Goal: Task Accomplishment & Management: Manage account settings

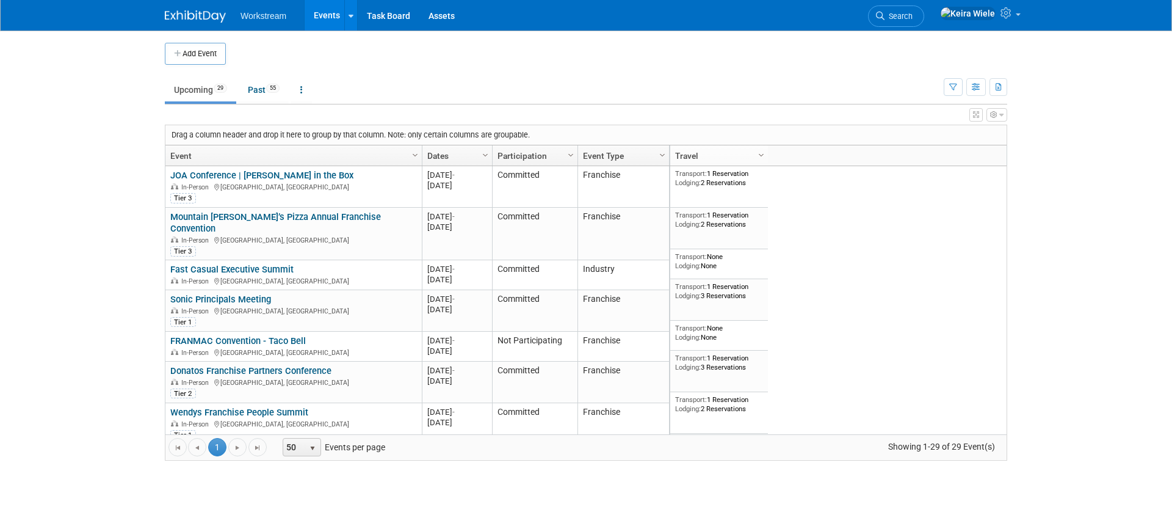
click at [277, 51] on td at bounding box center [596, 54] width 740 height 22
click at [214, 90] on link "Upcoming 29" at bounding box center [200, 89] width 71 height 23
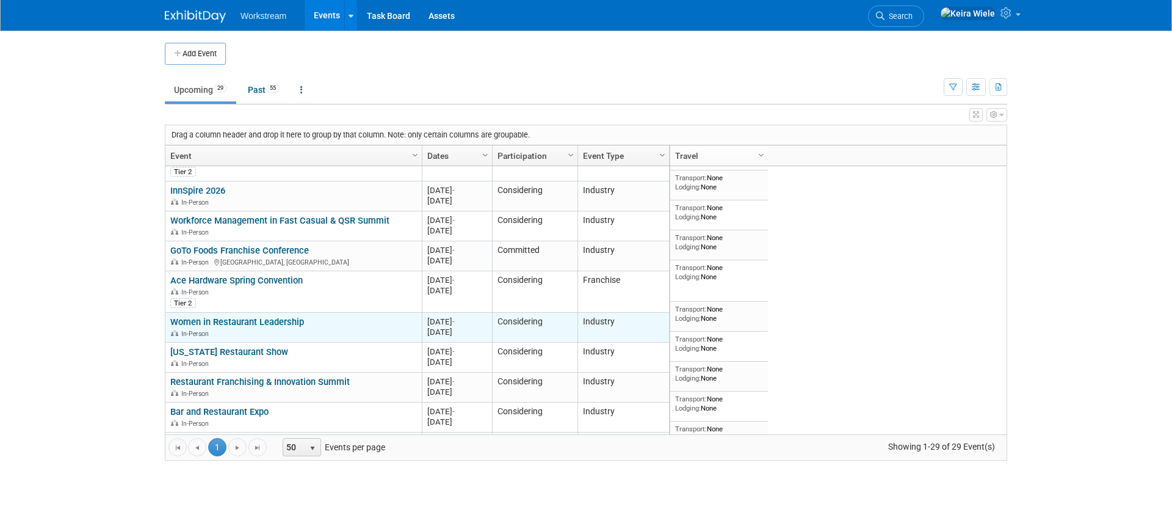
scroll to position [739, 0]
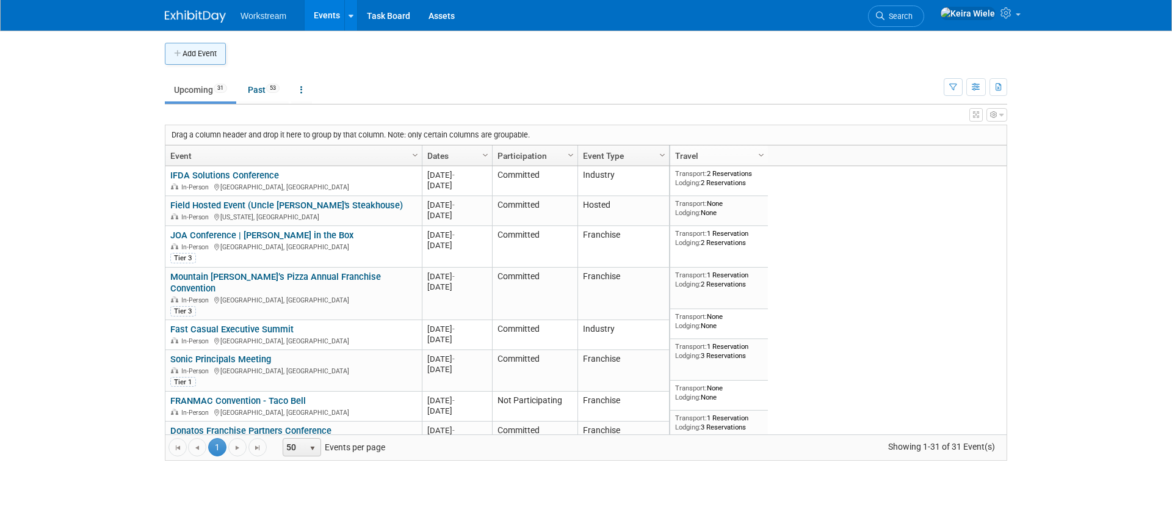
click at [208, 53] on button "Add Event" at bounding box center [195, 54] width 61 height 22
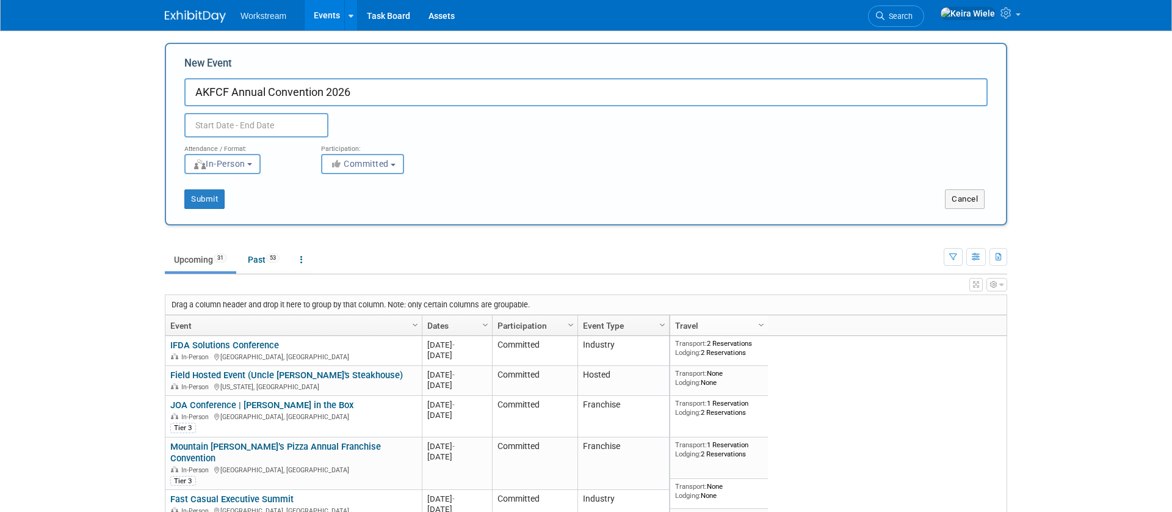
type input "AKFCF Annual Convention 2026"
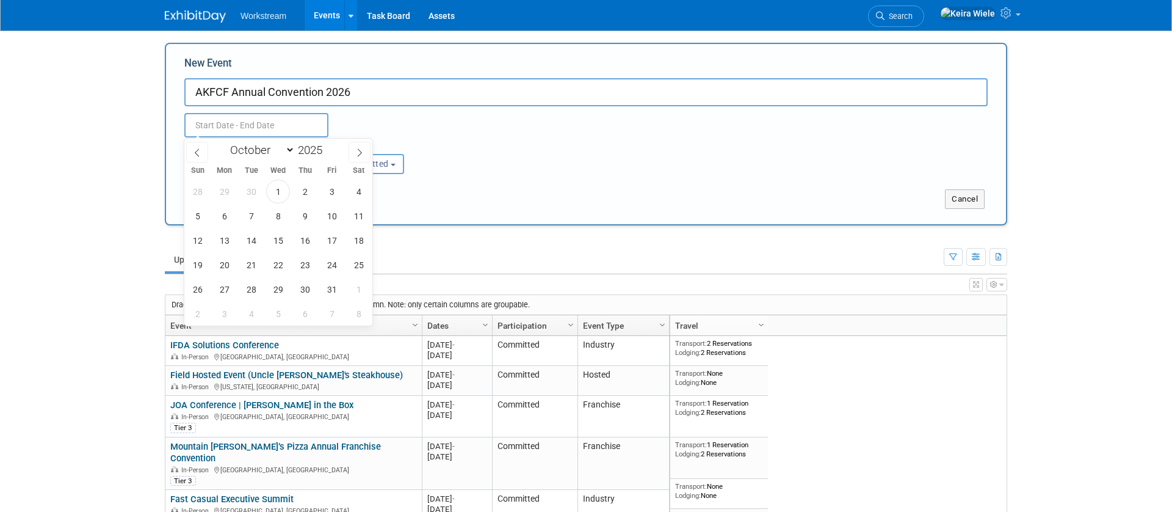
click at [340, 148] on div "January February March April May June July August September October November De…" at bounding box center [278, 149] width 141 height 21
click at [328, 146] on span at bounding box center [327, 146] width 9 height 7
type input "2026"
click at [286, 151] on select "January February March April May June July August September October November De…" at bounding box center [260, 149] width 70 height 15
select select "1"
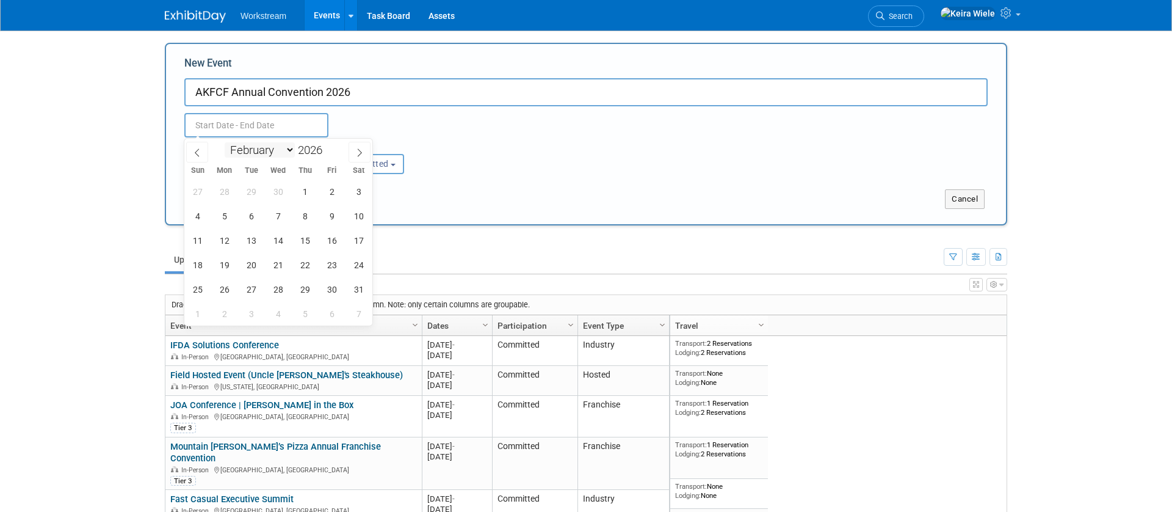
click at [225, 142] on select "January February March April May June July August September October November De…" at bounding box center [260, 149] width 70 height 15
click at [253, 233] on span "17" at bounding box center [251, 240] width 24 height 24
click at [339, 244] on span "20" at bounding box center [332, 240] width 24 height 24
type input "Feb 17, 2026 to Feb 20, 2026"
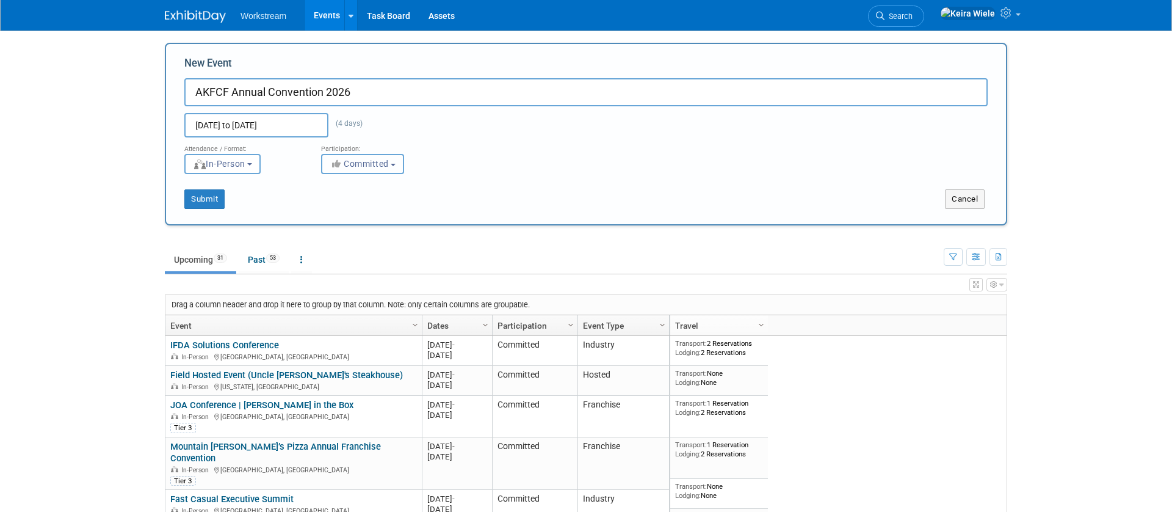
click at [359, 166] on span "Committed" at bounding box center [359, 164] width 59 height 10
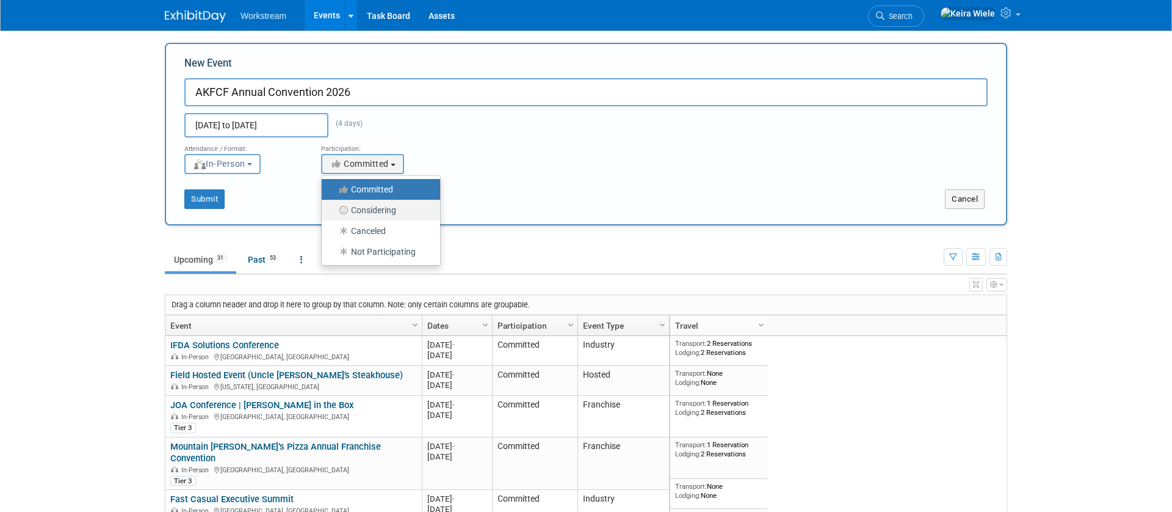
click at [367, 209] on label "Considering" at bounding box center [378, 210] width 100 height 16
click at [333, 209] on input "Considering" at bounding box center [329, 210] width 8 height 8
select select "2"
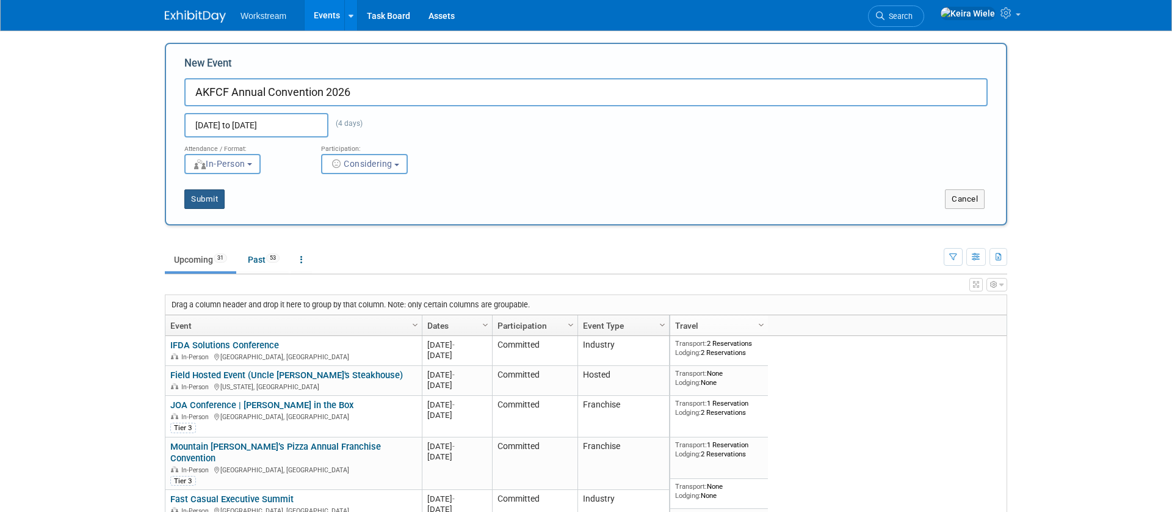
click at [215, 196] on button "Submit" at bounding box center [204, 199] width 40 height 20
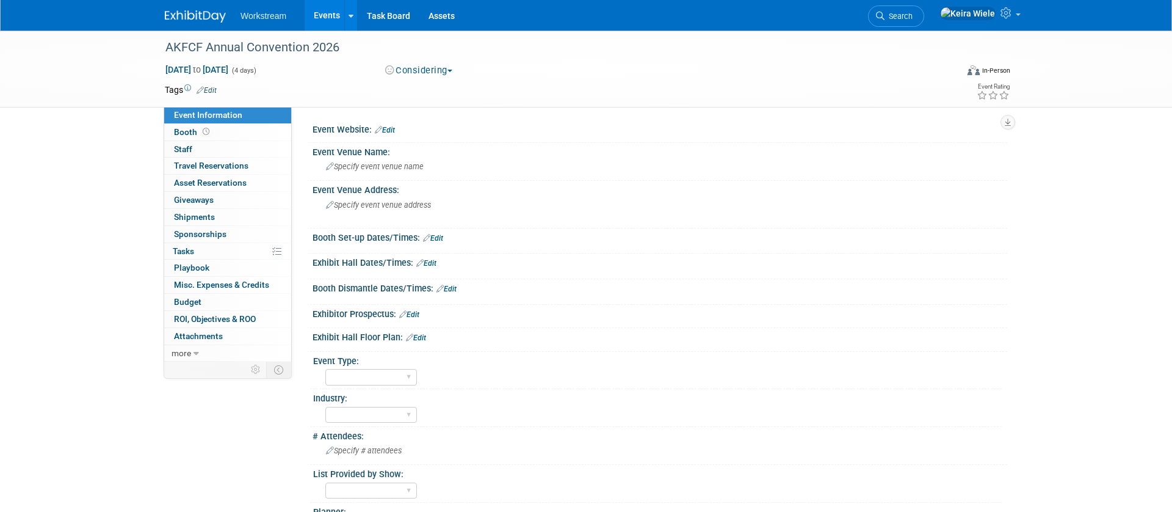
click at [416, 316] on link "Edit" at bounding box center [409, 314] width 20 height 9
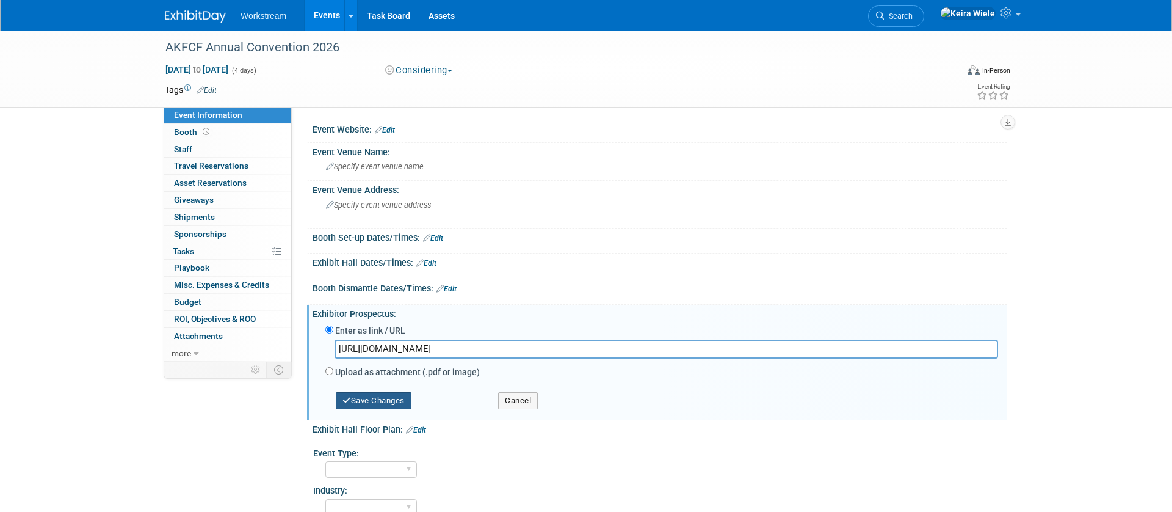
type input "https://na.eventscloud.com/file_uploads/c481d4322aae02cf62610e09b1a14792_2026AK…"
click at [402, 408] on button "Save Changes" at bounding box center [374, 400] width 76 height 17
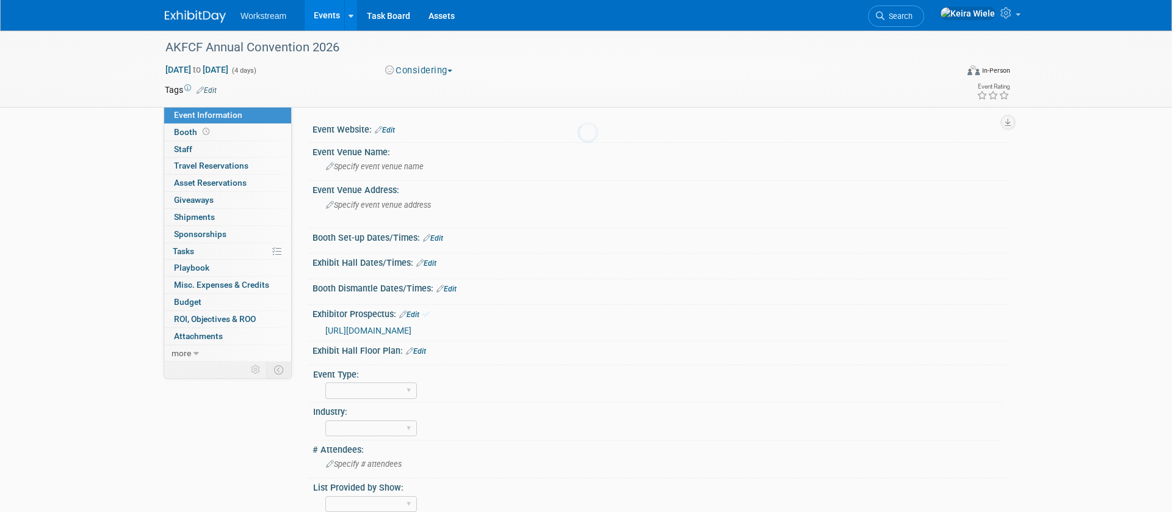
click at [577, 405] on div at bounding box center [585, 256] width 17 height 512
click at [394, 387] on select "Hosted Franchise Association Industry OTC" at bounding box center [371, 390] width 92 height 16
select select "Franchise"
click at [325, 382] on select "Hosted Franchise Association Industry OTC" at bounding box center [371, 390] width 92 height 16
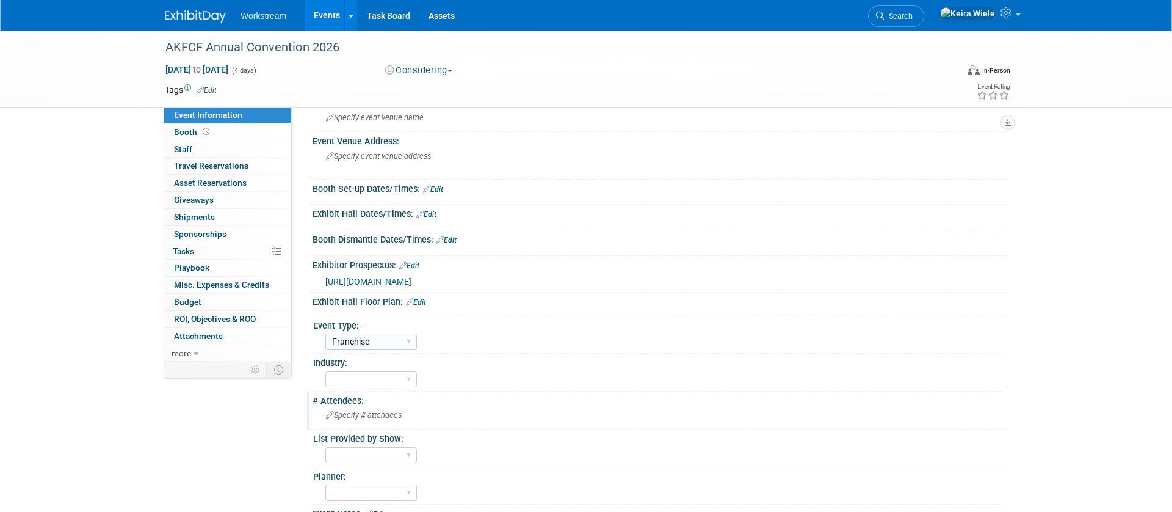
scroll to position [55, 0]
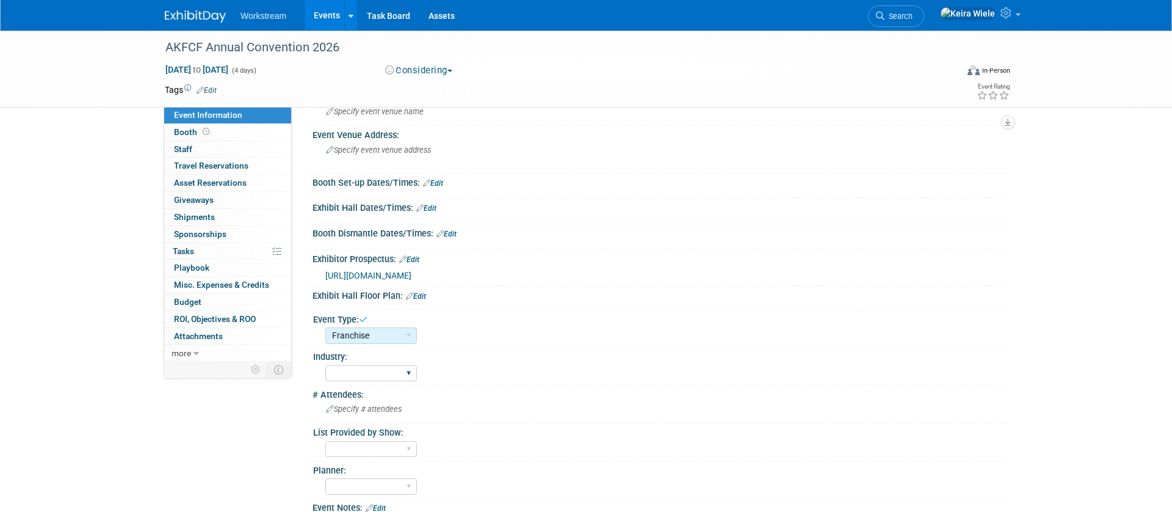
click at [390, 364] on div "Accounting Broker/Benefits Restaurant Healthcare Hospitality Misc/Other" at bounding box center [371, 373] width 92 height 23
click at [390, 369] on select "Accounting Broker/Benefits Restaurant Healthcare Hospitality Misc/Other" at bounding box center [371, 373] width 92 height 16
select select "Restaurant"
click at [325, 365] on select "Accounting Broker/Benefits Restaurant Healthcare Hospitality Misc/Other" at bounding box center [371, 373] width 92 height 16
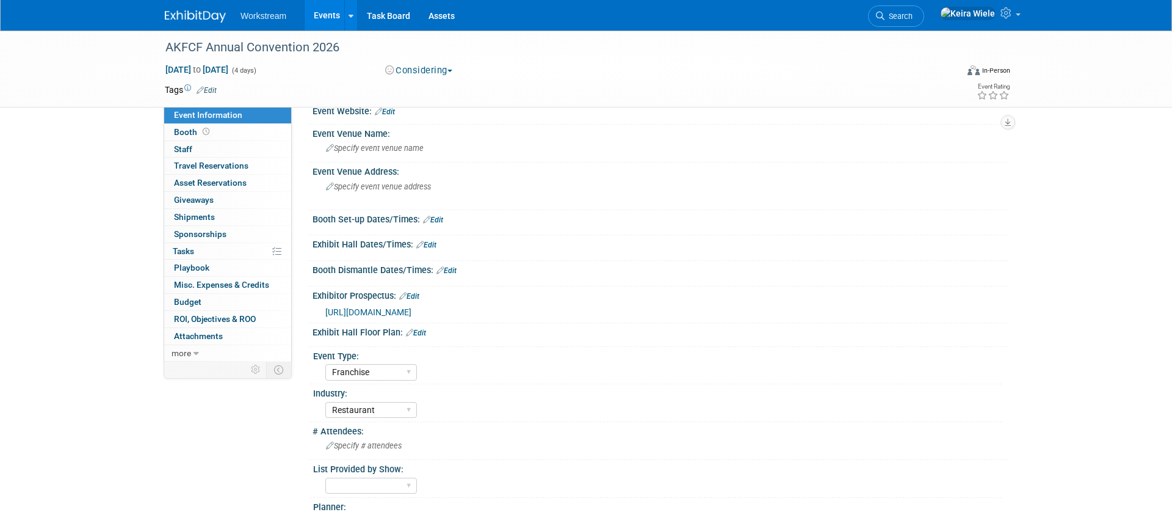
scroll to position [19, 0]
click at [215, 84] on td "Tags Edit" at bounding box center [191, 90] width 52 height 12
click at [215, 87] on link "Edit" at bounding box center [207, 90] width 20 height 9
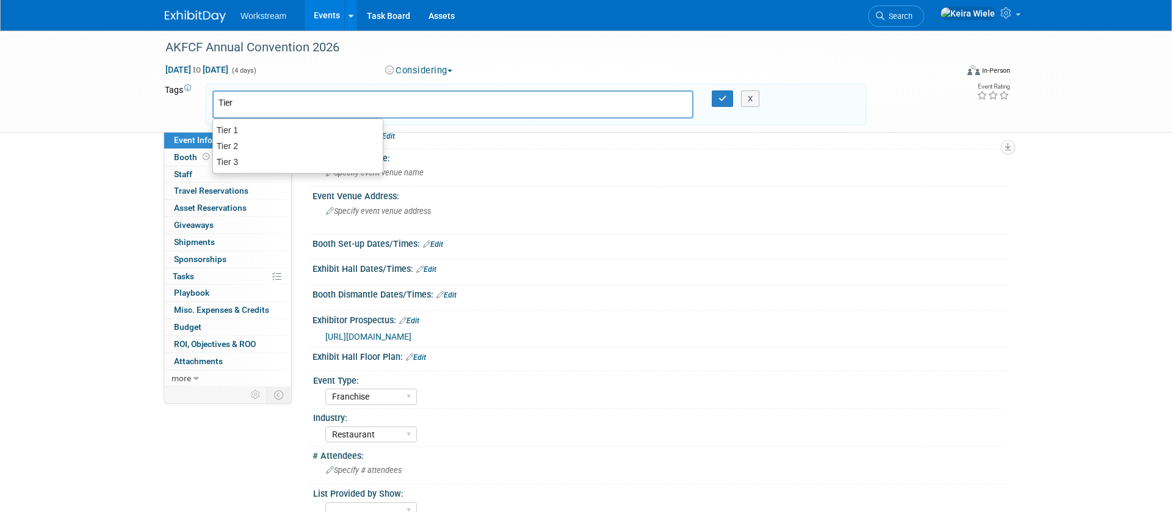
type input "Tier 2"
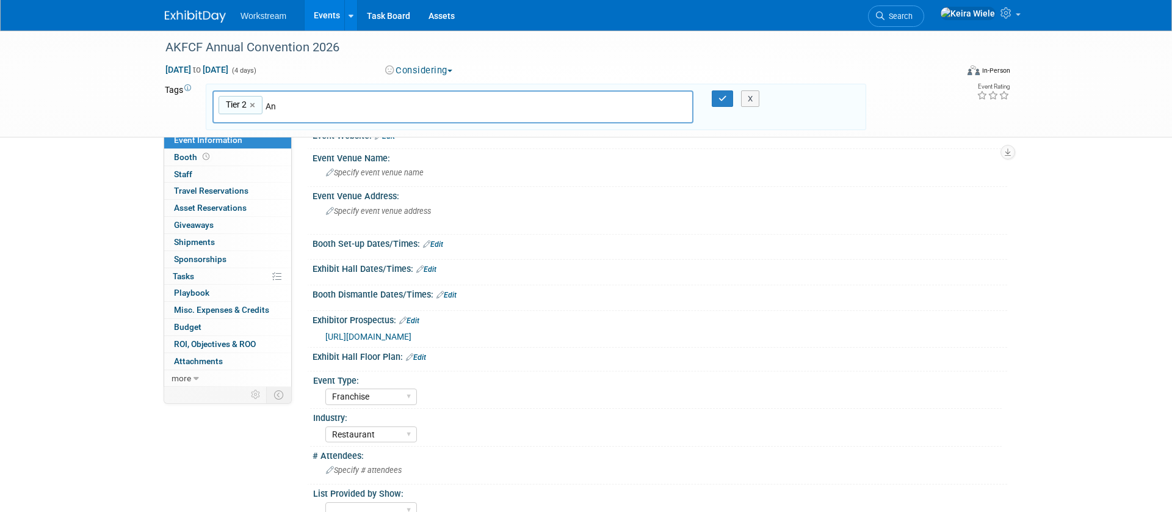
type input "A"
type input "Major Event"
type input "Tier 2, Major Event"
click at [719, 107] on div "Tier 2, Major Event Tier 2 × Major Event × X" at bounding box center [535, 107] width 665 height 34
click at [721, 98] on icon "button" at bounding box center [722, 99] width 9 height 8
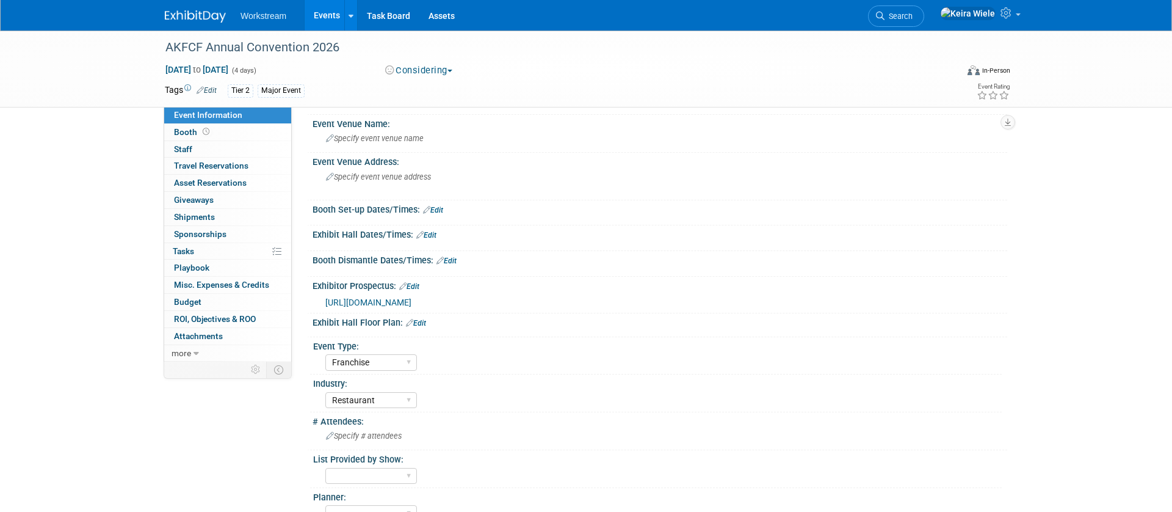
scroll to position [27, 0]
click at [1040, 260] on div "AKFCF Annual Convention 2026 Feb 17, 2026 to Feb 20, 2026 (4 days) Feb 17, 2026…" at bounding box center [586, 294] width 1172 height 582
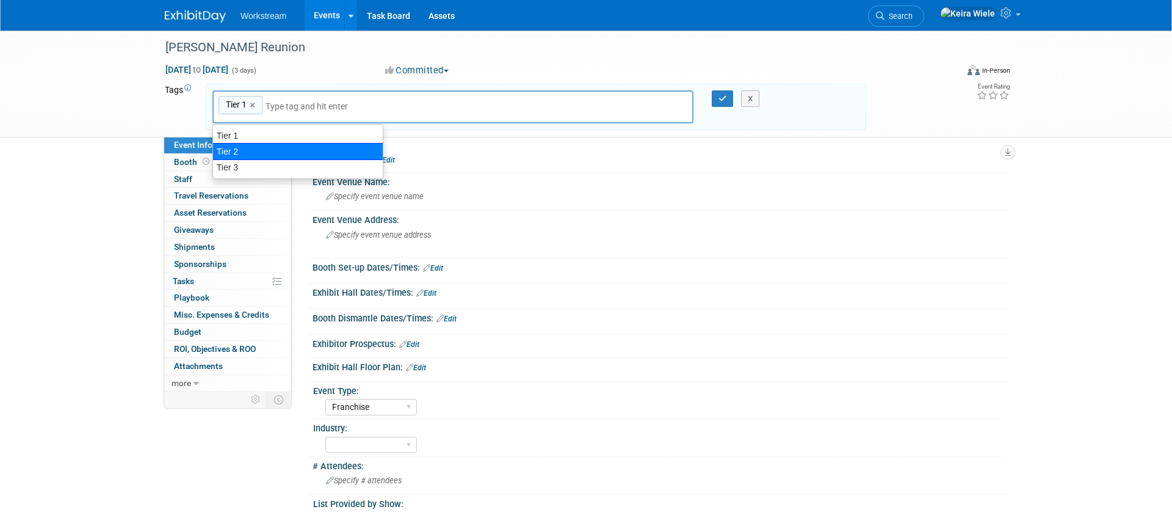
select select "Franchise"
click at [125, 142] on div "Culver's Reunion Feb 10, 2025 to Feb 12, 2025 (3 days) Feb 10, 2025 to Feb 12, …" at bounding box center [586, 330] width 1172 height 598
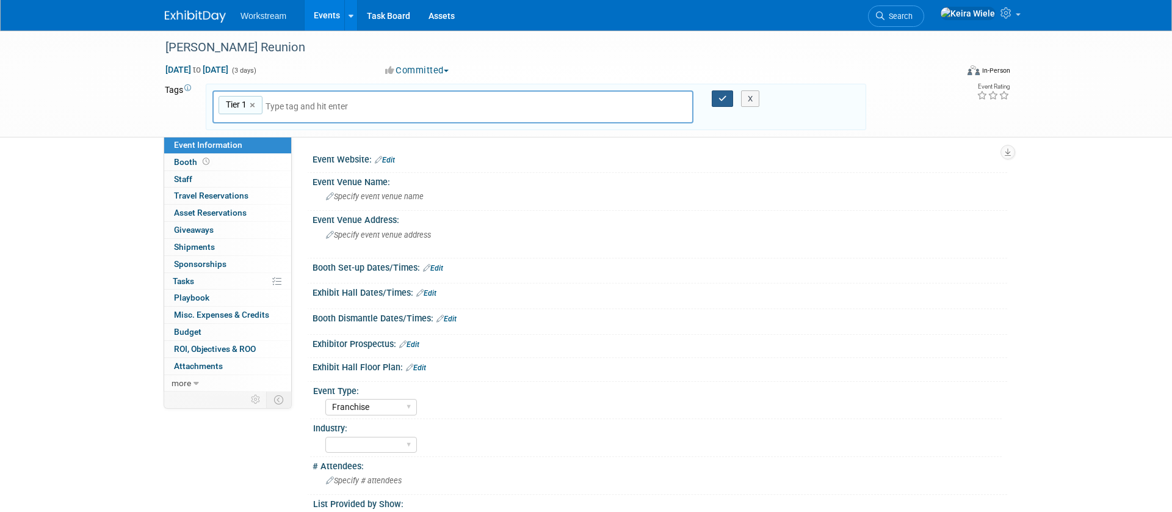
click at [714, 90] on button "button" at bounding box center [723, 98] width 22 height 17
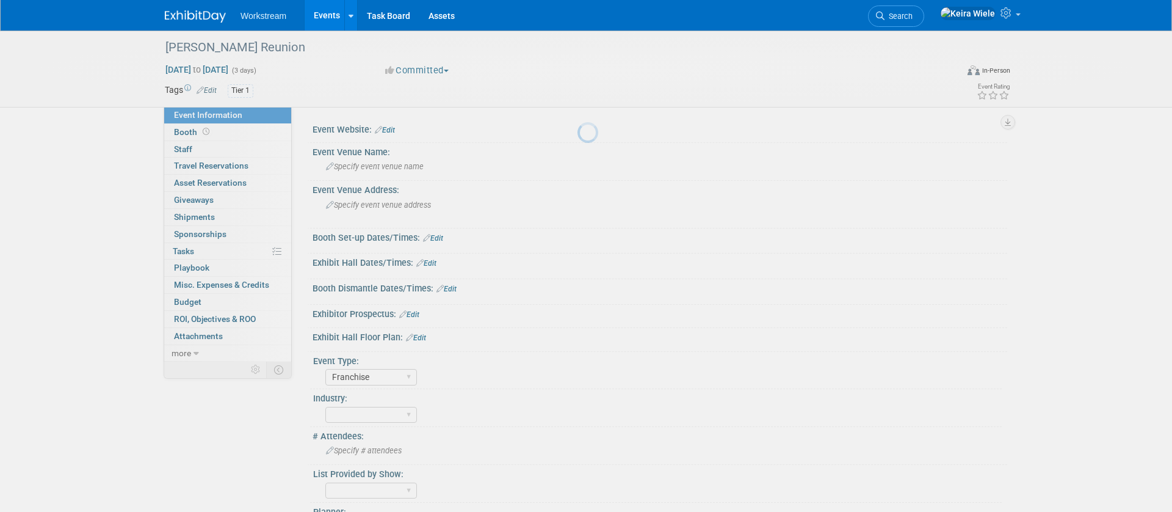
click at [718, 98] on body "Workstream Events Add Event Bulk Upload Events Shareable Event Boards Recently …" at bounding box center [586, 256] width 1172 height 512
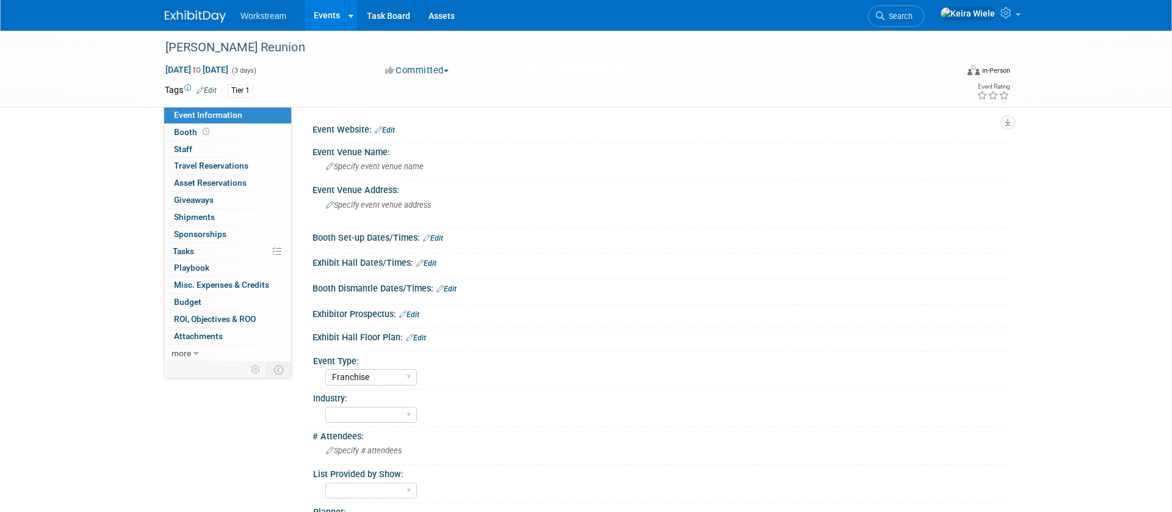
click at [326, 16] on link "Events" at bounding box center [327, 15] width 45 height 31
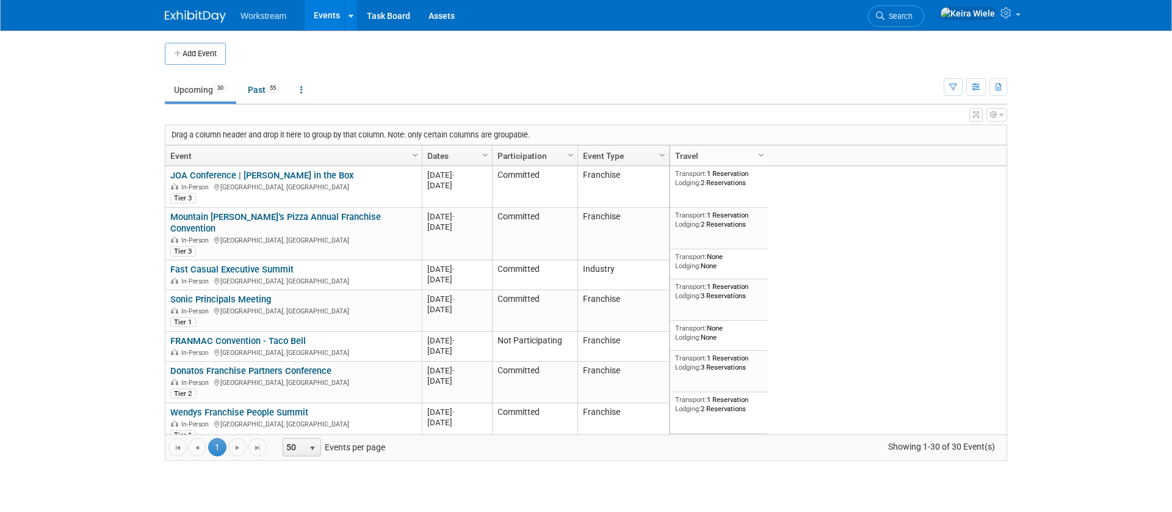
click at [1003, 115] on icon "button" at bounding box center [1001, 114] width 4 height 7
click at [971, 113] on button "button" at bounding box center [975, 114] width 13 height 13
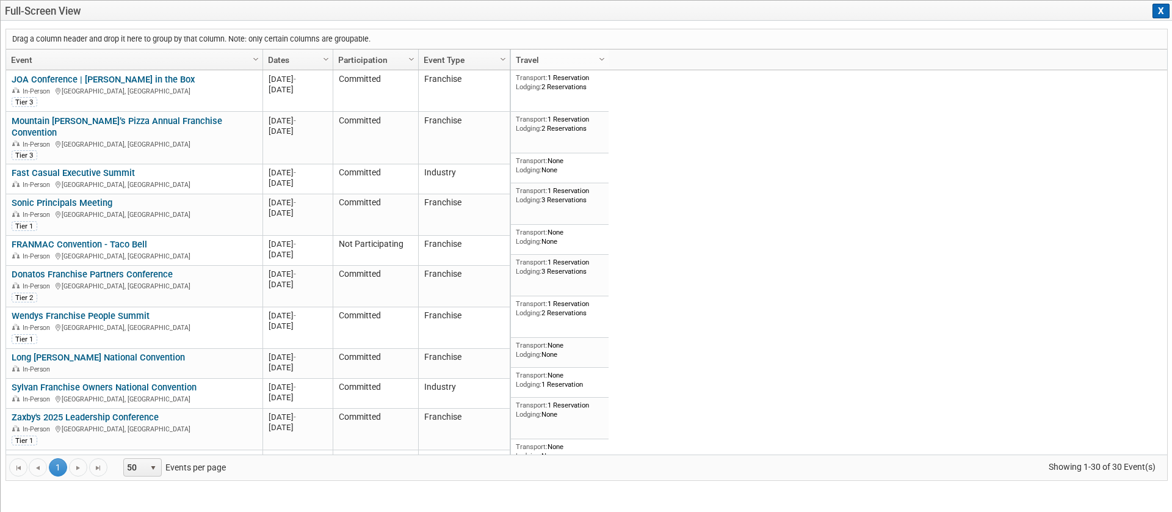
click at [1168, 6] on button "X" at bounding box center [1160, 11] width 17 height 15
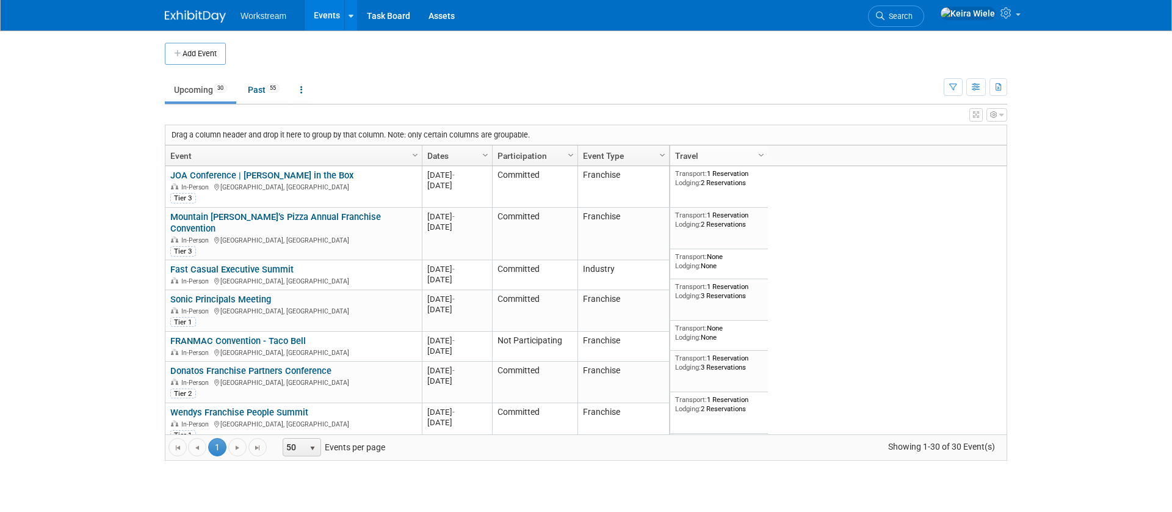
click at [979, 98] on div "Show: All Events Just My Events Only show events that either I created, or I am…" at bounding box center [975, 85] width 63 height 40
click at [978, 91] on button "button" at bounding box center [976, 87] width 20 height 18
click at [1061, 121] on body "Workstream Events Add Event Bulk Upload Events Shareable Event Boards Recently …" at bounding box center [586, 256] width 1172 height 512
click at [1008, 111] on div "Add Event New Event Duplicate Event Warning There is another event in your work…" at bounding box center [586, 258] width 861 height 454
click at [997, 112] on button "button" at bounding box center [996, 114] width 21 height 13
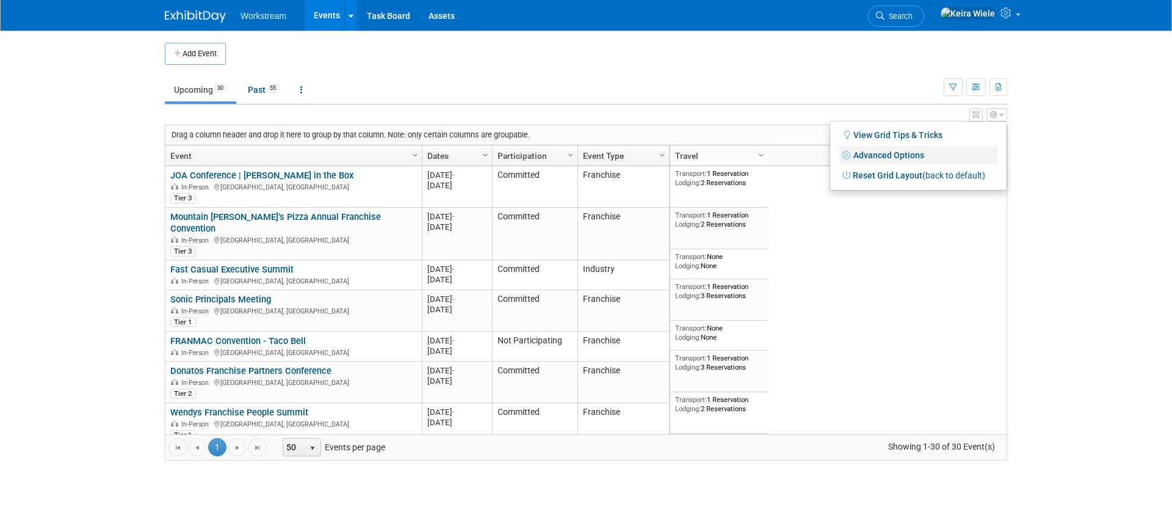
click at [938, 153] on link "Advanced Options" at bounding box center [918, 155] width 158 height 18
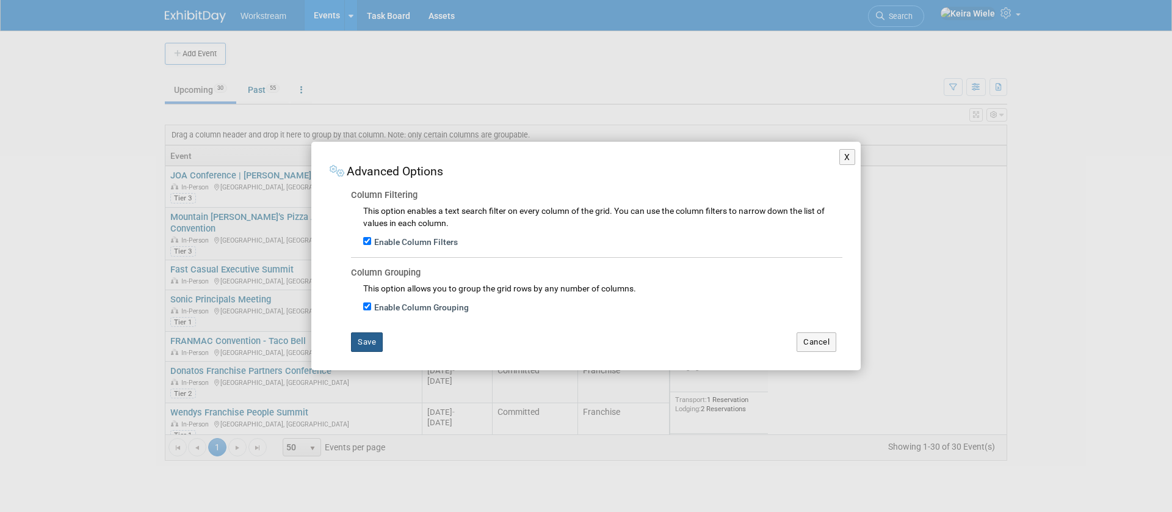
click at [363, 337] on button "Save" at bounding box center [367, 342] width 32 height 20
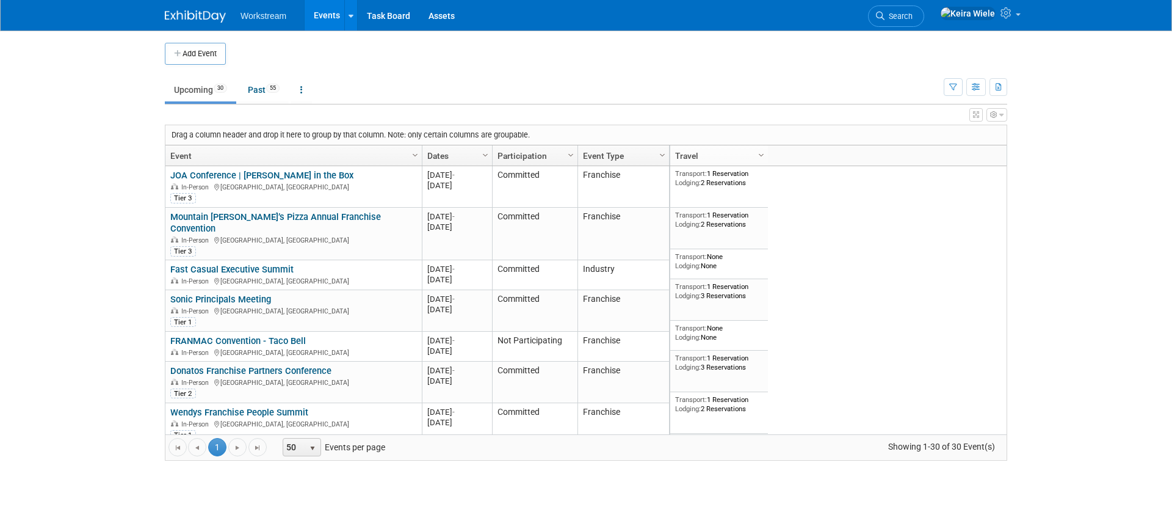
drag, startPoint x: 799, startPoint y: 153, endPoint x: 790, endPoint y: 150, distance: 8.9
click at [799, 153] on div "Column Settings Travel Column Settings Event Year Column Settings Event Month C…" at bounding box center [838, 155] width 338 height 21
click at [303, 85] on icon at bounding box center [301, 89] width 2 height 9
click at [328, 136] on link "Grouped Annually Events grouped by year" at bounding box center [339, 144] width 97 height 27
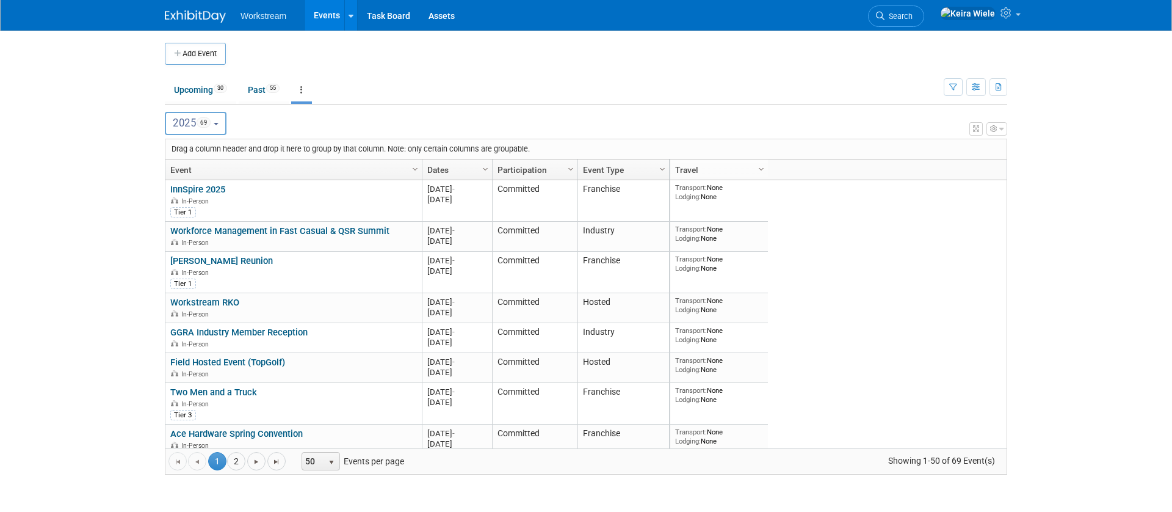
click at [219, 121] on button "2025 69" at bounding box center [196, 123] width 62 height 23
click at [183, 205] on label "2026 12" at bounding box center [198, 202] width 52 height 20
click at [175, 205] on input "2026 12" at bounding box center [171, 202] width 8 height 8
select select "2026"
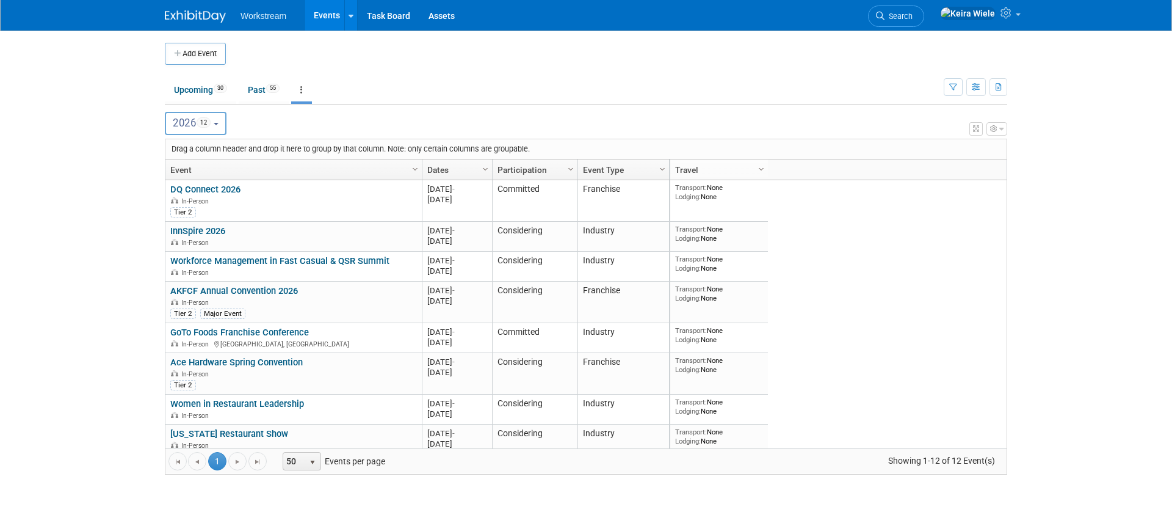
click at [1029, 149] on body "Workstream Events Add Event Bulk Upload Events Shareable Event Boards Recently …" at bounding box center [586, 256] width 1172 height 512
click at [1002, 124] on button "button" at bounding box center [996, 128] width 21 height 13
click at [1019, 125] on body "Workstream Events Add Event Bulk Upload Events Shareable Event Boards Recently …" at bounding box center [586, 256] width 1172 height 512
click at [953, 84] on icon "button" at bounding box center [953, 88] width 8 height 8
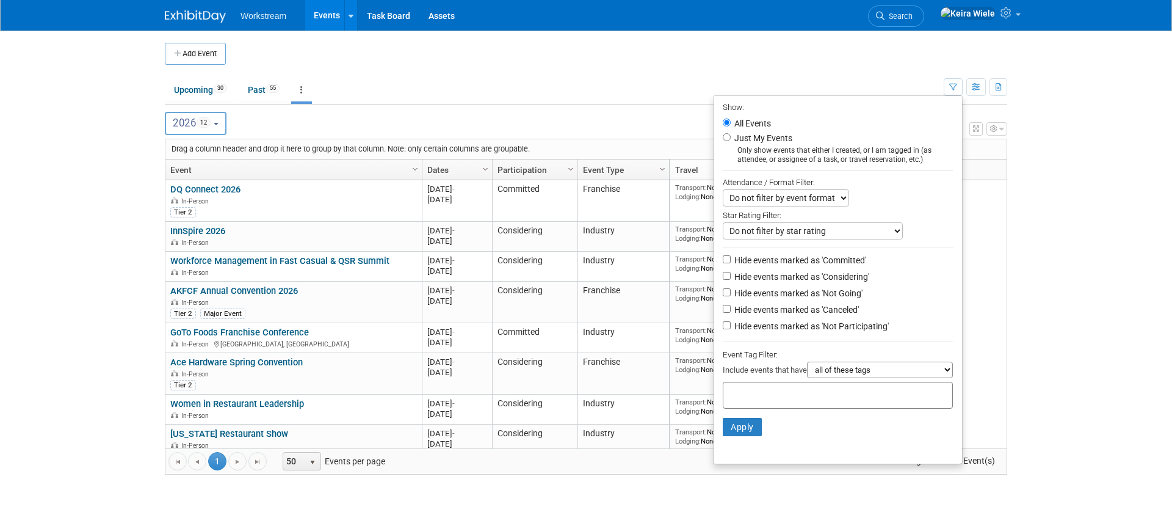
click at [802, 201] on select "Do not filter by event format Only show In-Person events Only show Virtual even…" at bounding box center [786, 197] width 126 height 17
click at [982, 82] on button "button" at bounding box center [976, 87] width 20 height 18
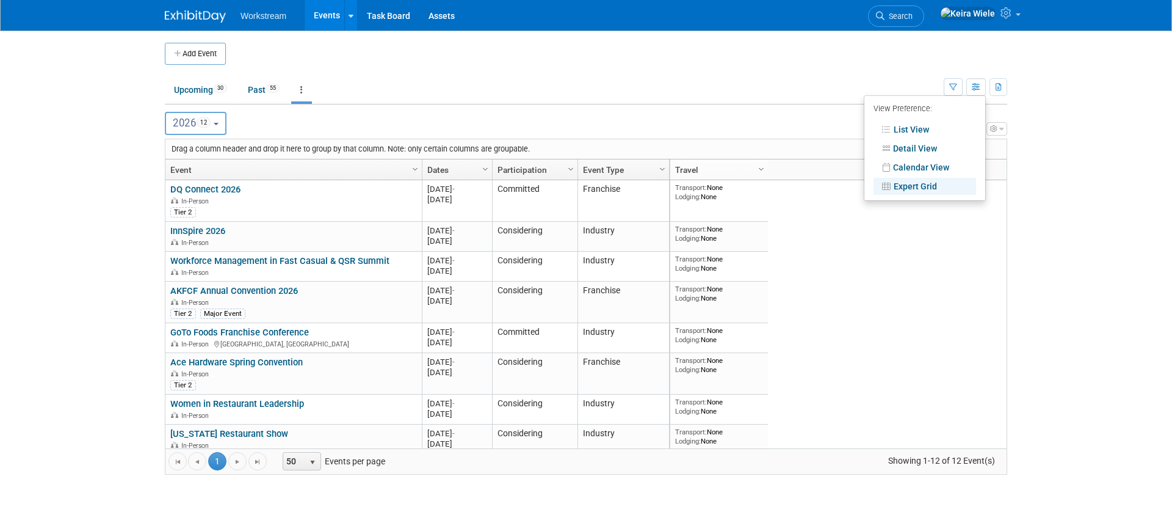
click at [910, 69] on td "Upcoming 30 Past 55 All Events 85 Past and Upcoming Grouped Annually Events gro…" at bounding box center [554, 85] width 779 height 40
click at [306, 149] on div "Drag a column header and drop it here to group by that column. Note: only certa…" at bounding box center [585, 149] width 841 height 20
click at [416, 167] on span "Column Settings" at bounding box center [415, 169] width 10 height 10
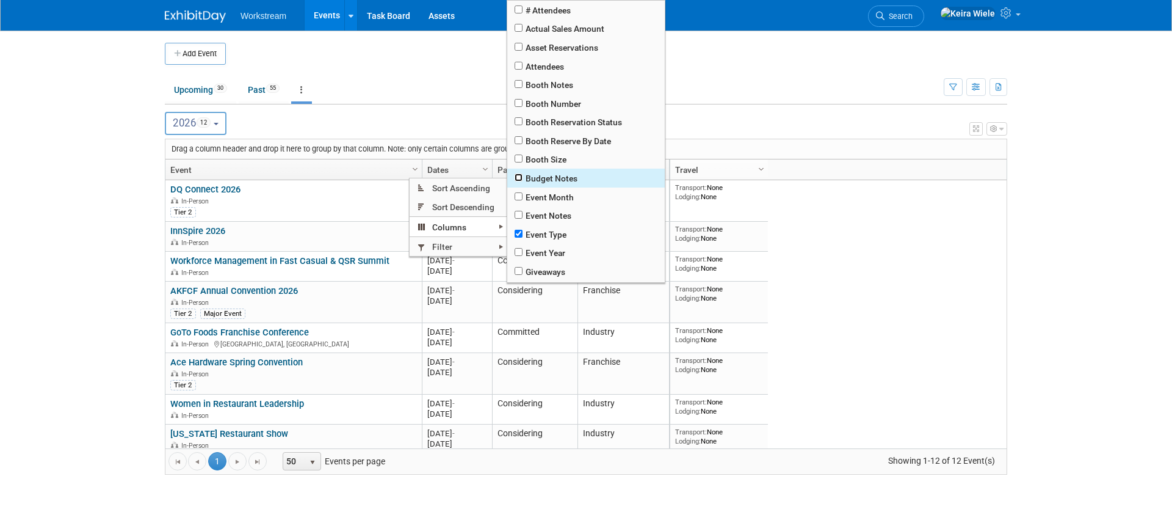
click at [519, 177] on input "checkbox" at bounding box center [519, 177] width 8 height 8
checkbox input "true"
click at [520, 192] on input "checkbox" at bounding box center [519, 196] width 8 height 8
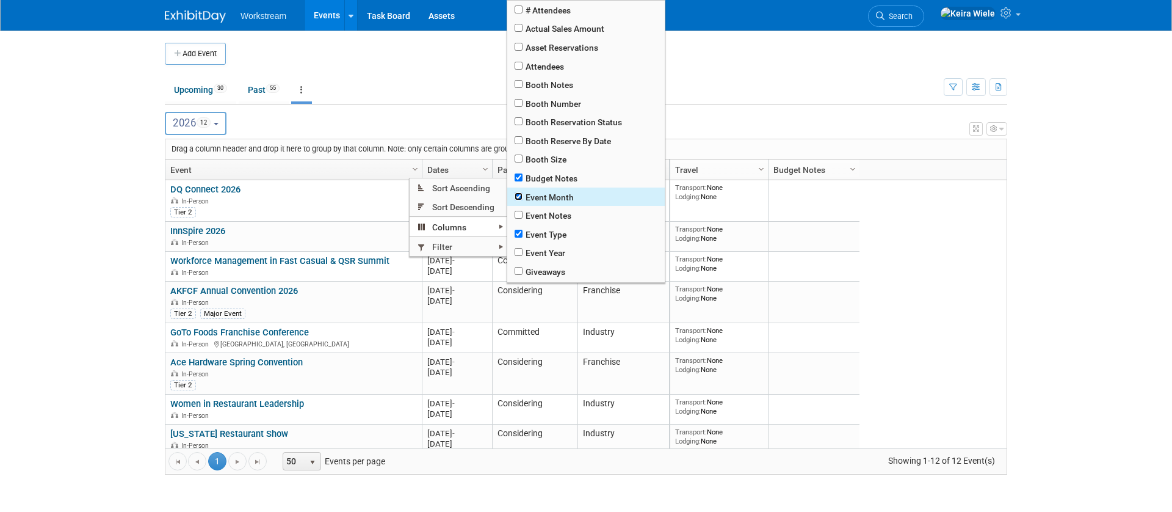
checkbox input "true"
click at [520, 192] on input "checkbox" at bounding box center [519, 196] width 8 height 8
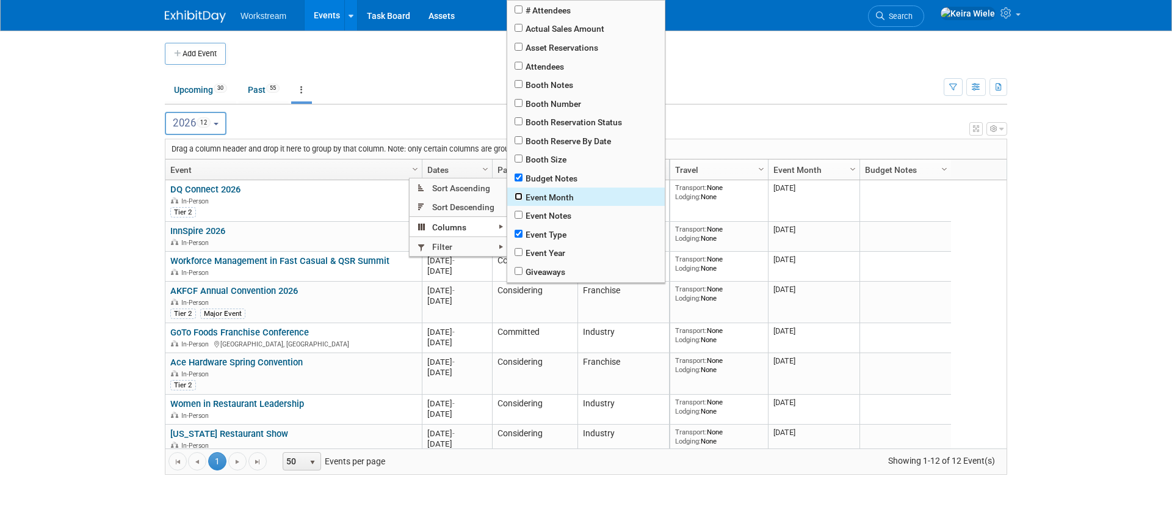
checkbox input "false"
checkbox input "true"
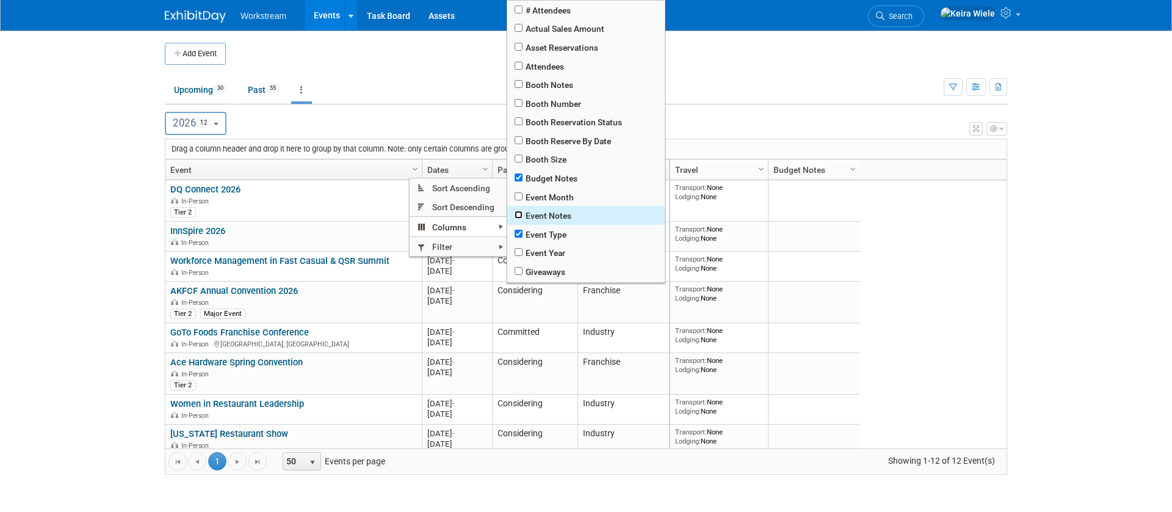
click at [518, 213] on input "checkbox" at bounding box center [519, 215] width 8 height 8
checkbox input "true"
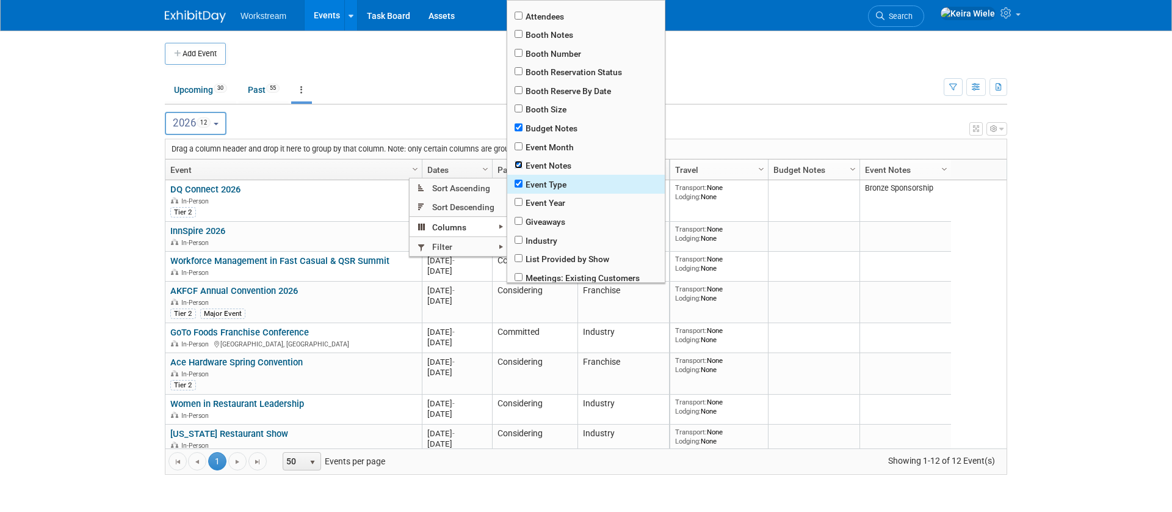
scroll to position [48, 0]
click at [519, 169] on input "checkbox" at bounding box center [519, 166] width 8 height 8
checkbox input "false"
checkbox input "true"
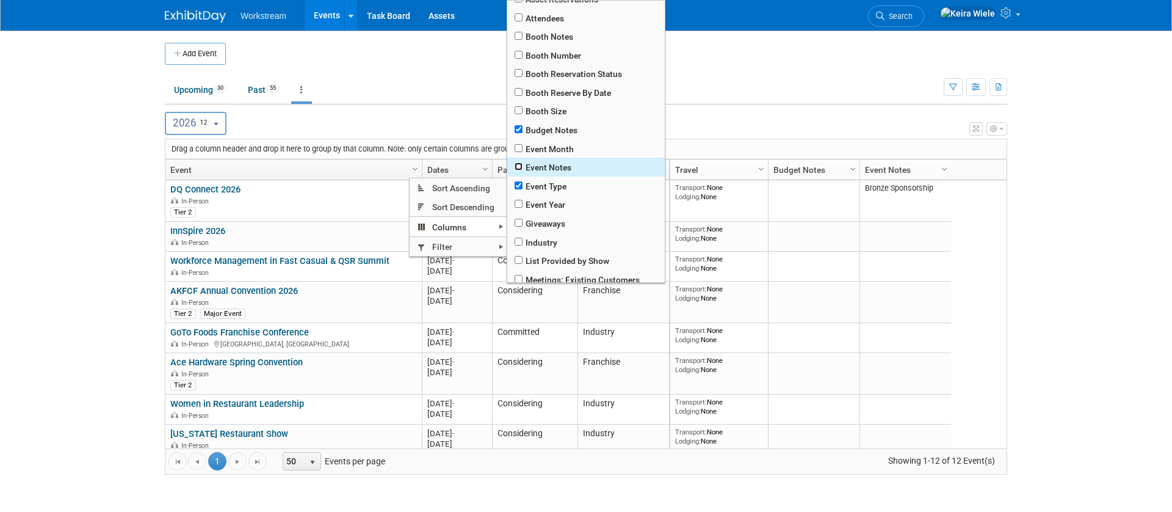
checkbox input "true"
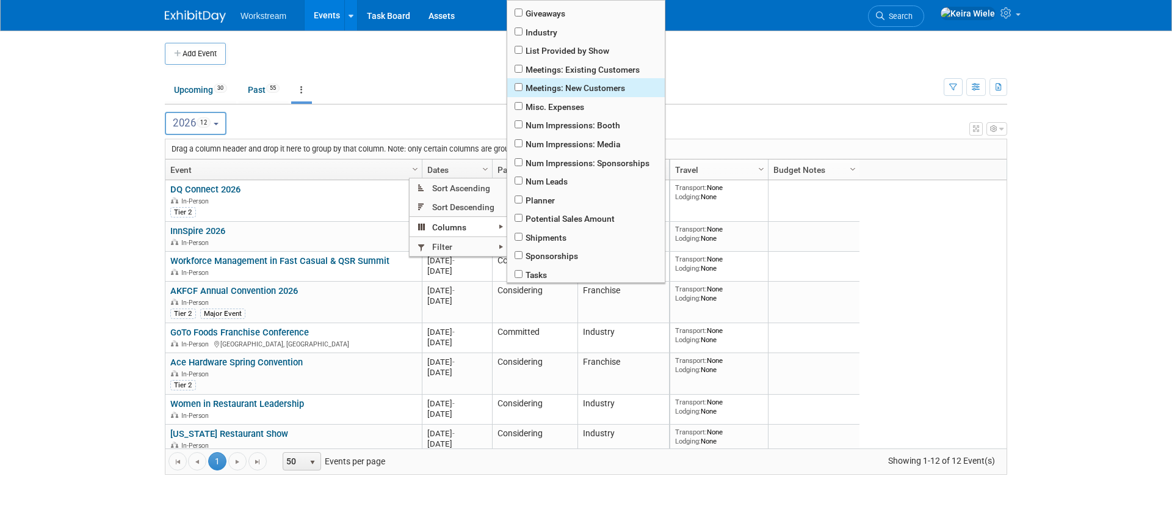
scroll to position [262, 0]
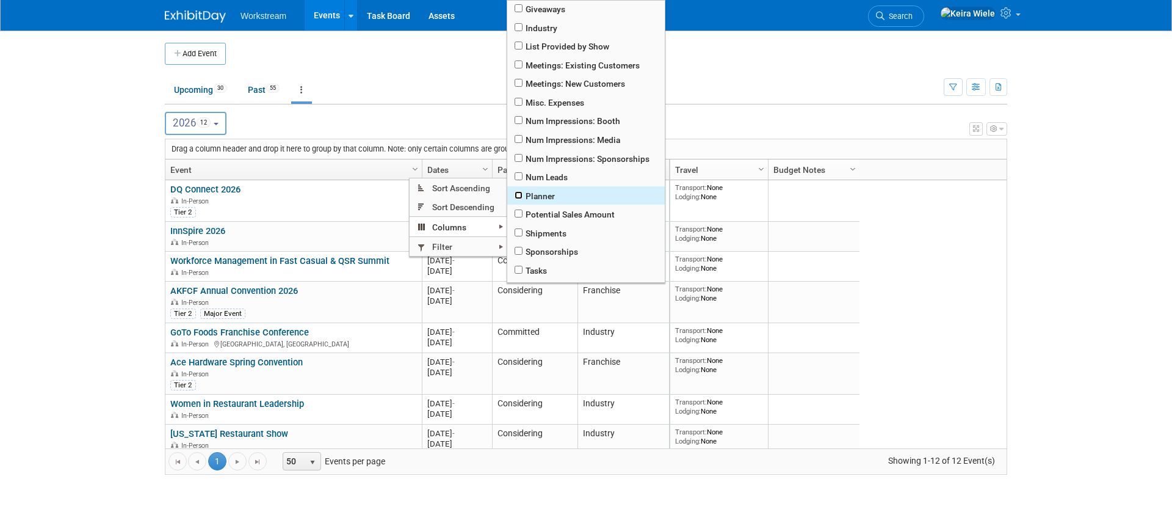
click at [518, 192] on input "checkbox" at bounding box center [519, 195] width 8 height 8
checkbox input "true"
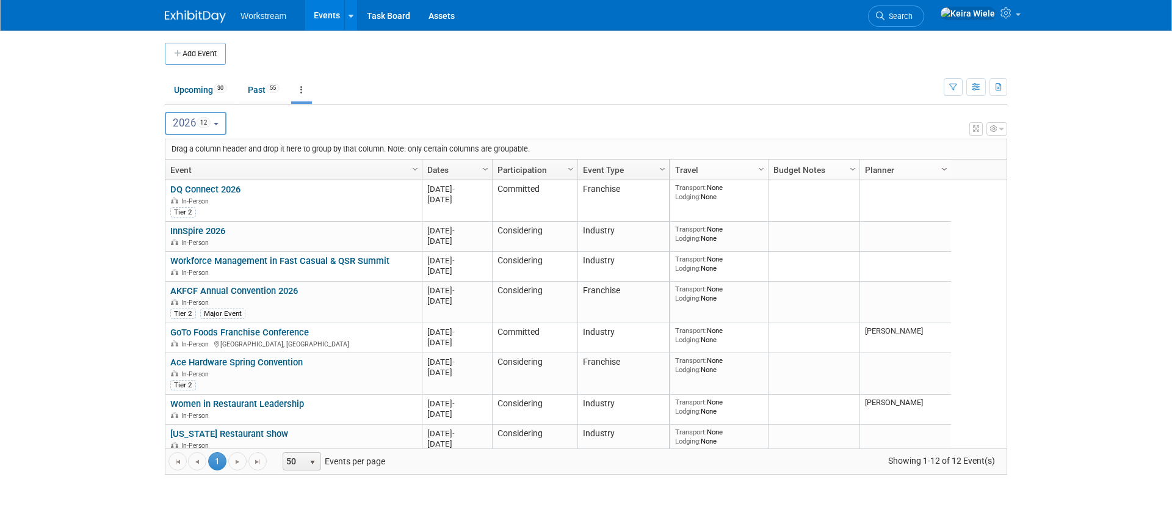
click at [947, 168] on span "Column Settings" at bounding box center [944, 169] width 10 height 10
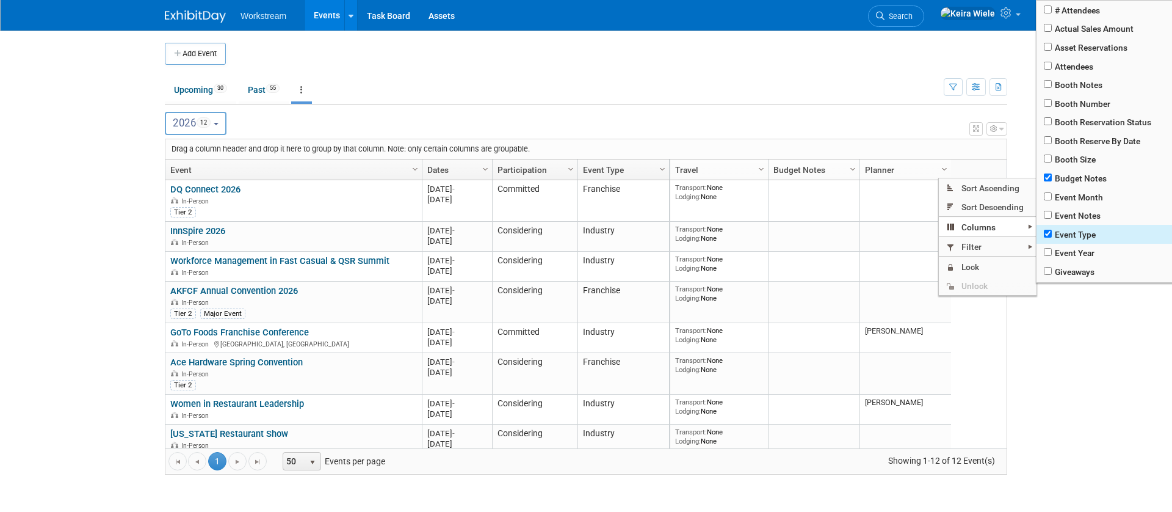
scroll to position [335, 0]
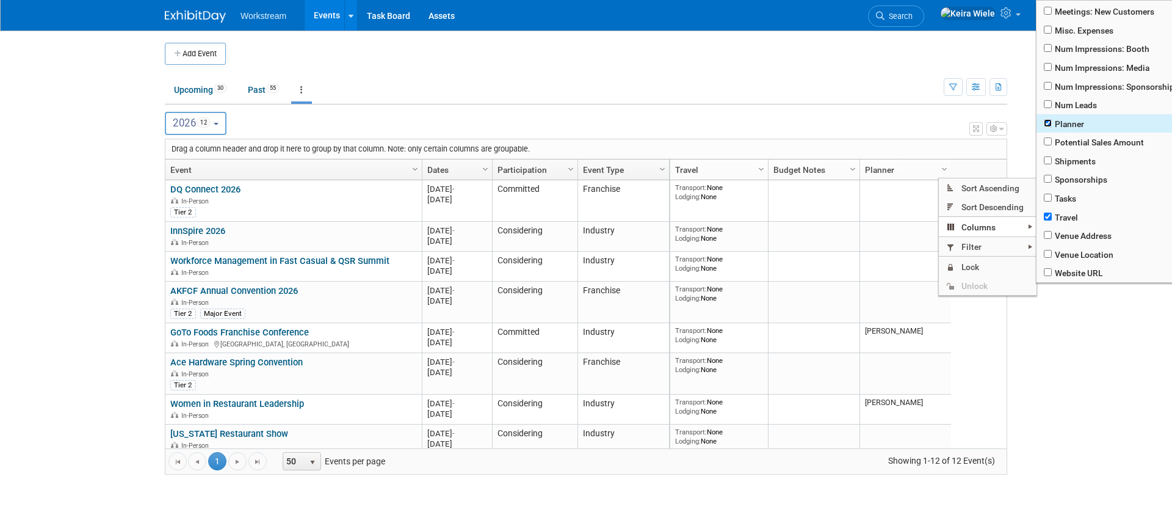
click at [1049, 123] on input "checkbox" at bounding box center [1048, 123] width 8 height 8
checkbox input "false"
checkbox input "true"
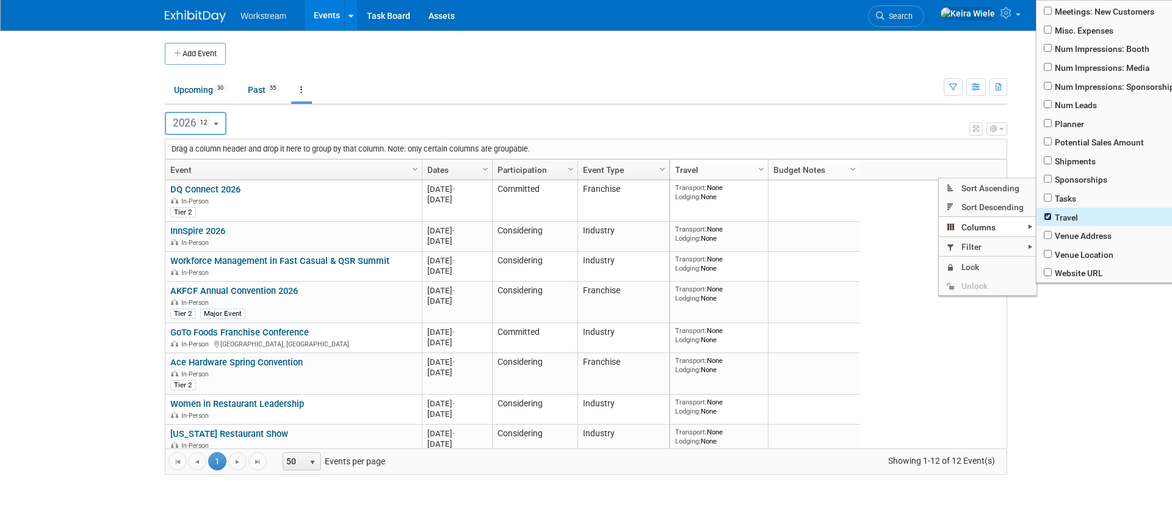
click at [1050, 216] on input "checkbox" at bounding box center [1048, 216] width 8 height 8
checkbox input "false"
checkbox input "true"
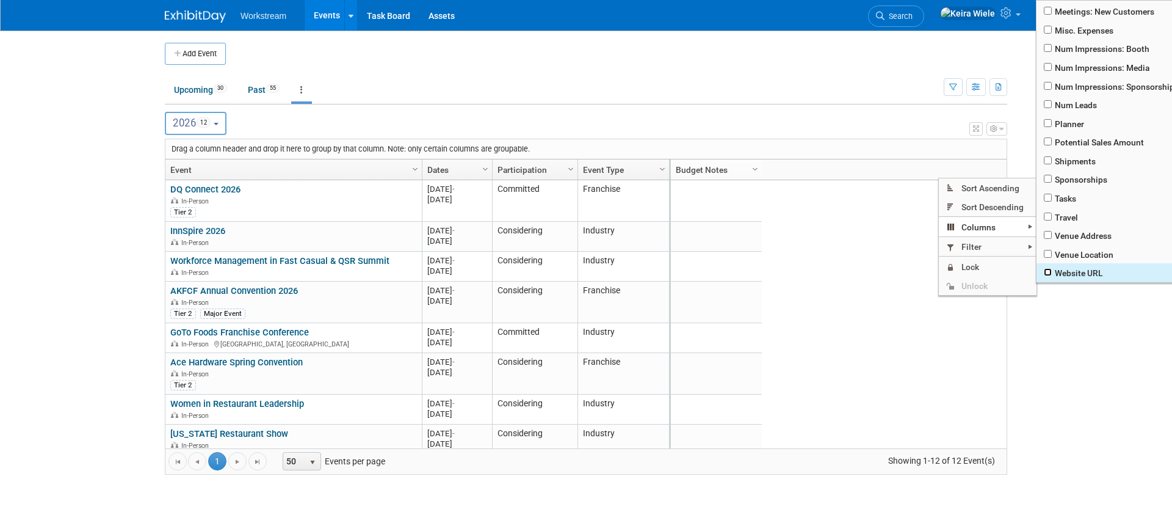
click at [1046, 270] on input "checkbox" at bounding box center [1048, 272] width 8 height 8
checkbox input "true"
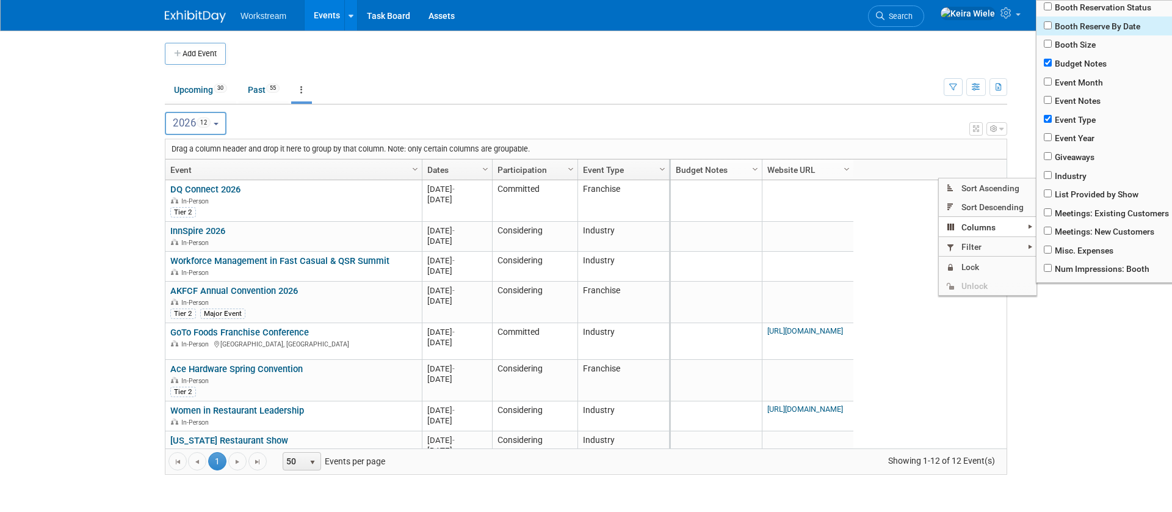
scroll to position [115, 0]
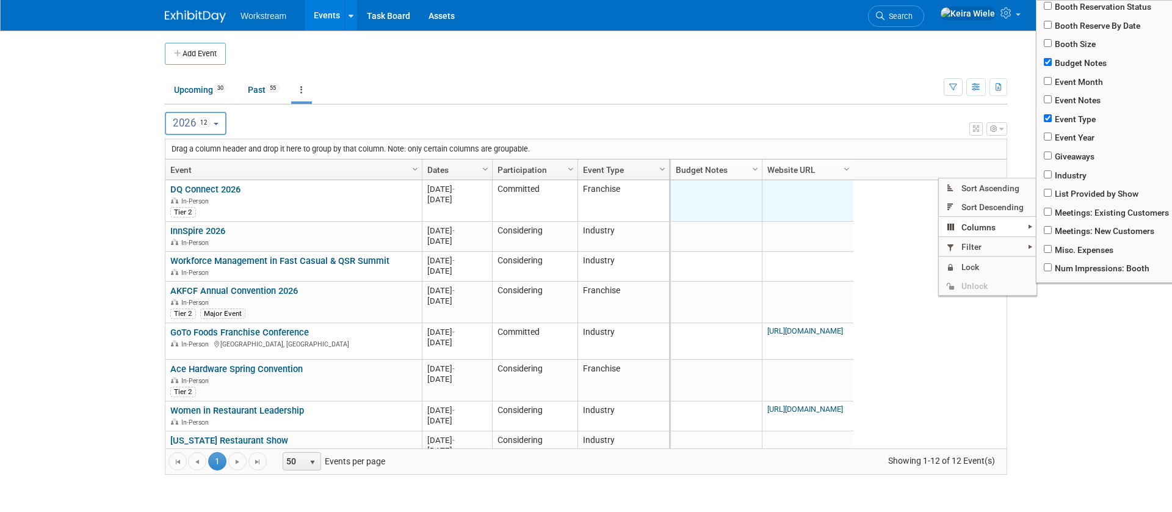
click at [701, 209] on td at bounding box center [716, 201] width 92 height 42
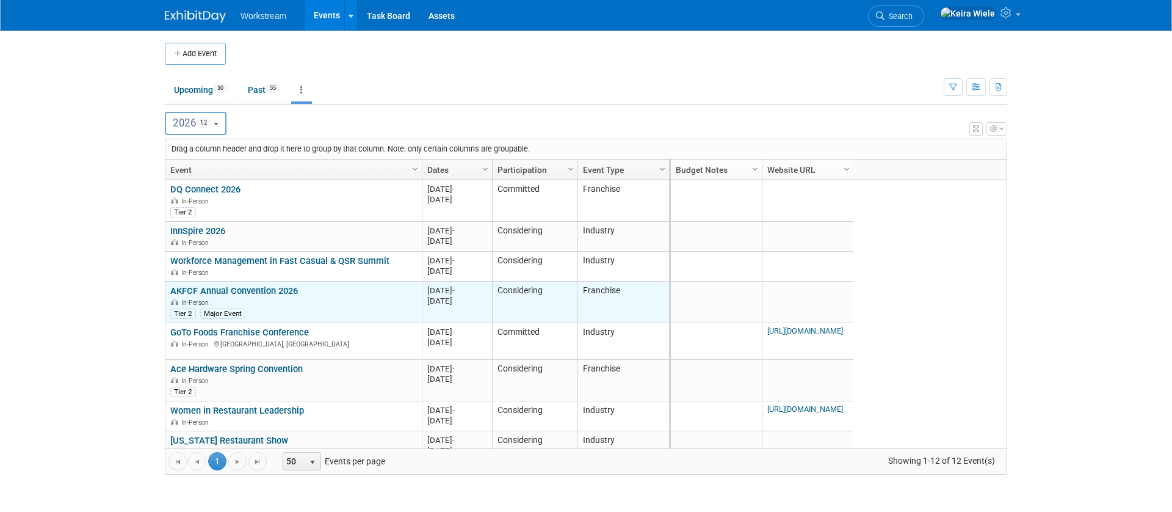
click at [261, 289] on link "AKFCF Annual Convention 2026" at bounding box center [234, 290] width 128 height 11
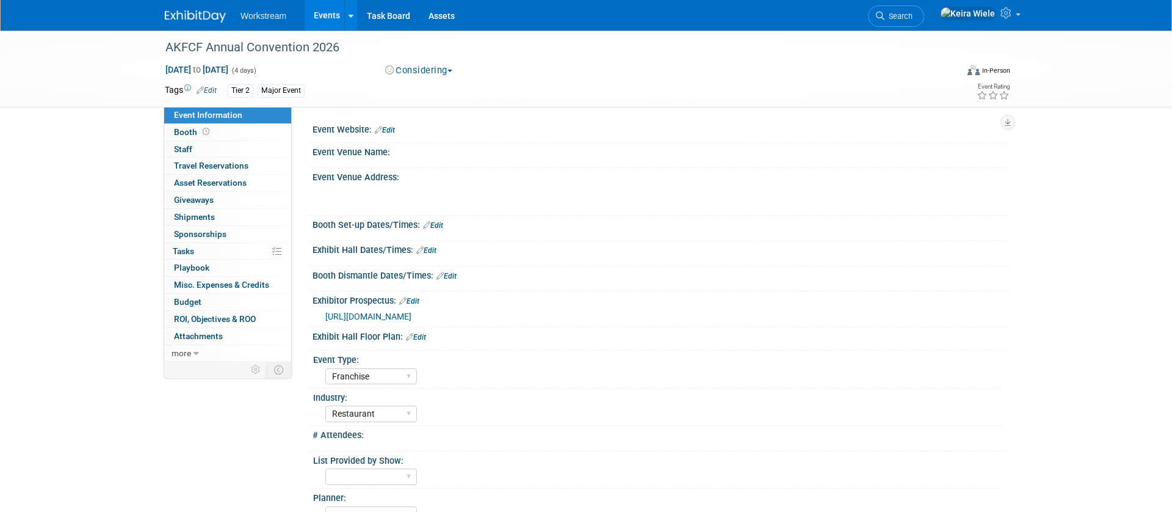
select select "Franchise"
select select "Restaurant"
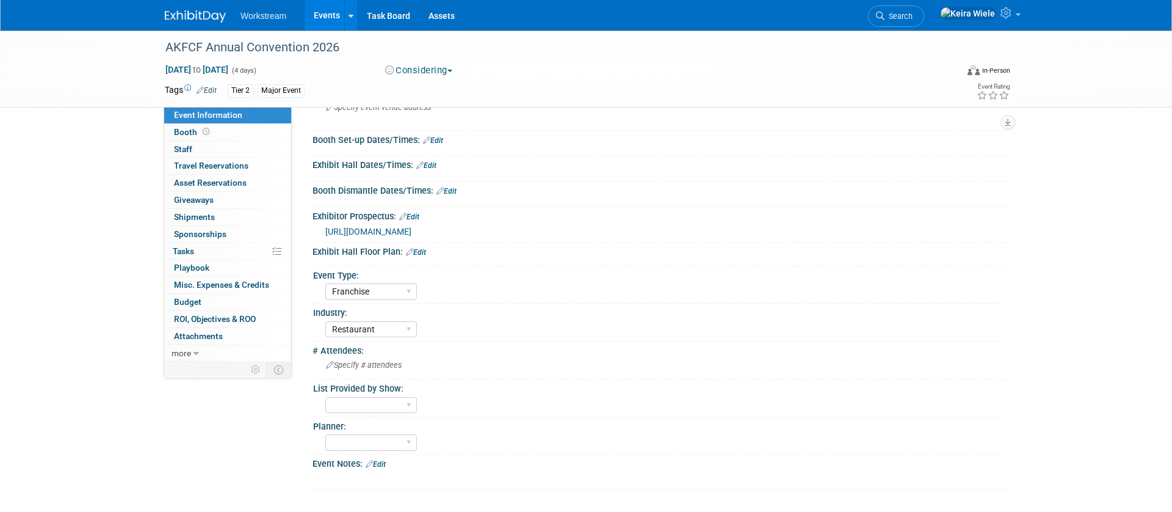
scroll to position [207, 0]
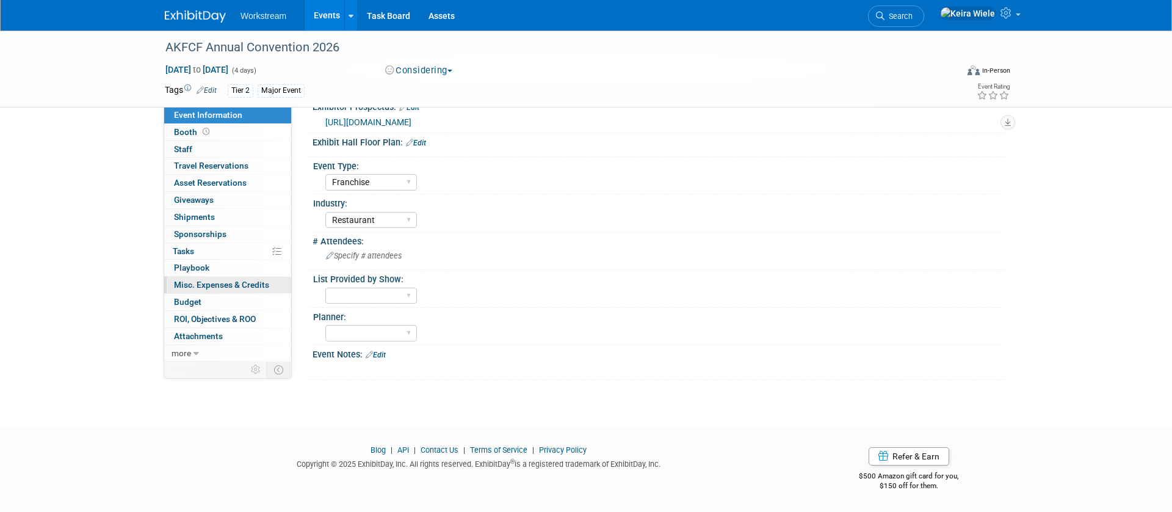
click at [236, 278] on link "0 Misc. Expenses & Credits 0" at bounding box center [227, 285] width 127 height 16
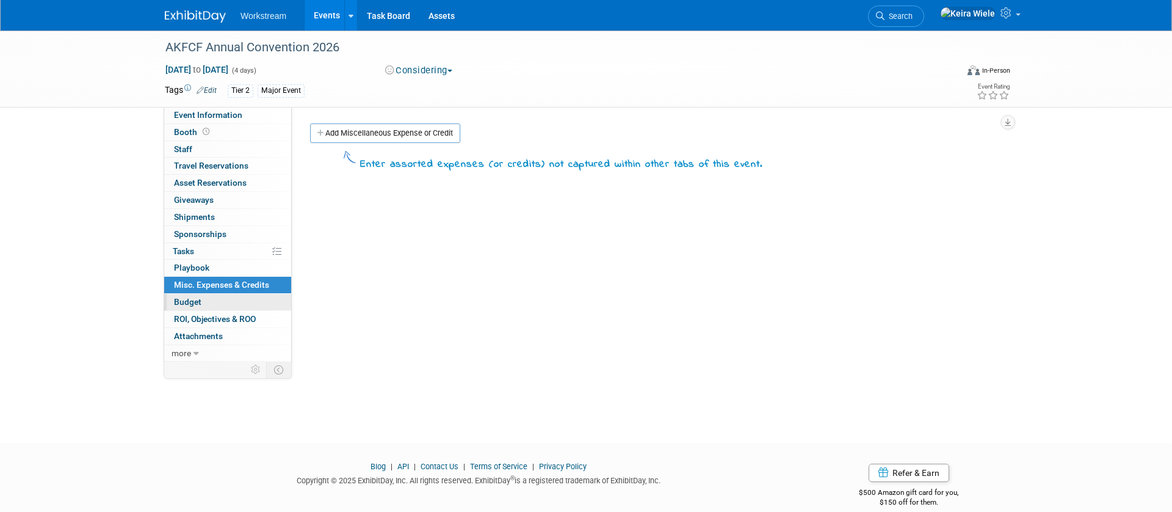
click at [227, 295] on link "Budget" at bounding box center [227, 302] width 127 height 16
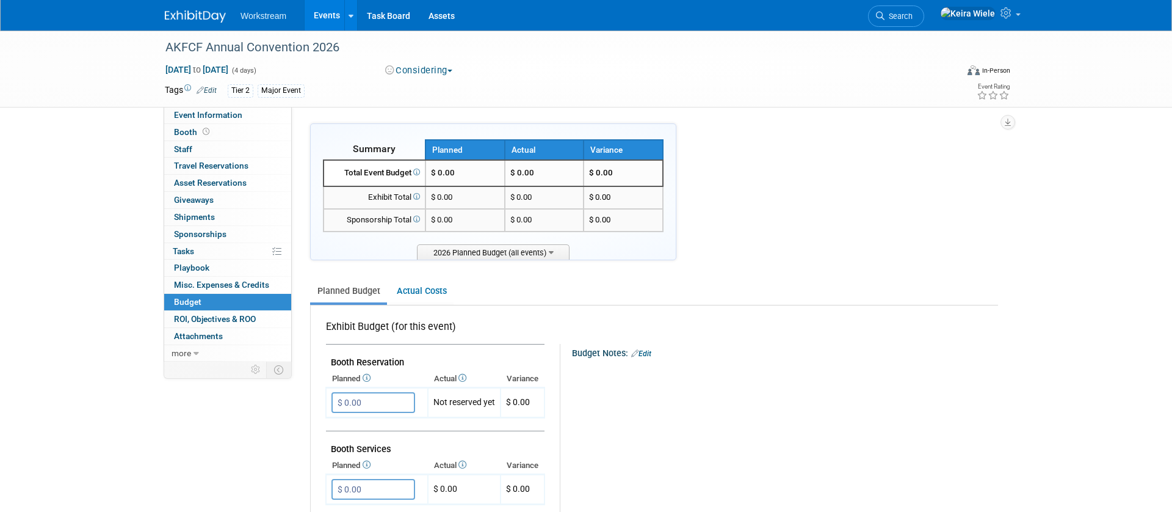
click at [603, 288] on ul "Planned Budget Actual Costs" at bounding box center [654, 291] width 688 height 27
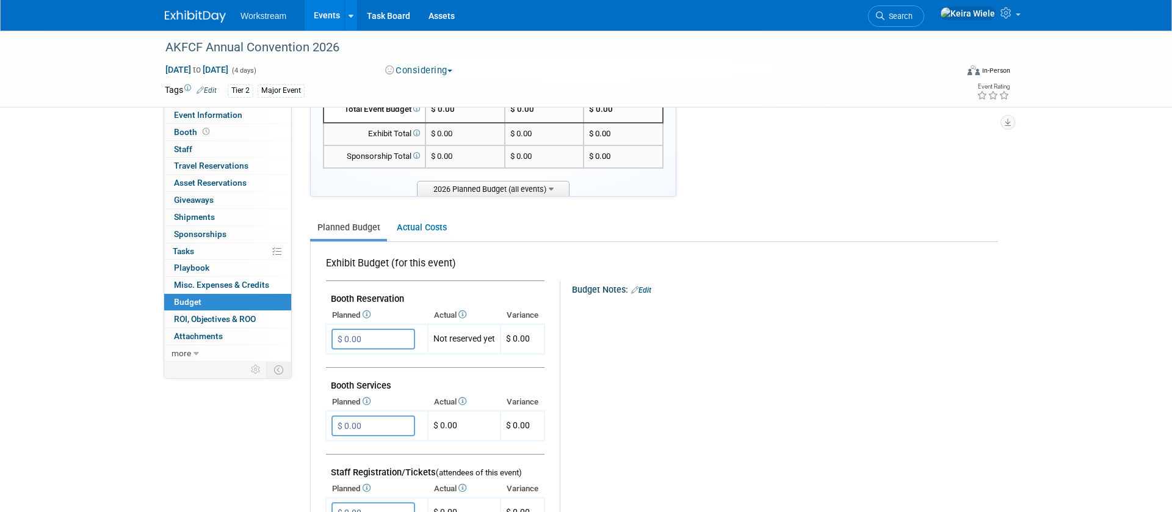
scroll to position [103, 0]
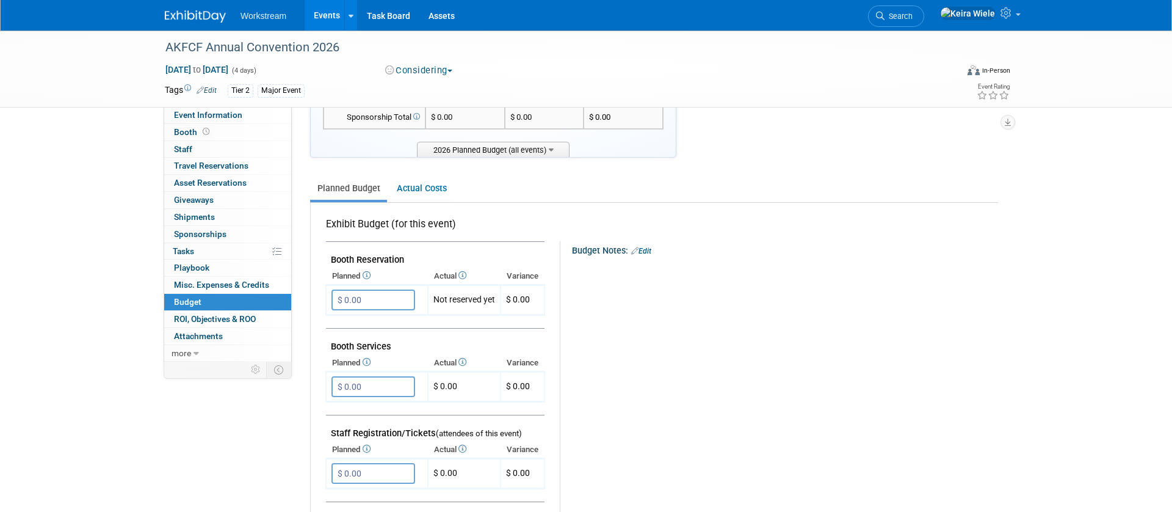
click at [646, 250] on link "Edit" at bounding box center [641, 251] width 20 height 9
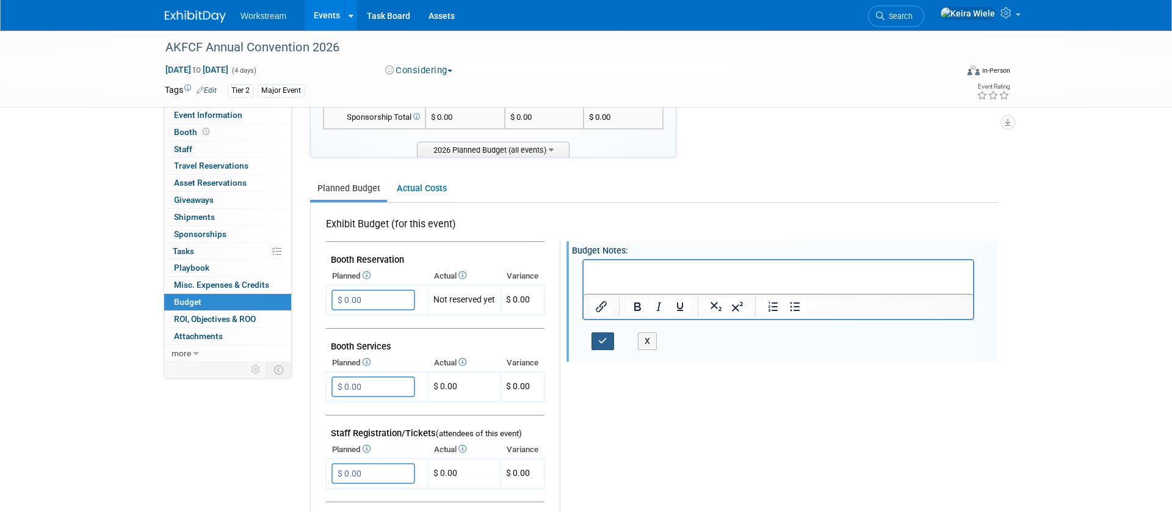
scroll to position [0, 0]
click at [592, 264] on p "Rich Text Area. Press ALT-0 for help." at bounding box center [778, 270] width 375 height 12
click at [623, 276] on p "10k ->" at bounding box center [778, 270] width 375 height 12
click at [363, 298] on input "$ 0.00" at bounding box center [373, 299] width 84 height 21
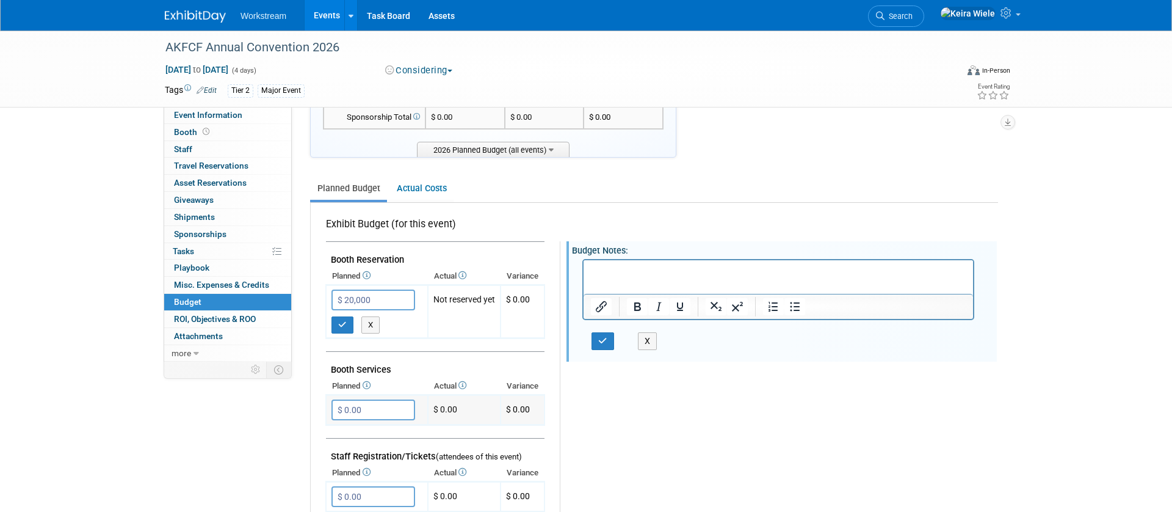
type input "$ 20,000.00"
click at [391, 345] on td at bounding box center [435, 344] width 219 height 13
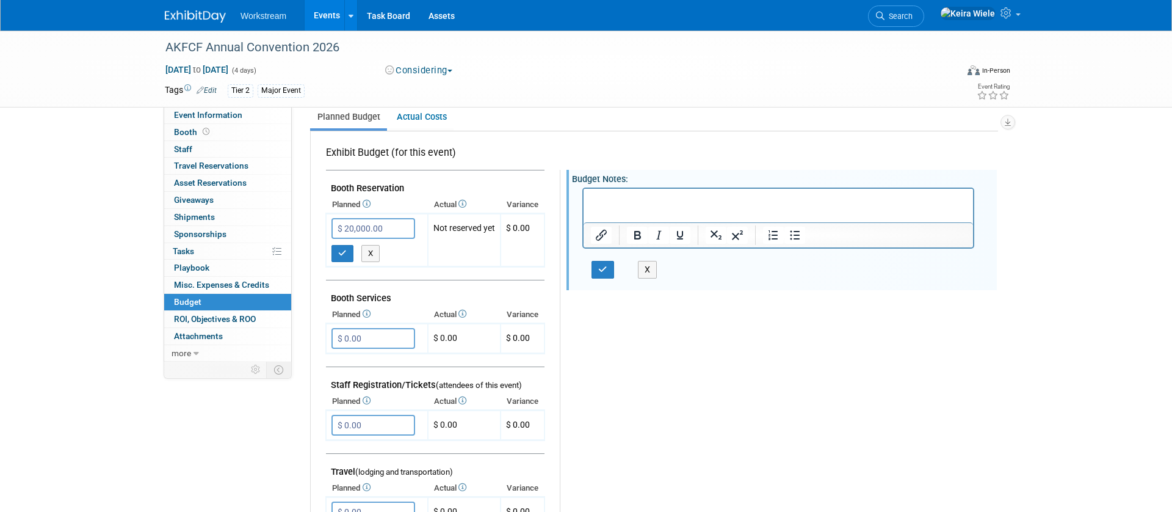
scroll to position [209, 0]
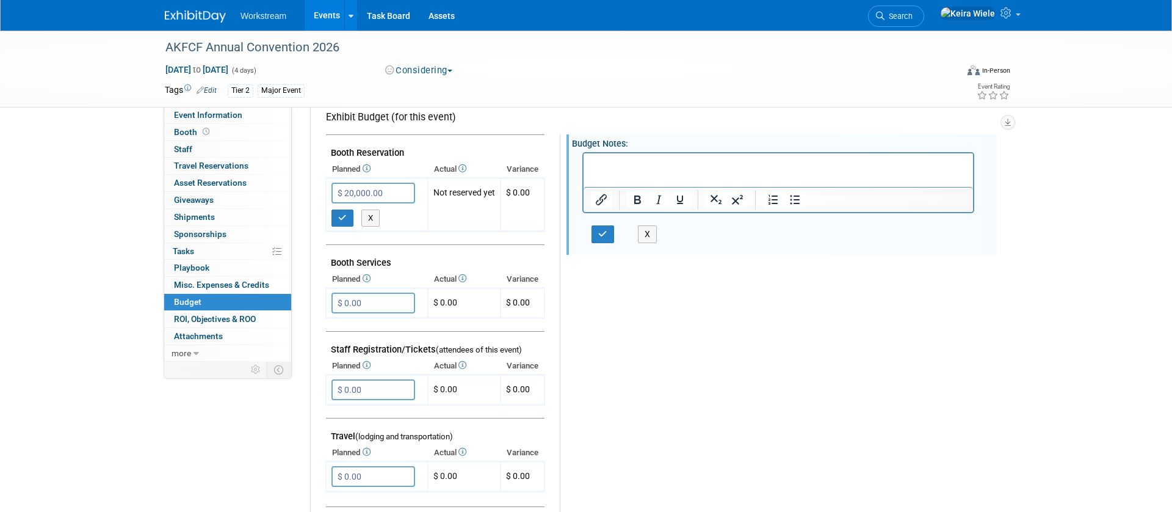
drag, startPoint x: 385, startPoint y: 189, endPoint x: 308, endPoint y: 183, distance: 77.8
click at [332, 186] on input "$ 20,000.00" at bounding box center [373, 193] width 84 height 21
type input "$"
click at [293, 433] on div "Event Information Event Info Booth Booth 0 Staff 0 Staff 0 Travel Reservations …" at bounding box center [586, 370] width 861 height 1098
click at [373, 215] on button "X" at bounding box center [370, 217] width 19 height 17
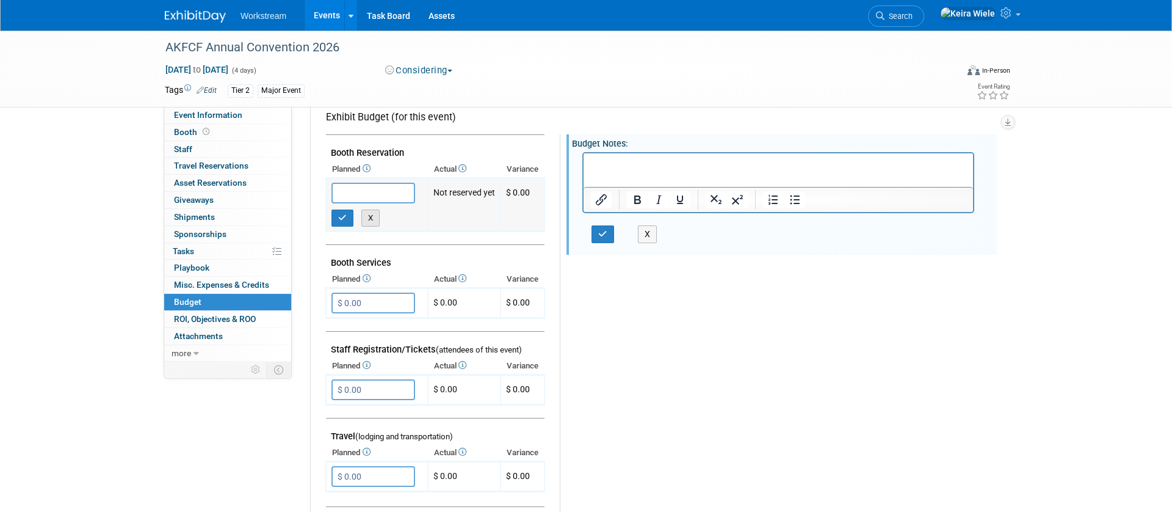
type input "$ 0.00"
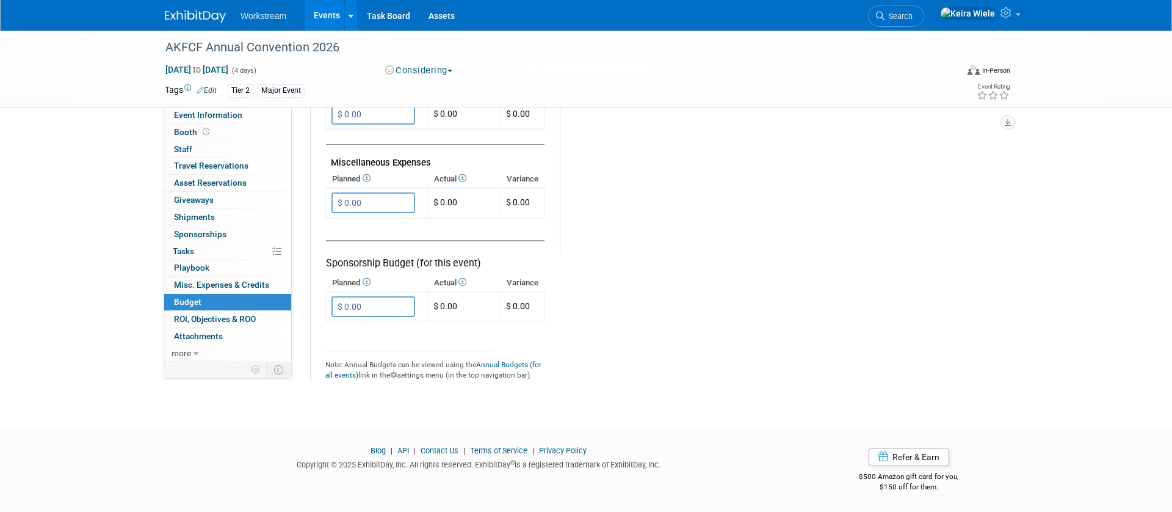
scroll to position [726, 0]
click at [392, 311] on input "$ 0.00" at bounding box center [373, 305] width 84 height 21
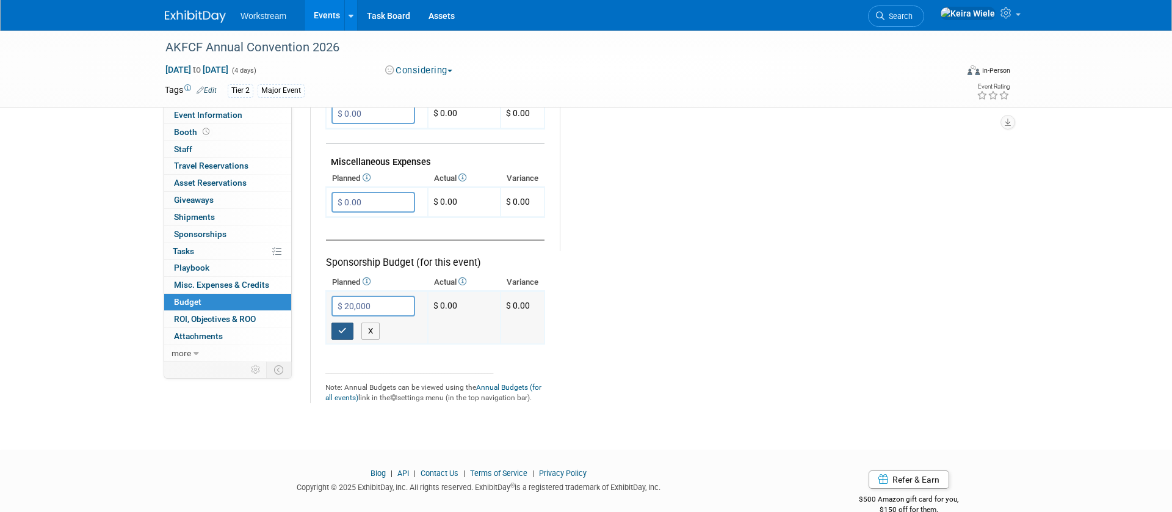
type input "$ 20,000.00"
click at [349, 330] on button "button" at bounding box center [342, 330] width 22 height 17
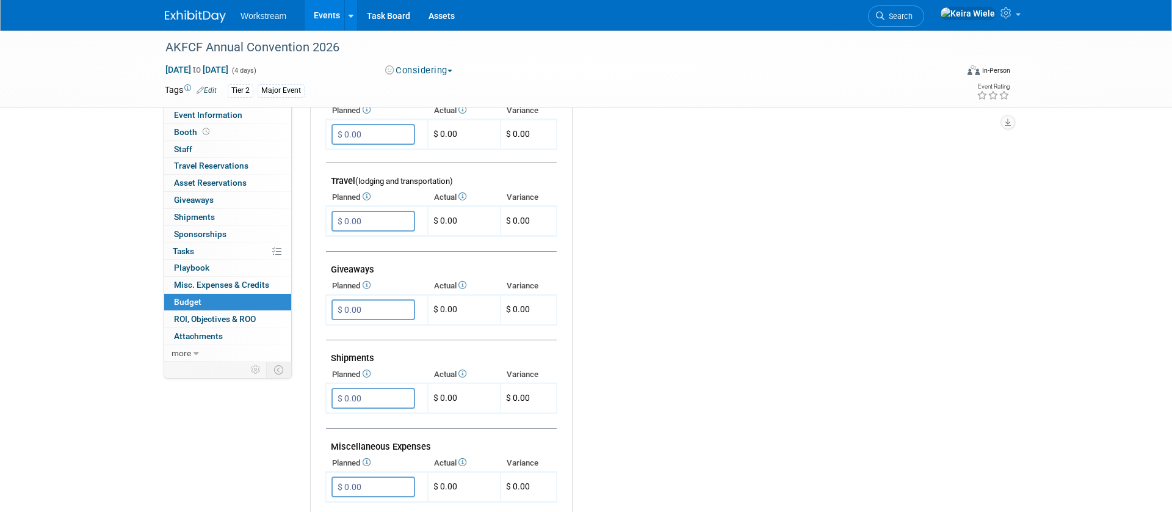
scroll to position [425, 0]
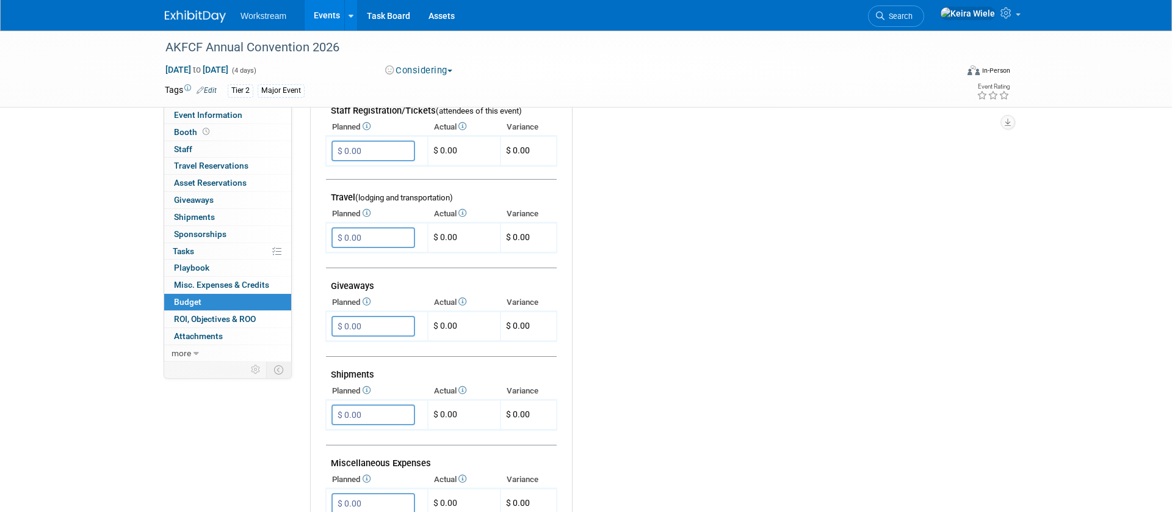
click at [465, 214] on icon at bounding box center [462, 213] width 10 height 8
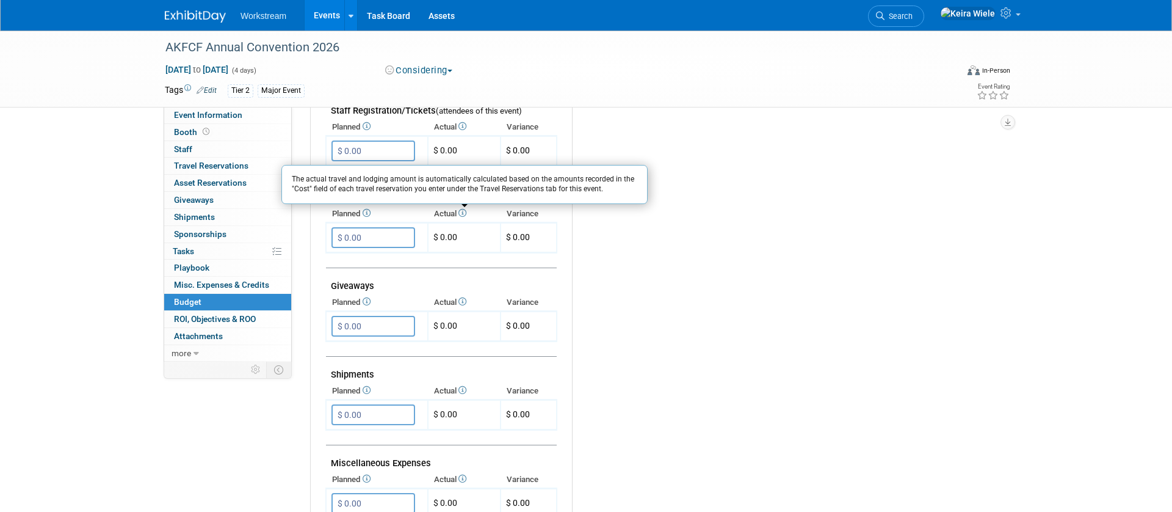
click at [646, 324] on div "Budget Notes: Edit X" at bounding box center [780, 235] width 416 height 633
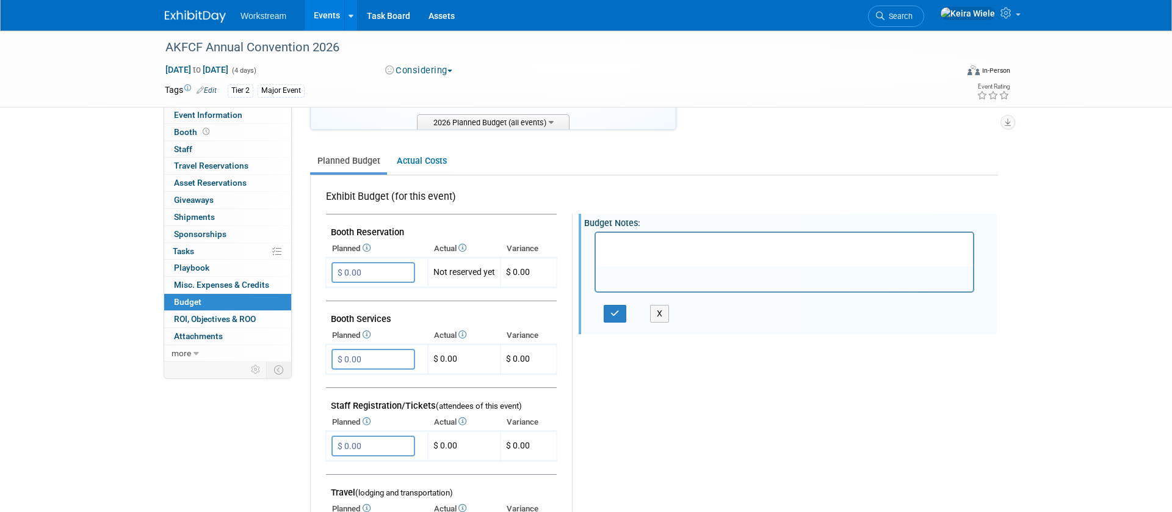
scroll to position [0, 0]
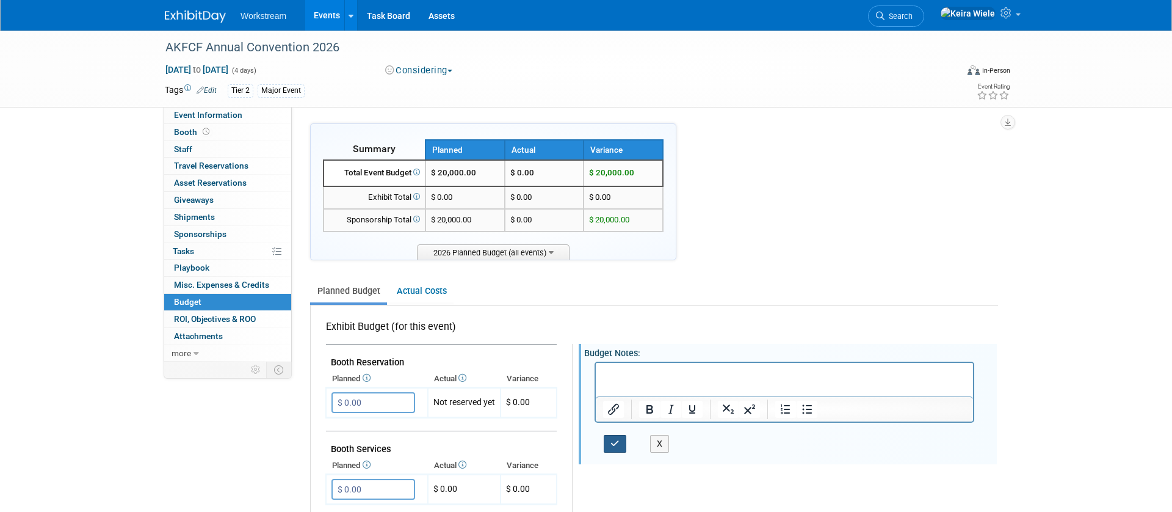
click at [615, 444] on icon "button" at bounding box center [614, 443] width 9 height 9
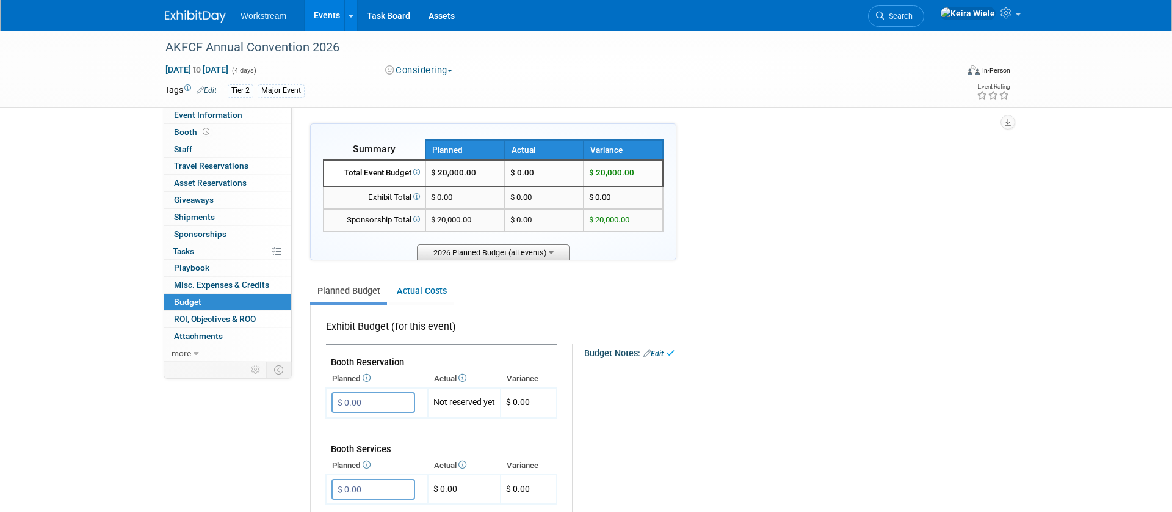
click at [521, 248] on span "2026 Planned Budget (all events)" at bounding box center [493, 251] width 153 height 15
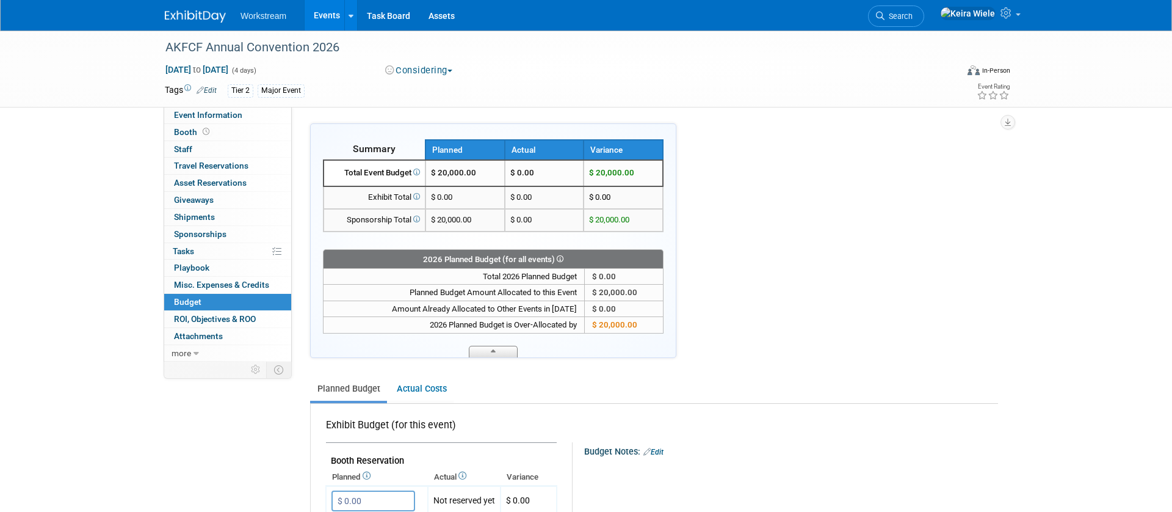
click at [490, 355] on span at bounding box center [493, 351] width 49 height 12
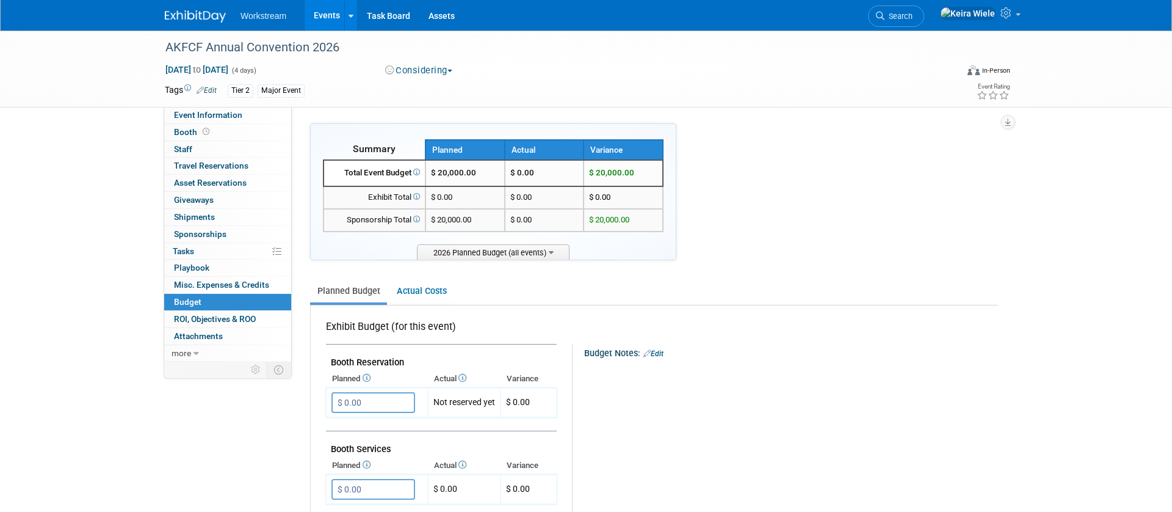
click at [325, 25] on link "Events" at bounding box center [327, 15] width 45 height 31
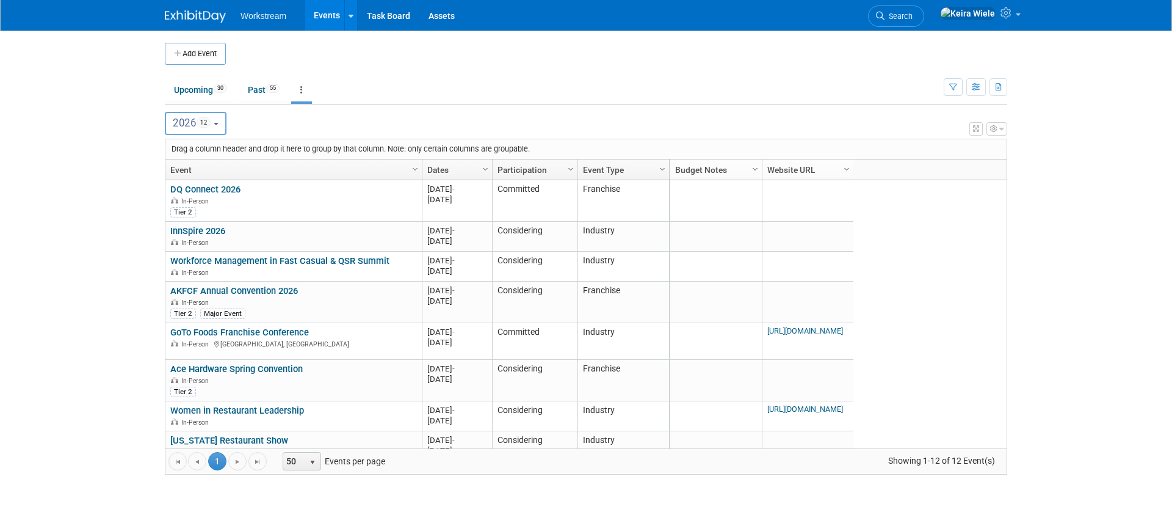
click at [759, 173] on span "Column Settings" at bounding box center [755, 169] width 10 height 10
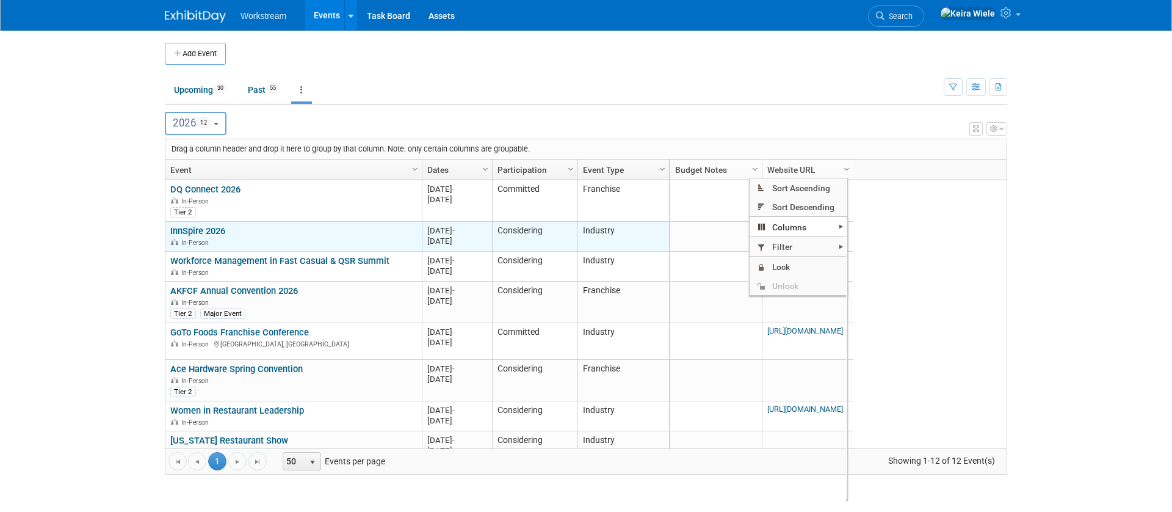
click at [615, 232] on td "Industry" at bounding box center [623, 237] width 92 height 30
click at [220, 230] on link "InnSpire 2026" at bounding box center [197, 230] width 55 height 11
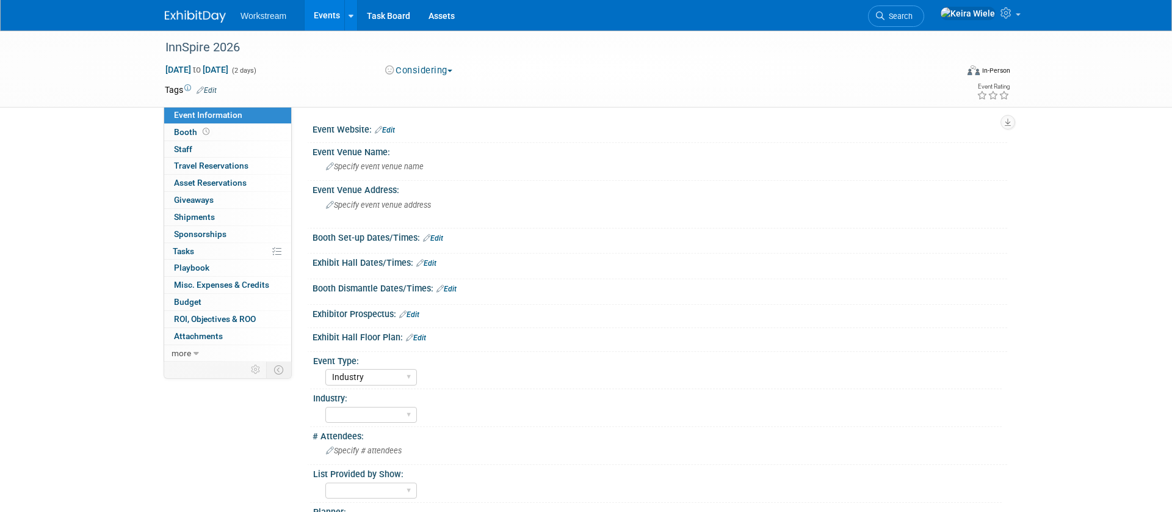
select select "Industry"
click at [181, 46] on div "InnSpire 2026" at bounding box center [549, 48] width 777 height 22
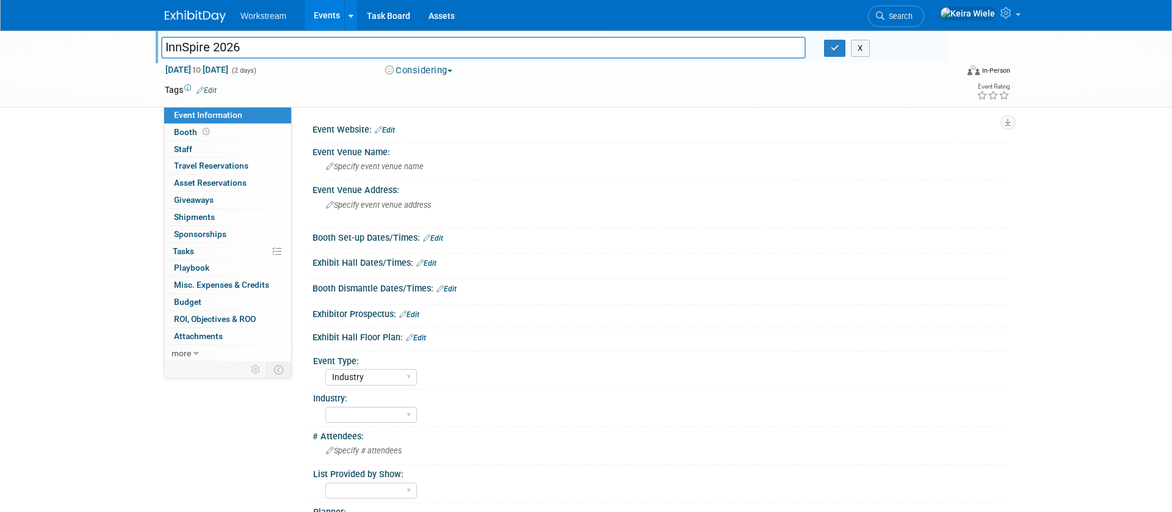
click at [183, 49] on input "InnSpire 2026" at bounding box center [483, 47] width 645 height 21
type input "InSpire 2026"
click at [215, 86] on link "Edit" at bounding box center [207, 90] width 20 height 9
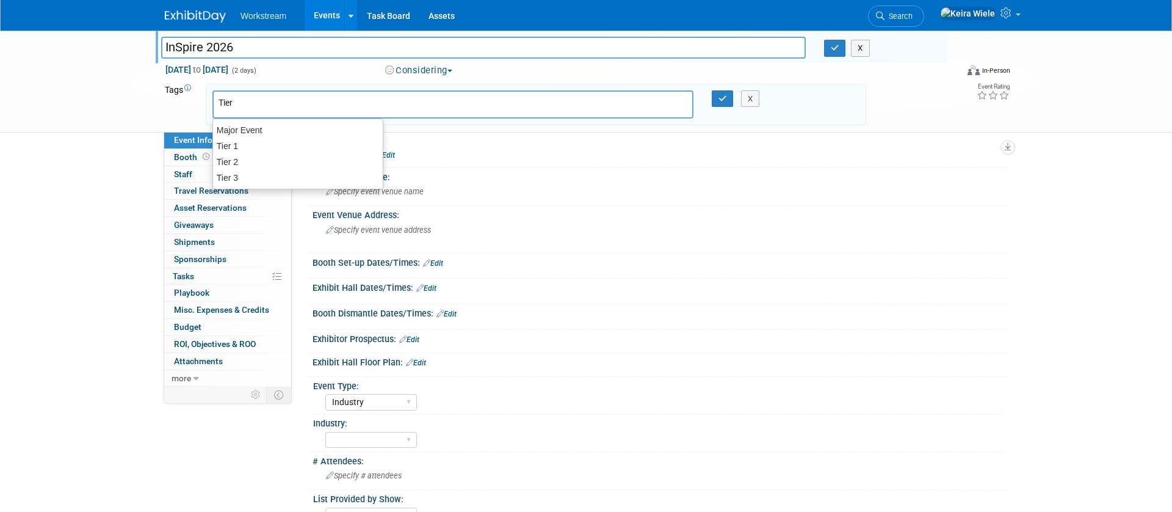
type input "Tier 1"
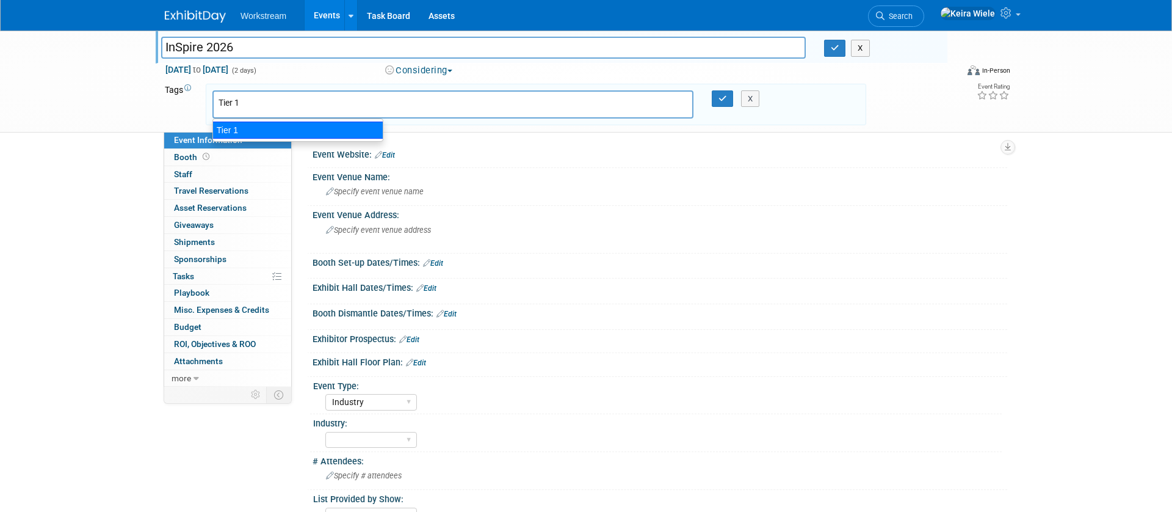
click at [250, 133] on div "Tier 1" at bounding box center [297, 129] width 171 height 17
type input "Tier 1"
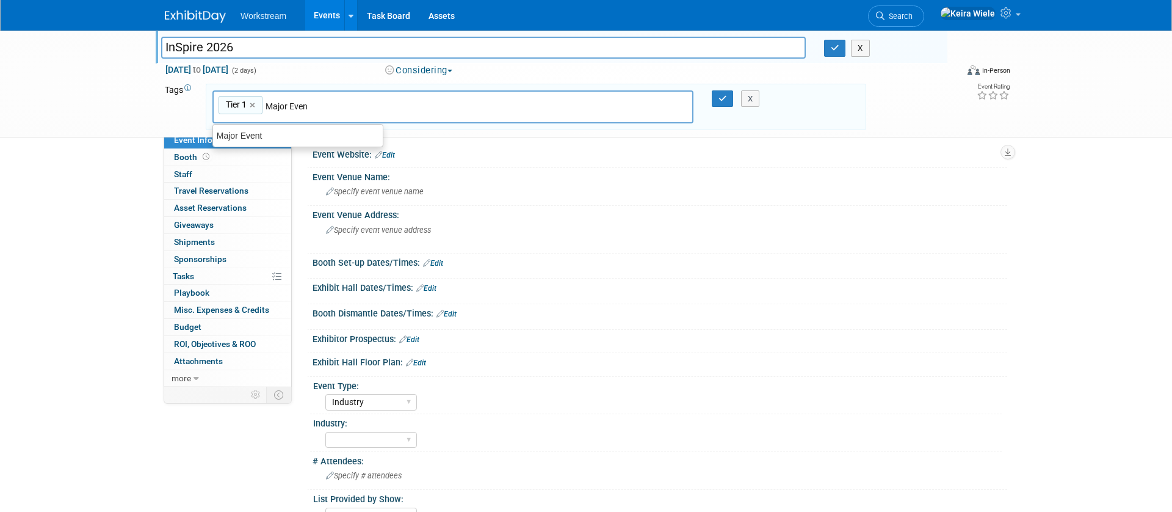
type input "Major Event"
type input "Tier 1, Major Event"
click at [220, 473] on div "Event Information Event Info Booth Booth 0 Staff 0 Staff 0 Travel Reservations …" at bounding box center [586, 315] width 861 height 569
click at [345, 397] on select "Hosted Franchise Association Industry OTC" at bounding box center [371, 402] width 92 height 16
select select "Franchise"
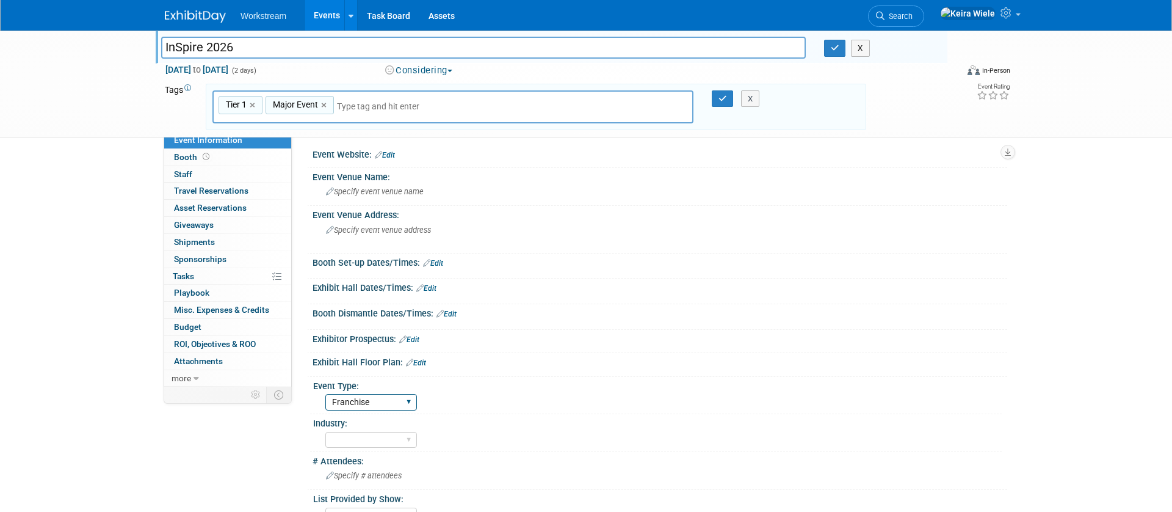
click at [325, 394] on select "Hosted Franchise Association Industry OTC" at bounding box center [371, 402] width 92 height 16
click at [379, 433] on select "Accounting Broker/Benefits Restaurant Healthcare Hospitality Misc/Other" at bounding box center [371, 440] width 92 height 16
select select "Restaurant"
click at [325, 432] on select "Accounting Broker/Benefits Restaurant Healthcare Hospitality Misc/Other" at bounding box center [371, 440] width 92 height 16
click at [253, 450] on div "Event Information Event Info Booth Booth 0 Staff 0 Staff 0 Travel Reservations …" at bounding box center [586, 315] width 861 height 569
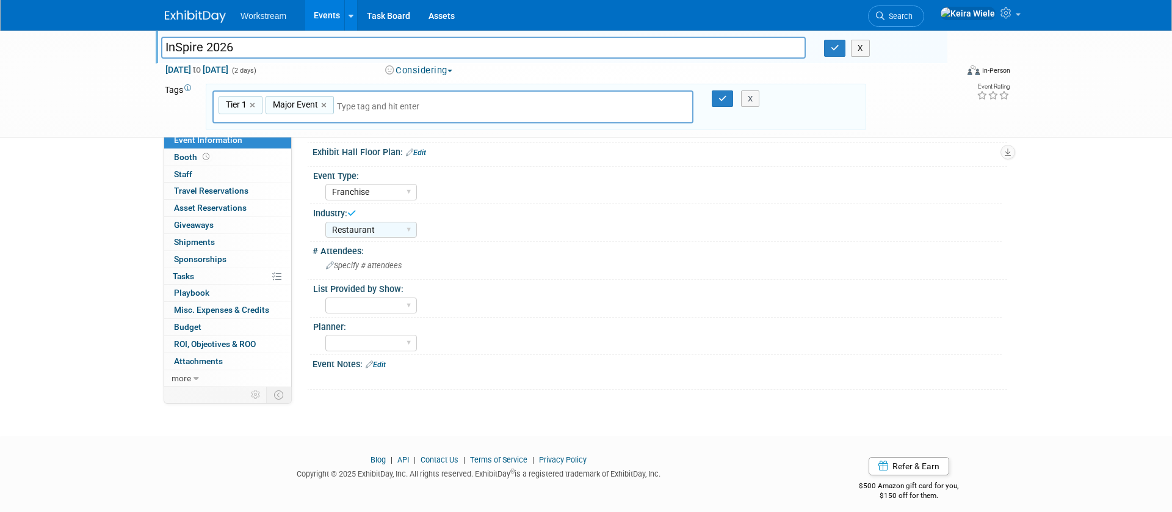
scroll to position [220, 0]
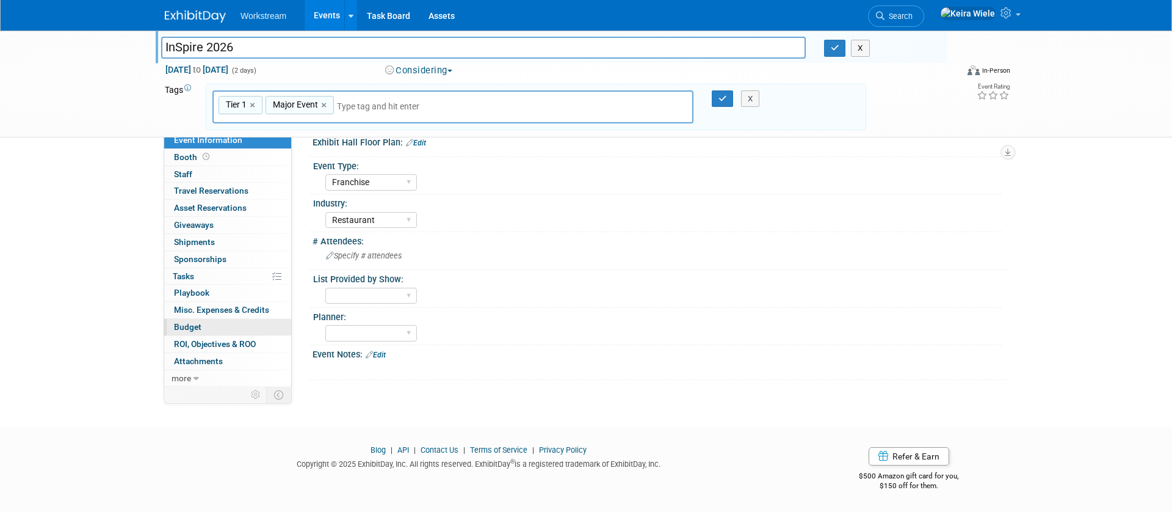
click at [223, 326] on link "Budget" at bounding box center [227, 327] width 127 height 16
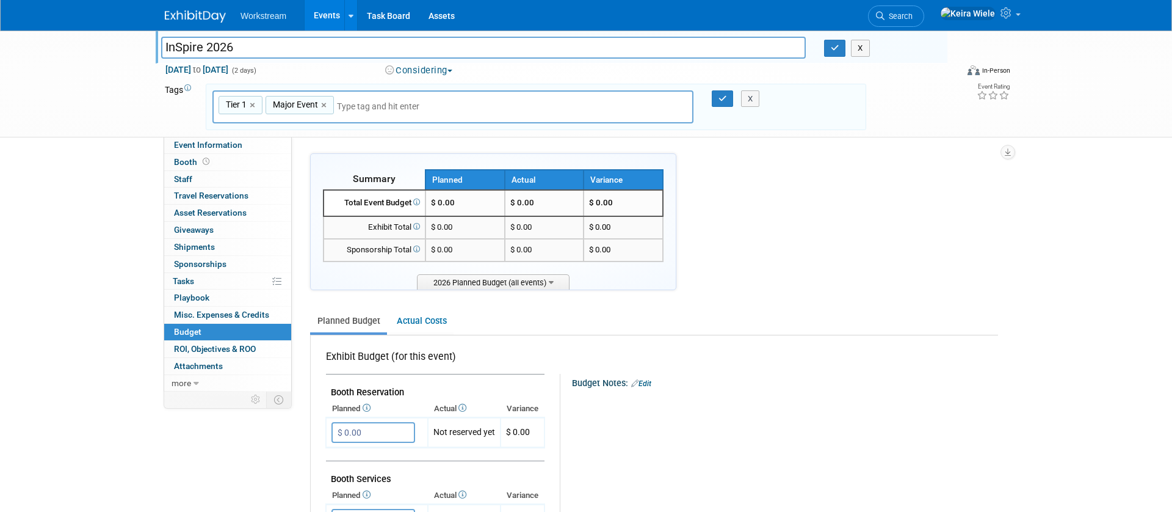
scroll to position [756, 0]
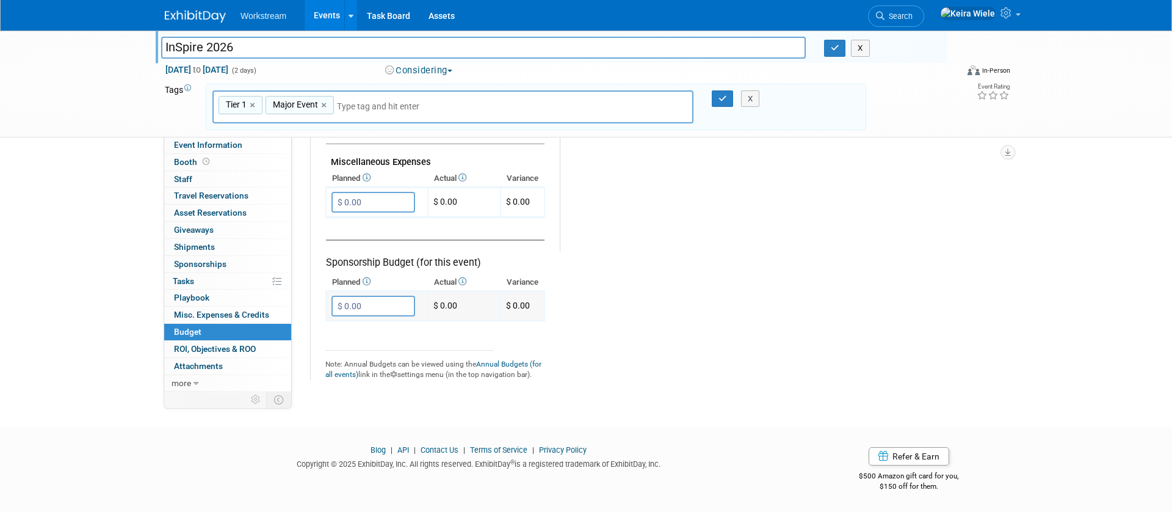
click at [368, 305] on input "$ 0.00" at bounding box center [373, 305] width 84 height 21
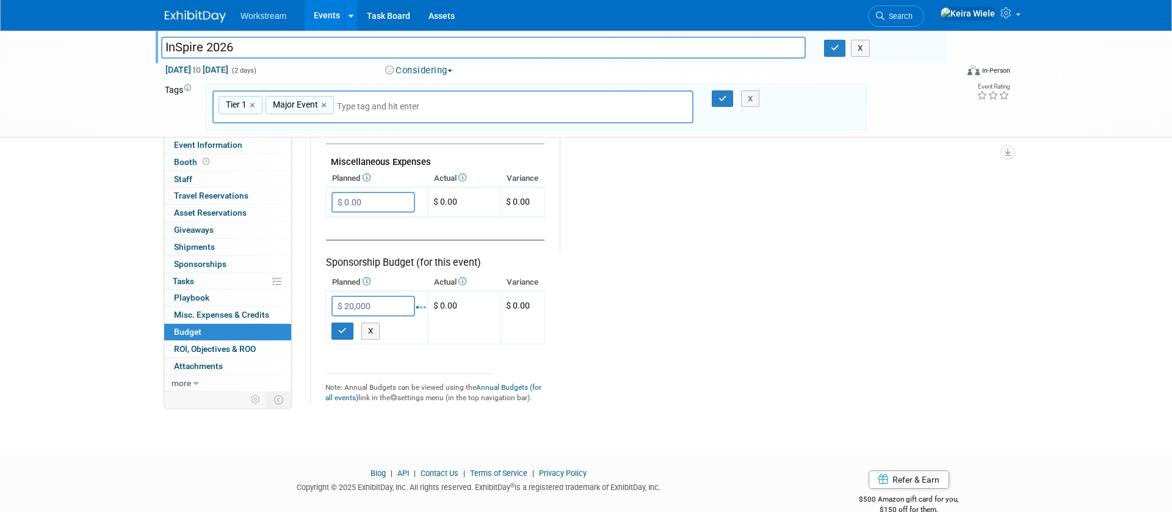
type input "$ 20,000.00"
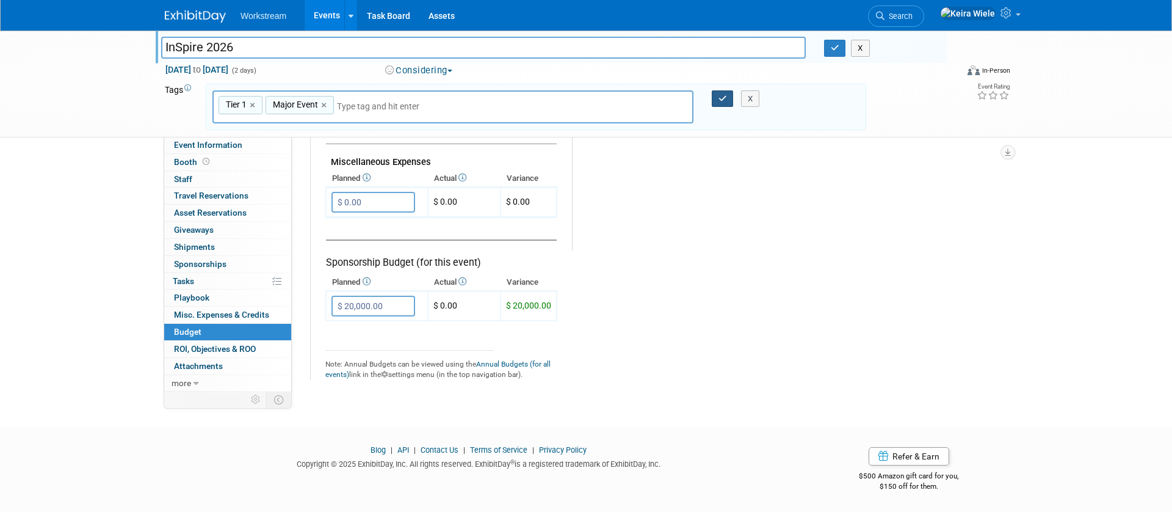
click at [721, 105] on button "button" at bounding box center [723, 98] width 22 height 17
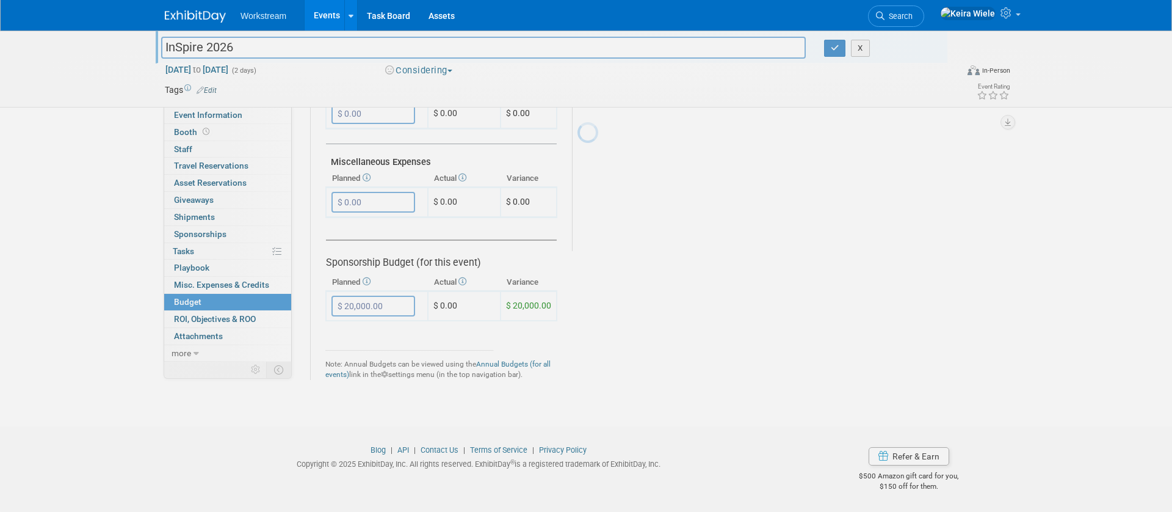
scroll to position [726, 0]
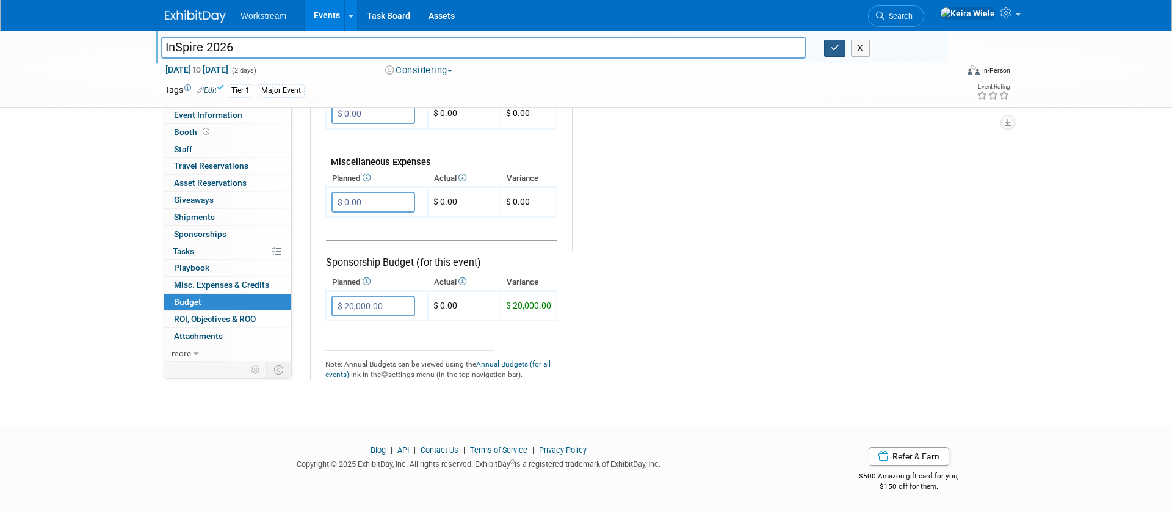
click at [833, 48] on icon "button" at bounding box center [835, 48] width 9 height 8
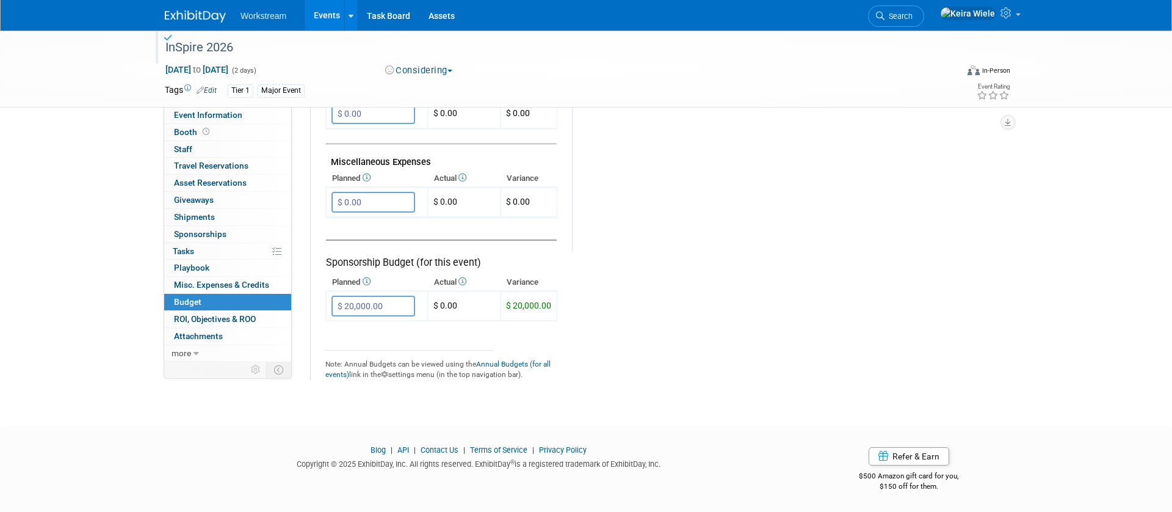
click at [181, 45] on div "InSpire 2026" at bounding box center [549, 48] width 777 height 22
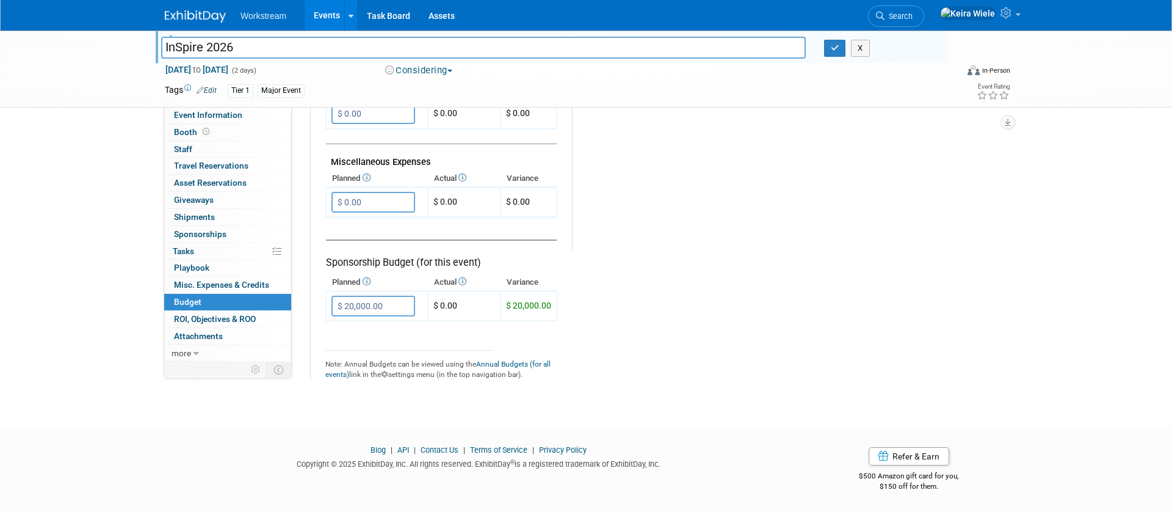
click at [181, 49] on input "InSpire 2026" at bounding box center [483, 47] width 645 height 21
type input "Inspire 2026"
click at [836, 52] on button "button" at bounding box center [835, 48] width 22 height 17
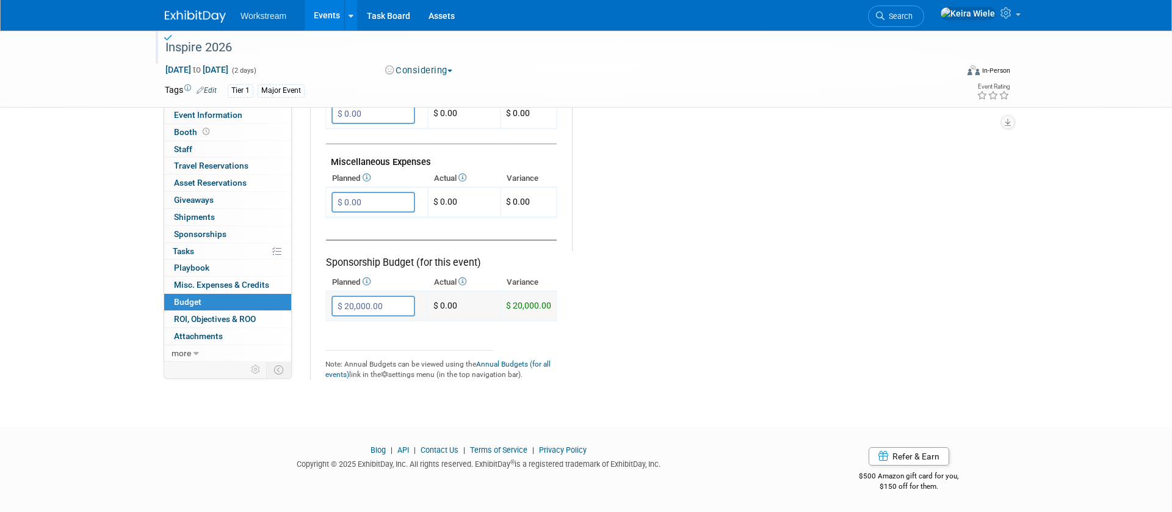
click at [383, 310] on input "$ 20,000.00" at bounding box center [373, 305] width 84 height 21
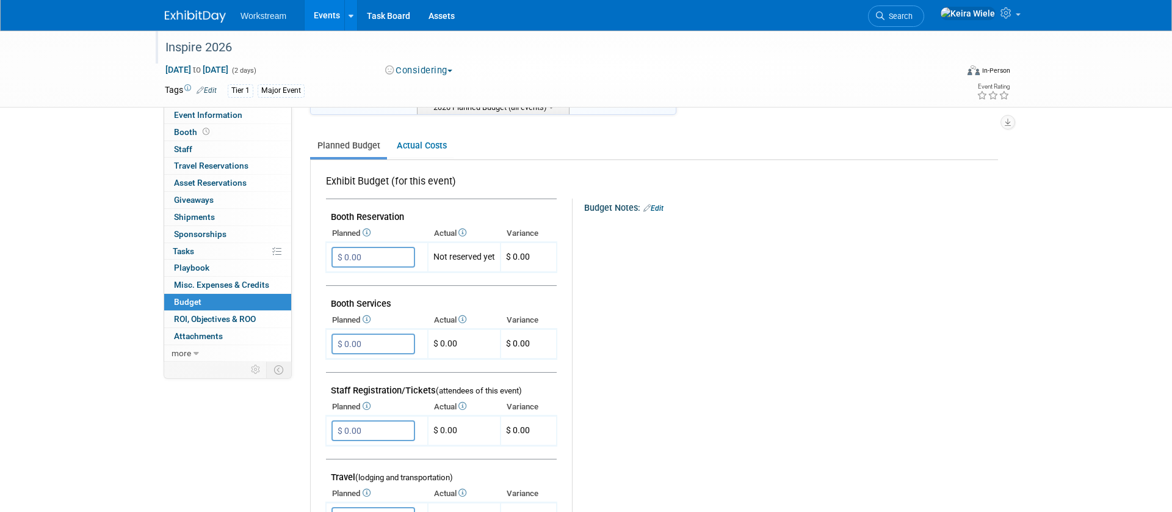
scroll to position [0, 0]
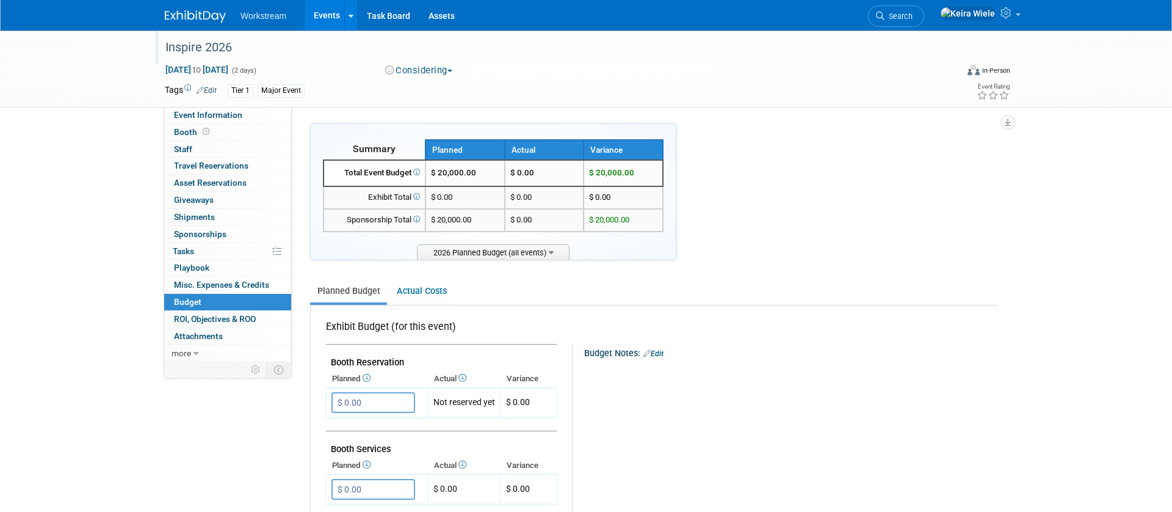
click at [322, 16] on link "Events" at bounding box center [327, 15] width 45 height 31
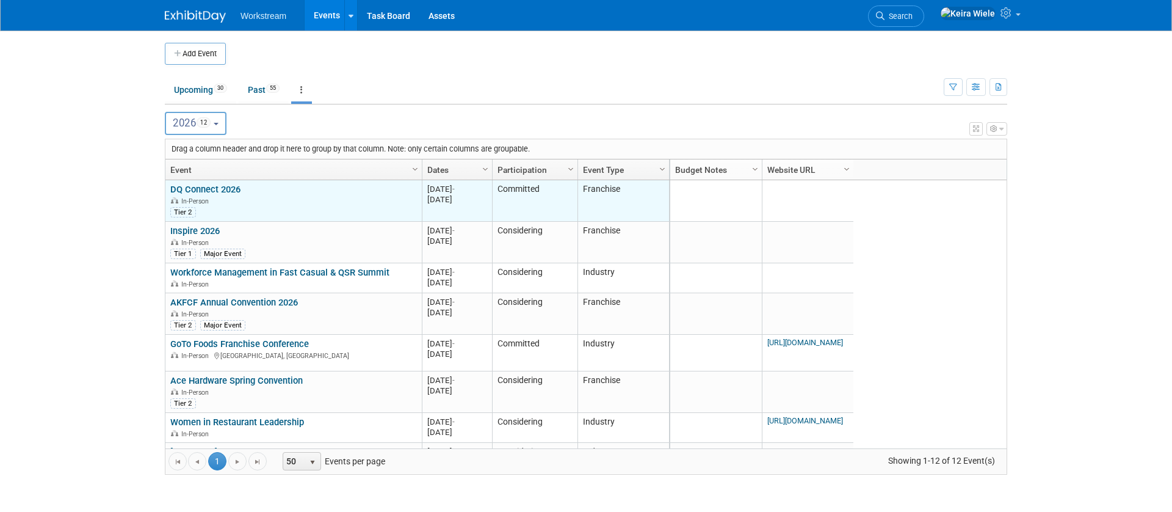
click at [234, 189] on link "DQ Connect 2026" at bounding box center [205, 189] width 70 height 11
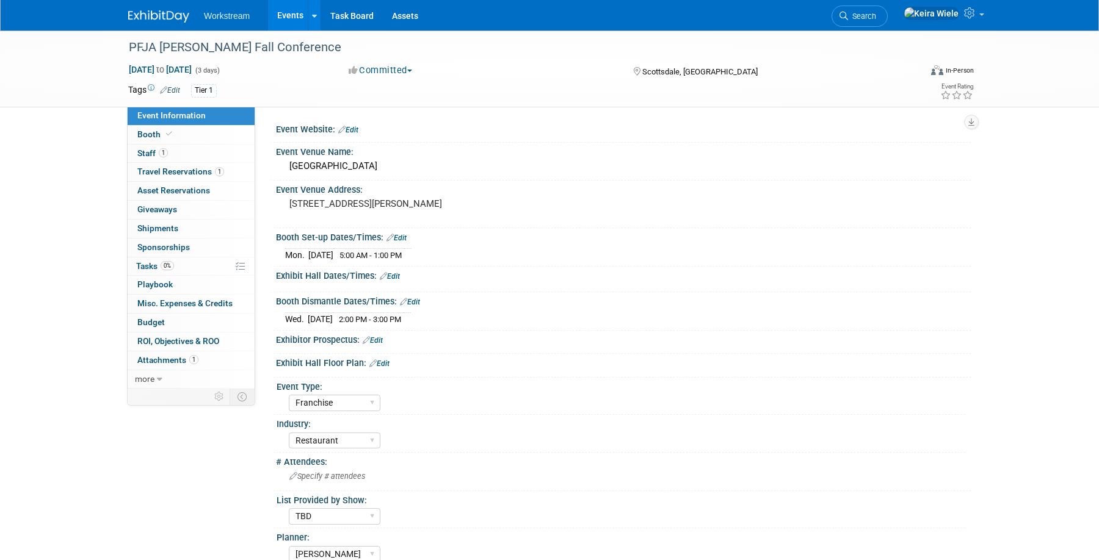
select select "Franchise"
select select "Restaurant"
select select "TBD"
select select "[PERSON_NAME]"
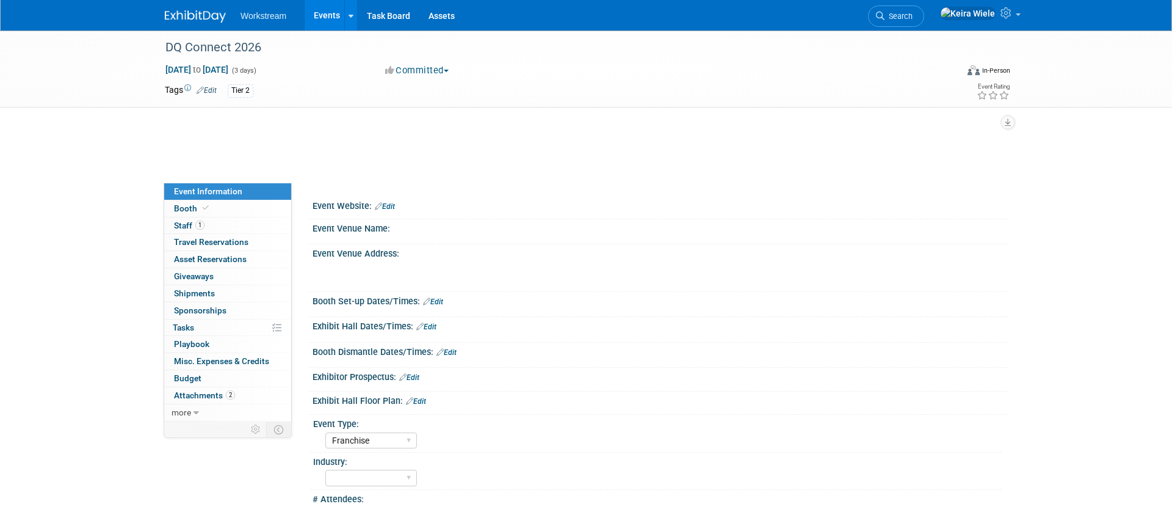
select select "Franchise"
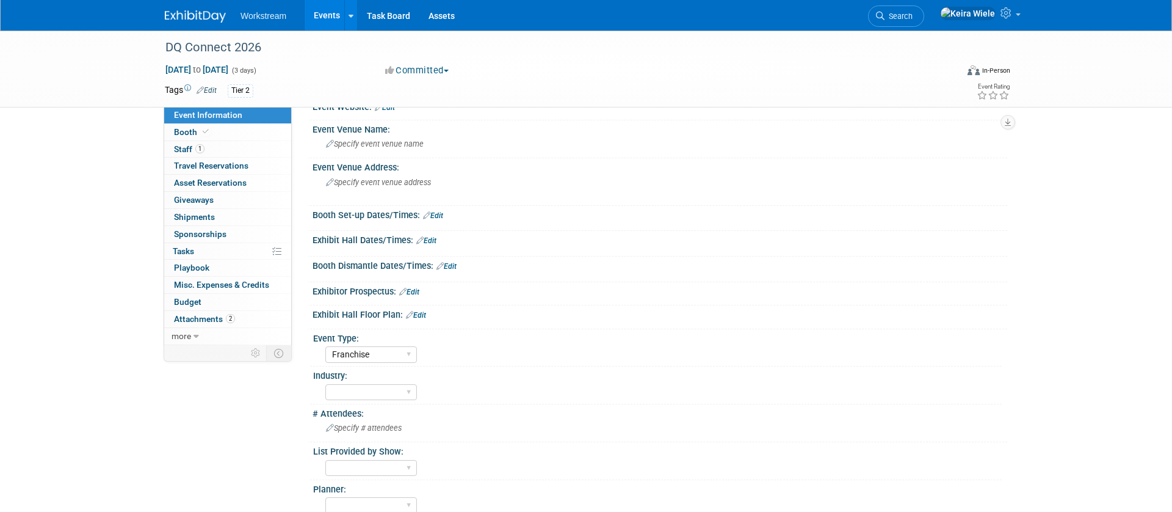
scroll to position [40, 0]
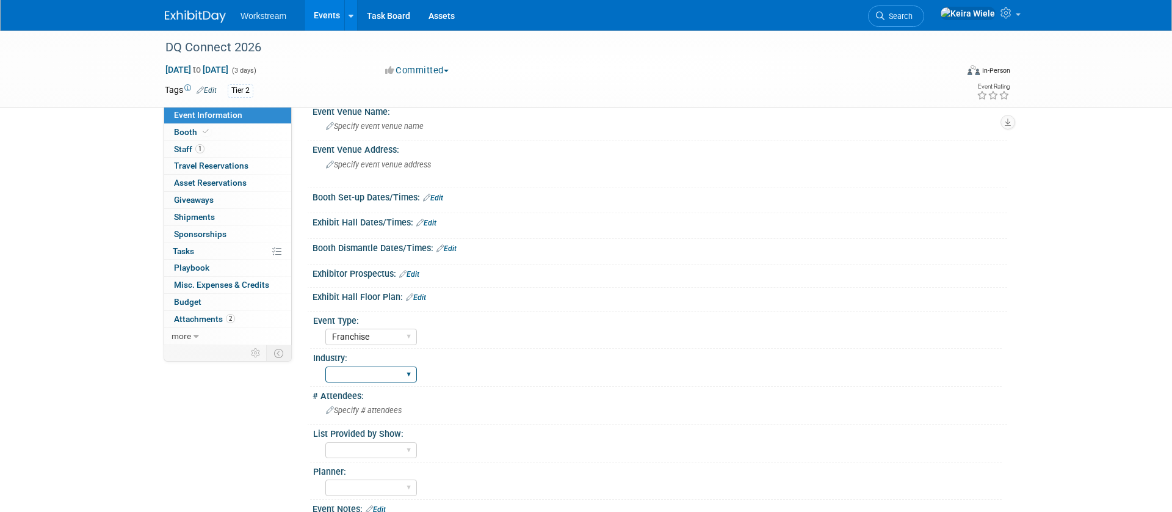
click at [382, 378] on select "Accounting Broker/Benefits Restaurant Healthcare Hospitality Misc/Other" at bounding box center [371, 374] width 92 height 16
select select "Restaurant"
click at [325, 366] on select "Accounting Broker/Benefits Restaurant Healthcare Hospitality Misc/Other" at bounding box center [371, 374] width 92 height 16
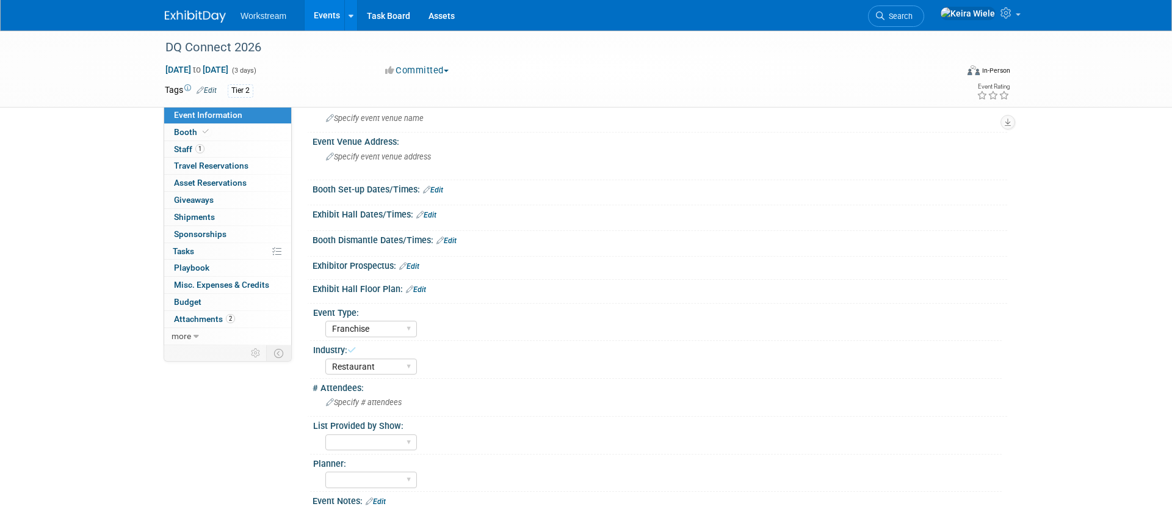
click at [208, 86] on link "Edit" at bounding box center [207, 90] width 20 height 9
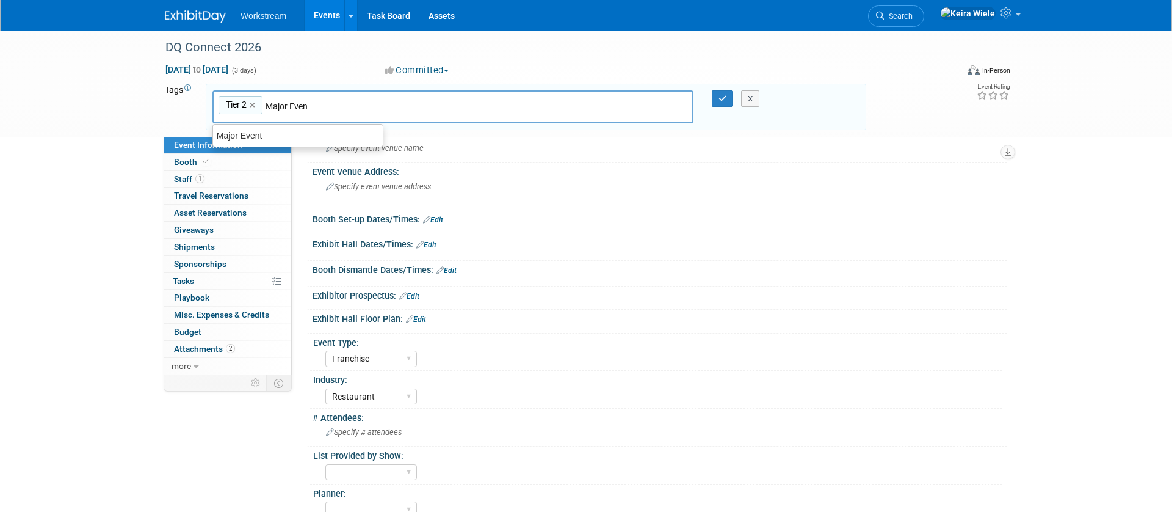
type input "Major Event"
type input "Tier 2, Major Event"
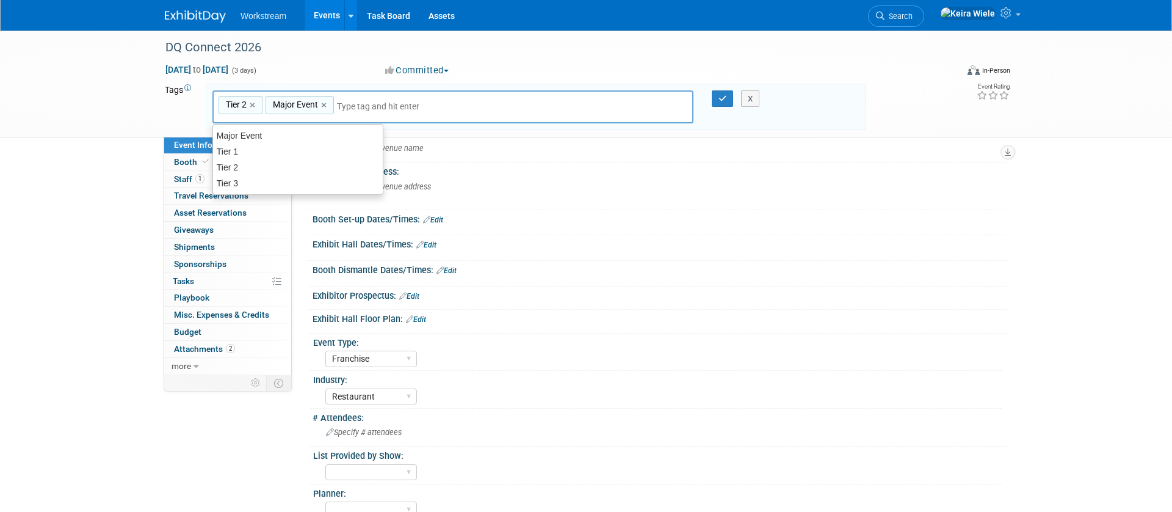
click at [91, 159] on div "DQ Connect 2026 Jan 7, 2026 to Jan 9, 2026 (3 days) Jan 7, 2026 to Jan 9, 2026 …" at bounding box center [586, 287] width 1172 height 610
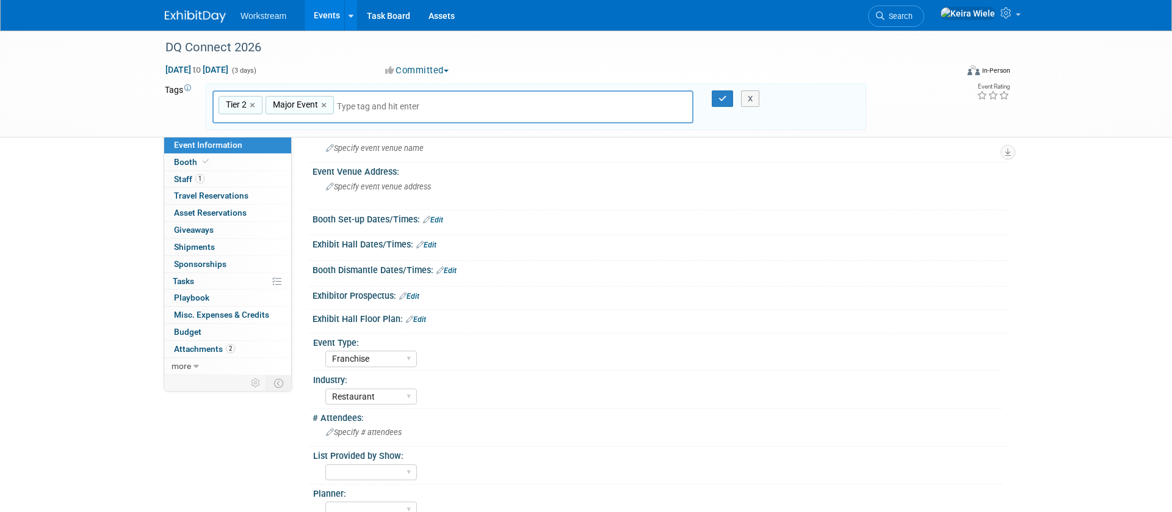
click at [729, 96] on div "X" at bounding box center [756, 98] width 56 height 17
click at [717, 94] on button "button" at bounding box center [723, 98] width 22 height 17
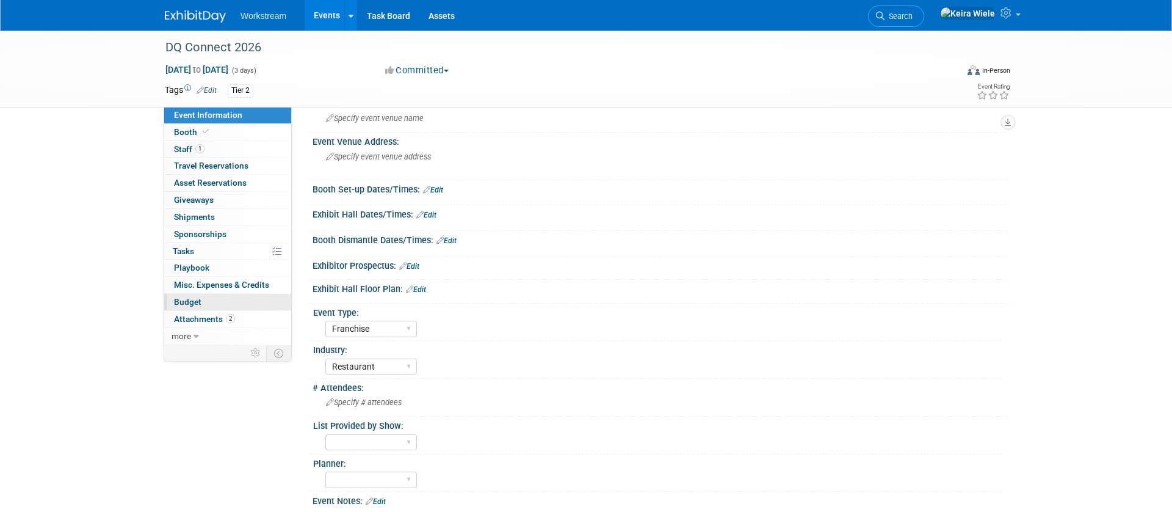
click at [192, 301] on span "Budget" at bounding box center [187, 302] width 27 height 10
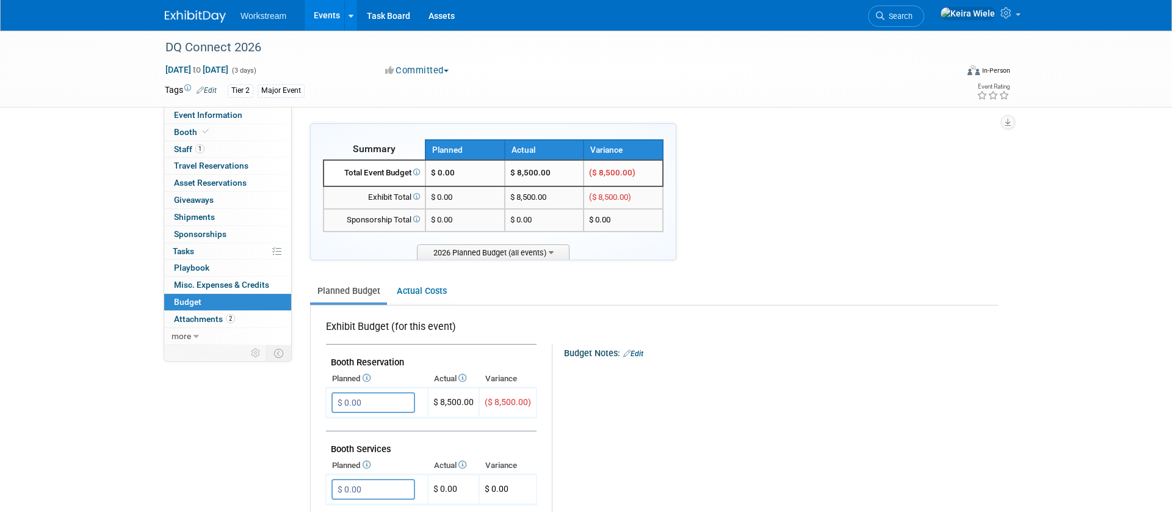
scroll to position [736, 0]
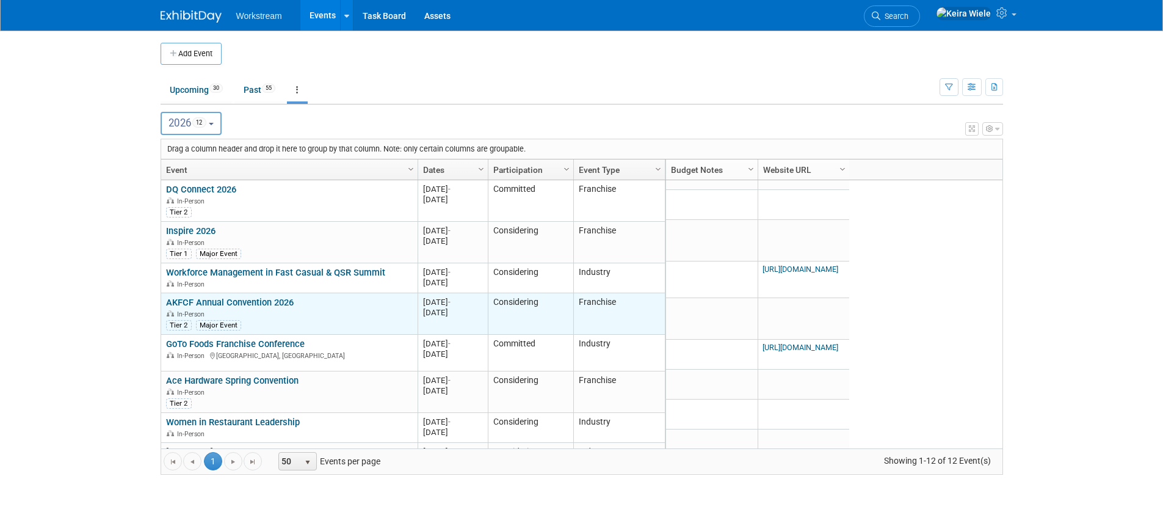
scroll to position [73, 0]
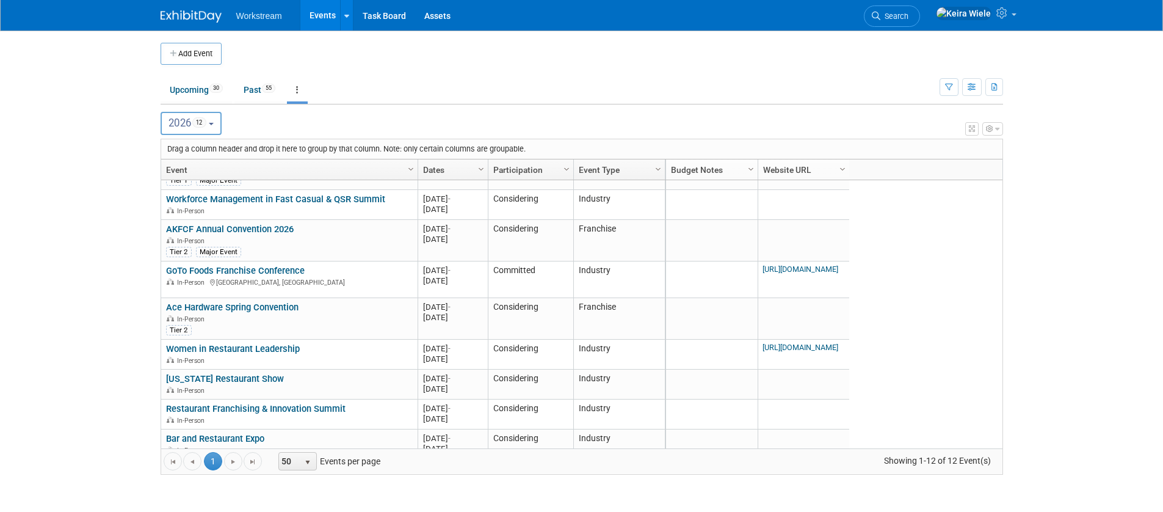
click at [995, 123] on button "button" at bounding box center [992, 128] width 21 height 13
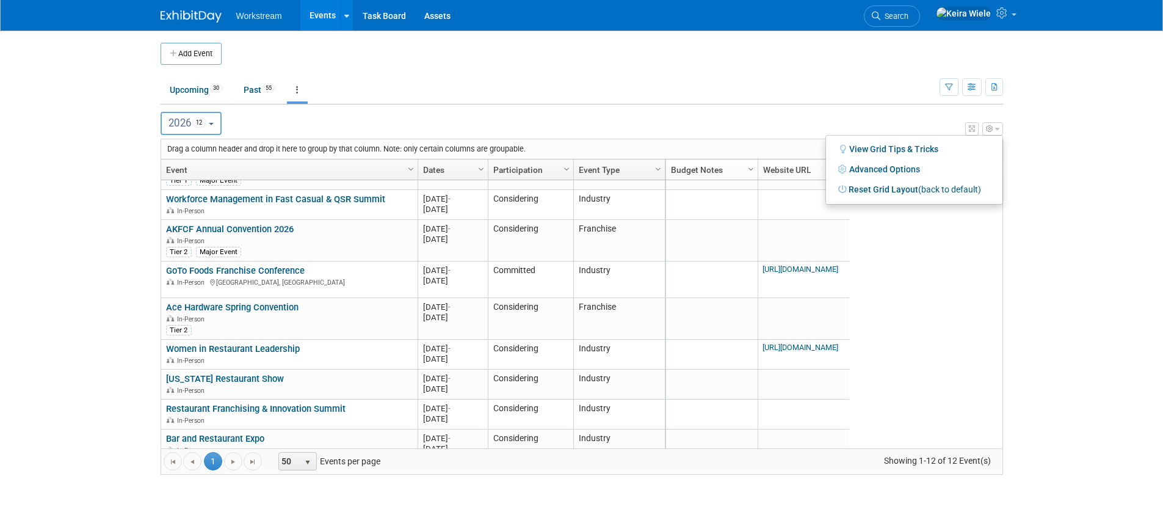
click at [1045, 118] on body "Workstream Events Add Event Bulk Upload Events Shareable Event Boards Recently …" at bounding box center [581, 256] width 1163 height 512
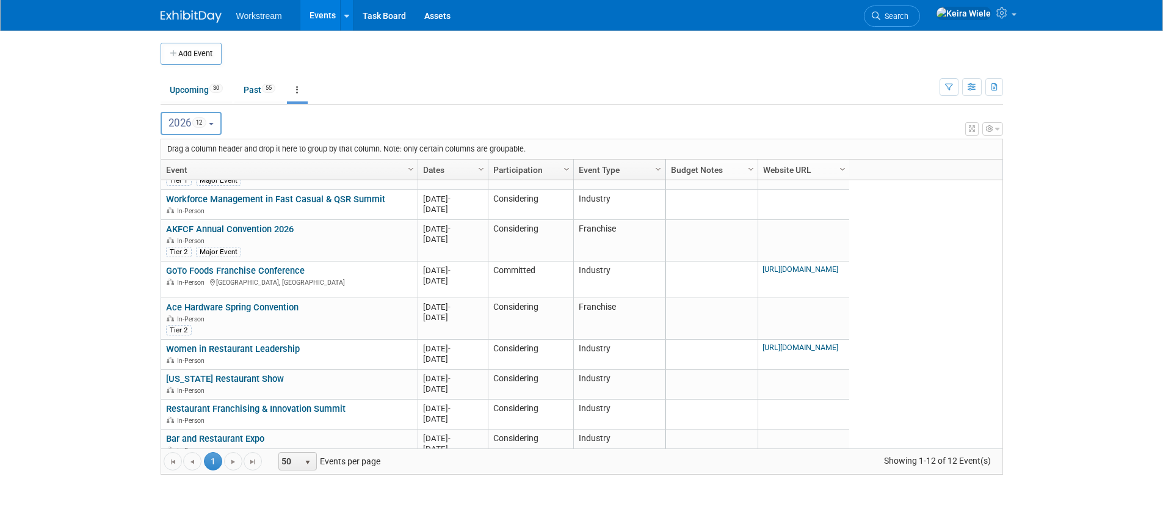
drag, startPoint x: 1010, startPoint y: 132, endPoint x: 995, endPoint y: 126, distance: 15.9
click at [1010, 133] on div "Add Event New Event Duplicate Event Warning There is another event in your work…" at bounding box center [581, 265] width 861 height 468
click at [995, 126] on icon "button" at bounding box center [997, 128] width 4 height 7
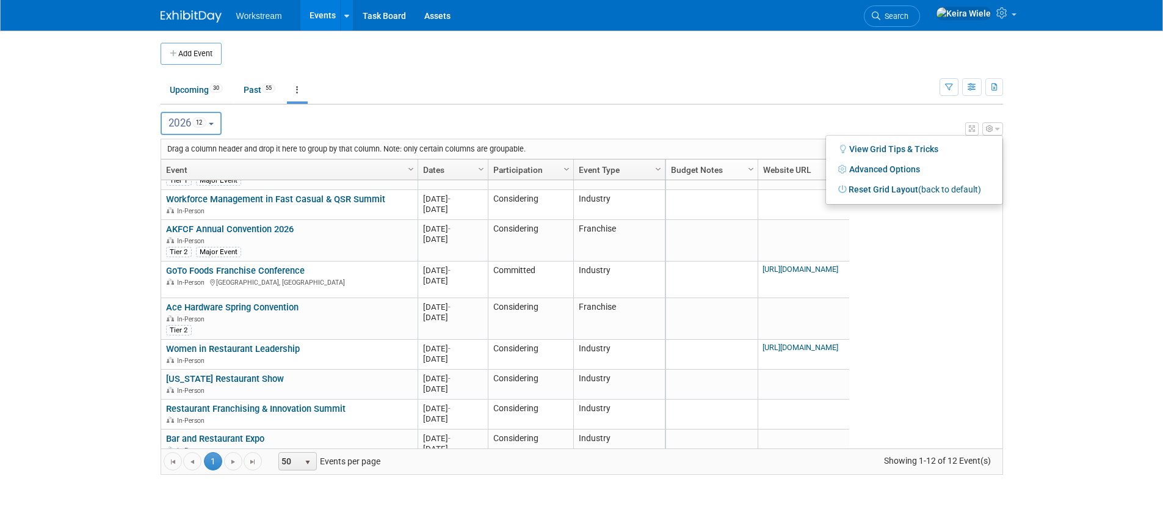
click at [995, 126] on icon "button" at bounding box center [997, 128] width 4 height 7
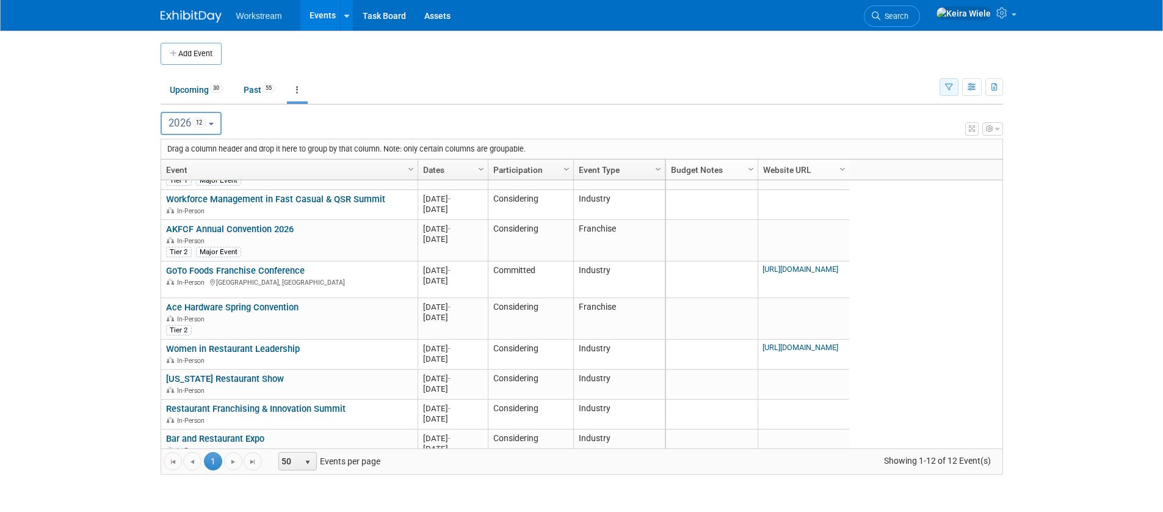
click at [947, 88] on icon "button" at bounding box center [949, 88] width 8 height 8
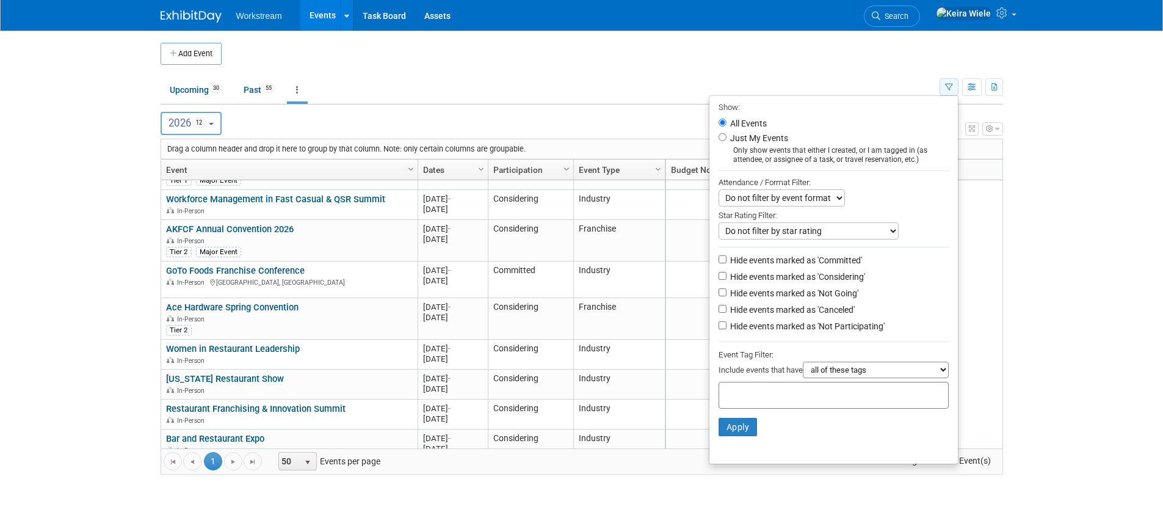
click at [947, 88] on icon "button" at bounding box center [949, 88] width 8 height 8
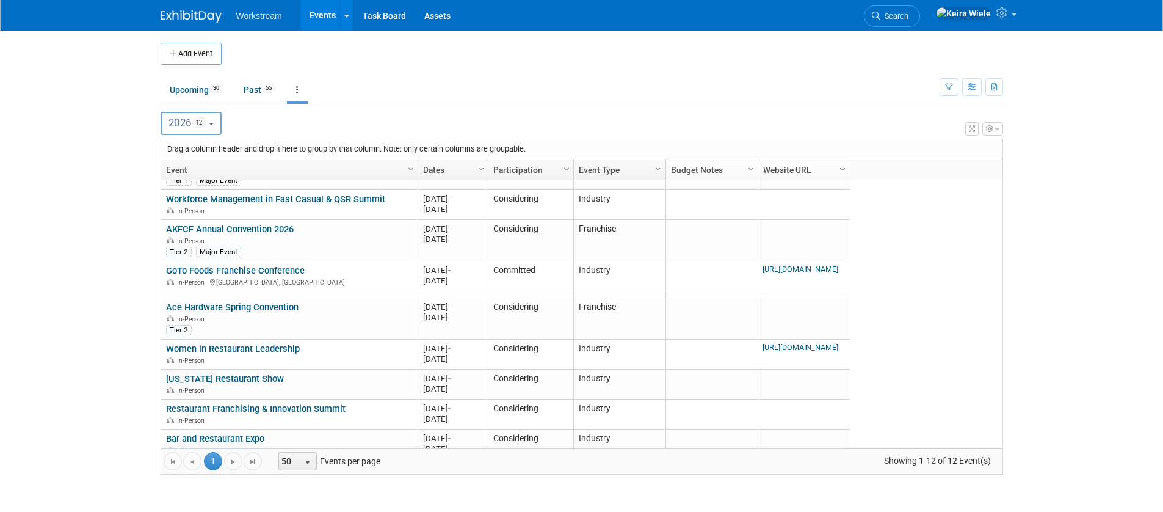
click at [298, 87] on icon at bounding box center [297, 89] width 2 height 9
click at [320, 71] on td "Upcoming 30 Past 55 All Events 85 Past and Upcoming Grouped Annually Events gro…" at bounding box center [550, 85] width 779 height 40
click at [408, 170] on span "Column Settings" at bounding box center [411, 169] width 10 height 10
click at [457, 122] on div "View Grid Tips & Tricks Advanced Options Reset Grid Layout (back to default)" at bounding box center [582, 126] width 842 height 17
click at [996, 126] on icon "button" at bounding box center [997, 128] width 4 height 7
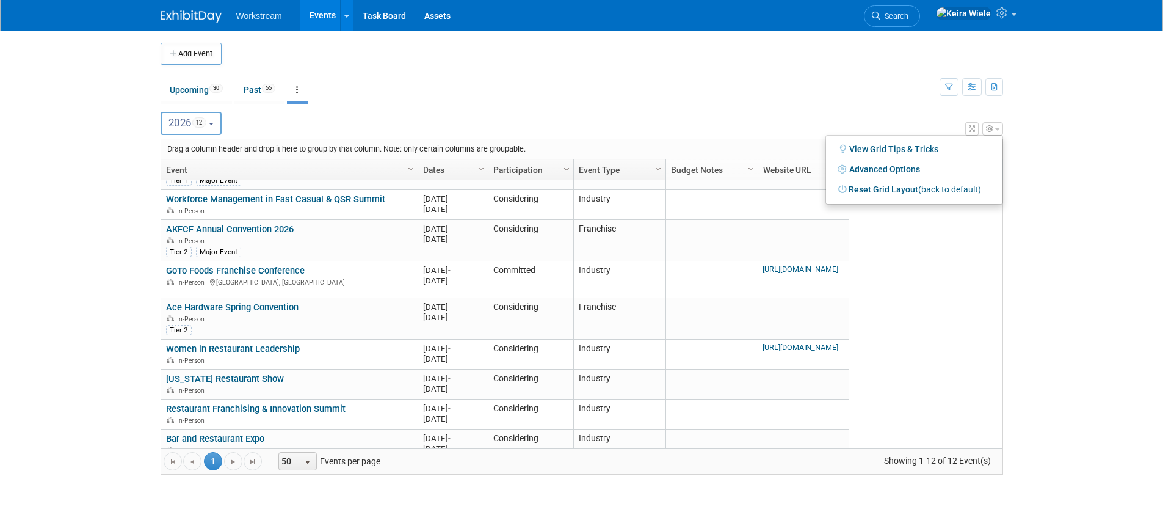
click at [996, 126] on icon "button" at bounding box center [997, 128] width 4 height 7
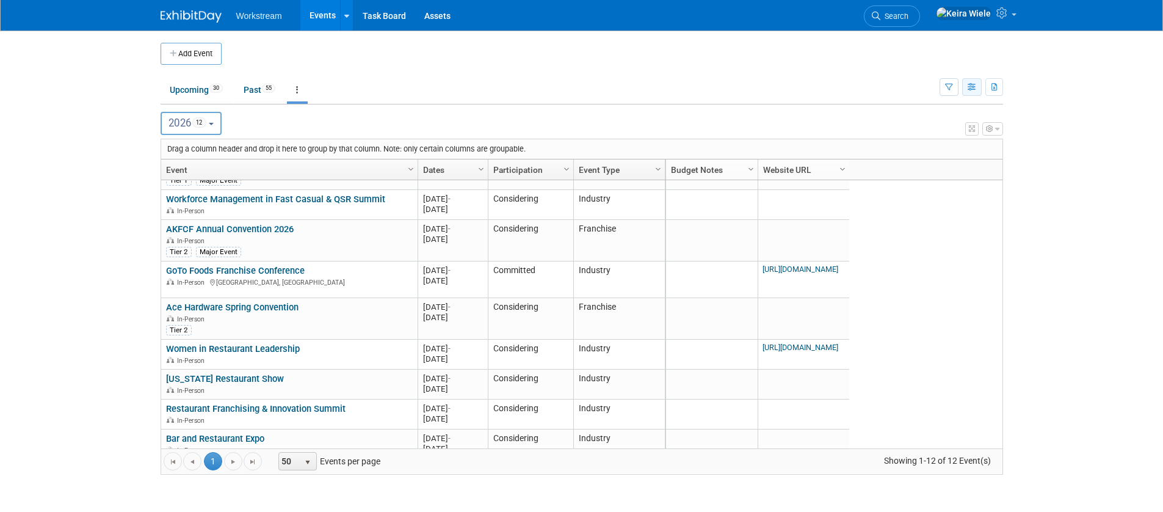
click at [973, 84] on icon "button" at bounding box center [971, 88] width 9 height 8
click at [928, 129] on link "List View" at bounding box center [920, 129] width 103 height 17
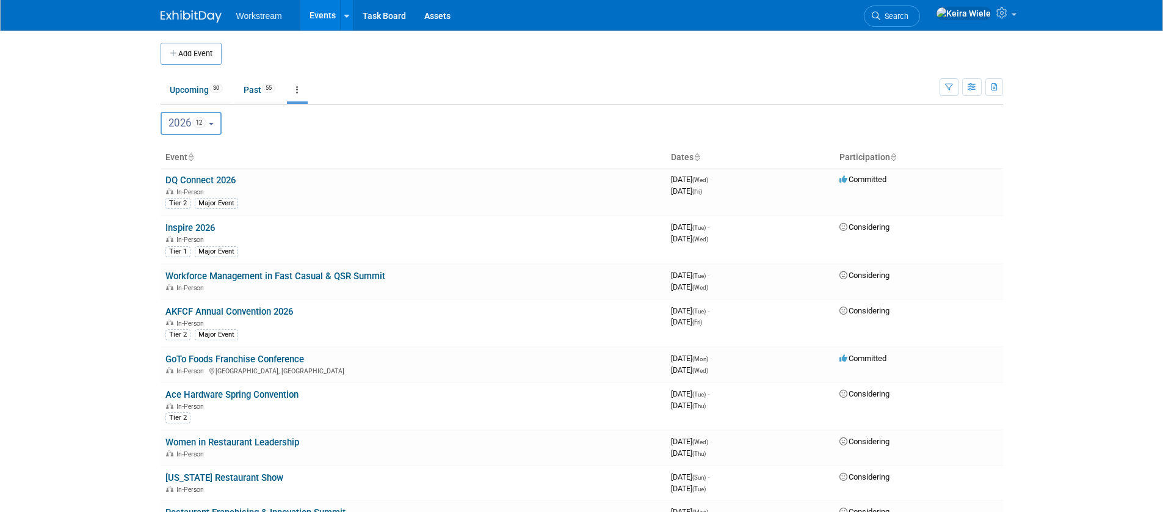
click at [968, 99] on div "Show: All Events Just My Events Only show events that either I created, or I am…" at bounding box center [970, 85] width 63 height 40
click at [972, 88] on icon "button" at bounding box center [971, 88] width 9 height 8
click at [924, 149] on link "Detail View" at bounding box center [920, 148] width 103 height 17
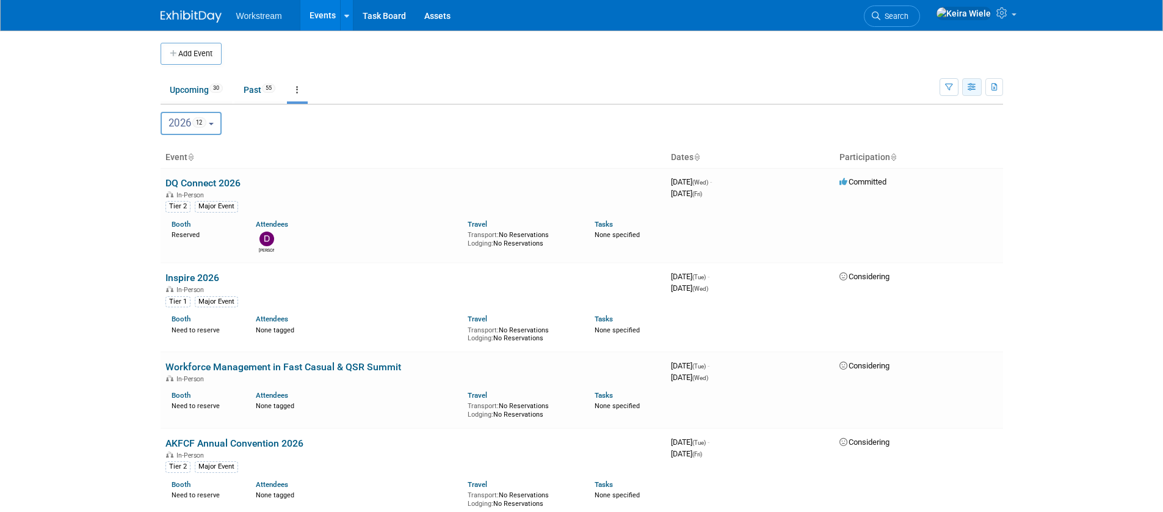
click at [967, 79] on button "button" at bounding box center [972, 87] width 20 height 18
click at [949, 170] on link "Calendar View" at bounding box center [920, 167] width 103 height 17
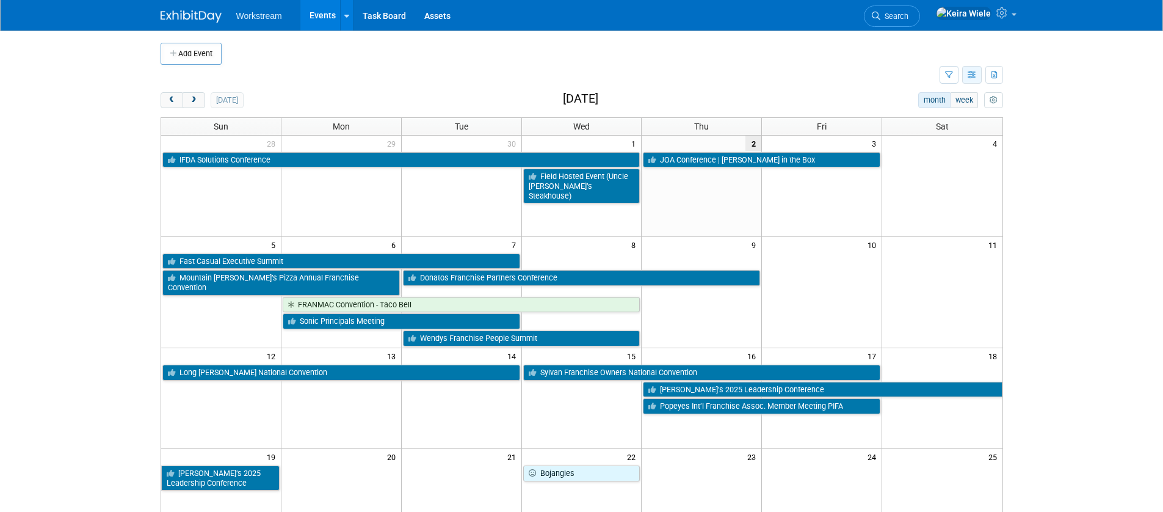
click at [968, 76] on icon "button" at bounding box center [971, 75] width 9 height 8
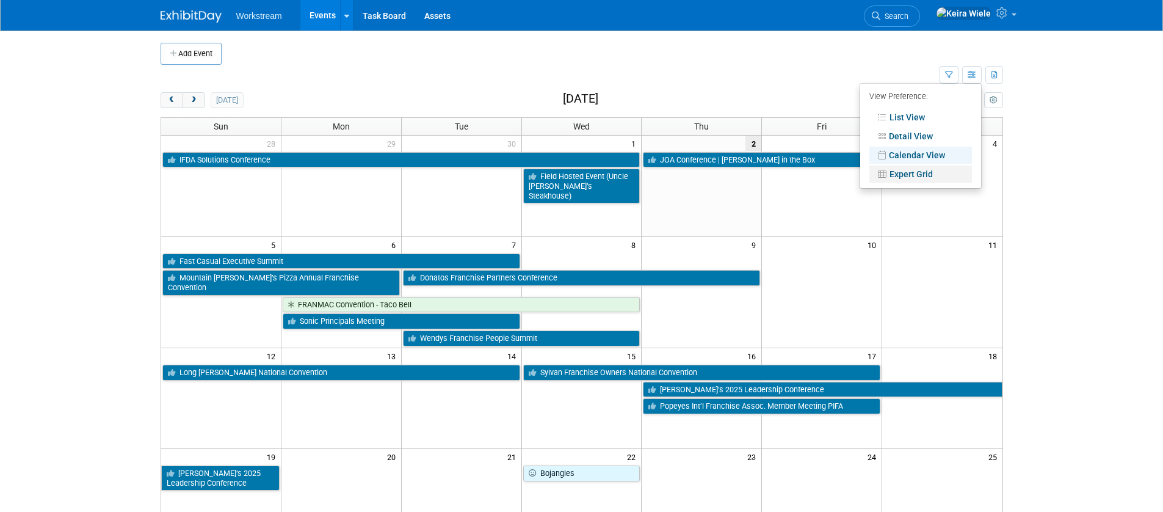
click at [918, 173] on link "Expert Grid" at bounding box center [920, 173] width 103 height 17
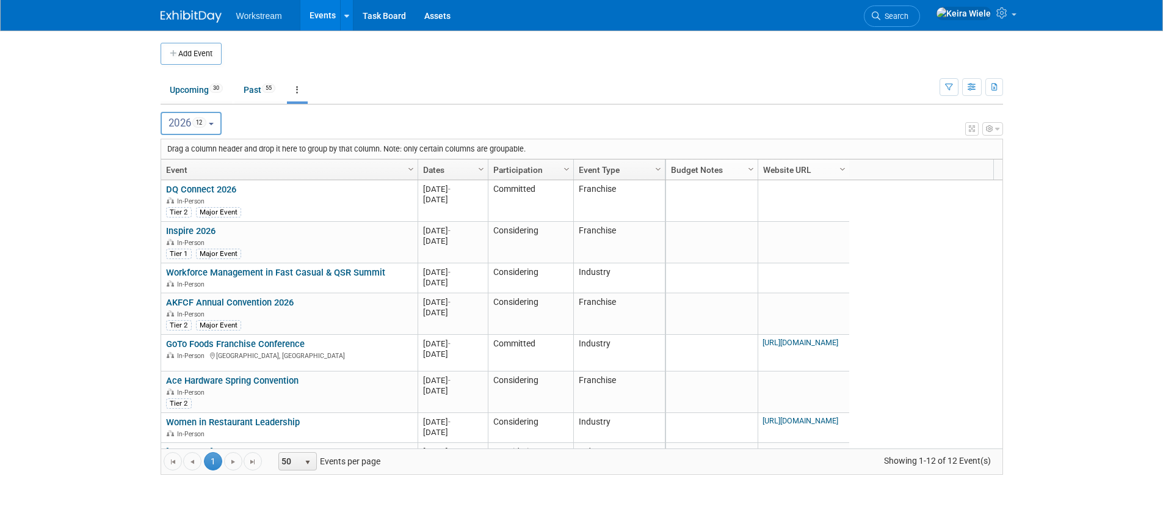
click at [103, 239] on body "Workstream Events Add Event Bulk Upload Events Shareable Event Boards Recently …" at bounding box center [581, 256] width 1163 height 512
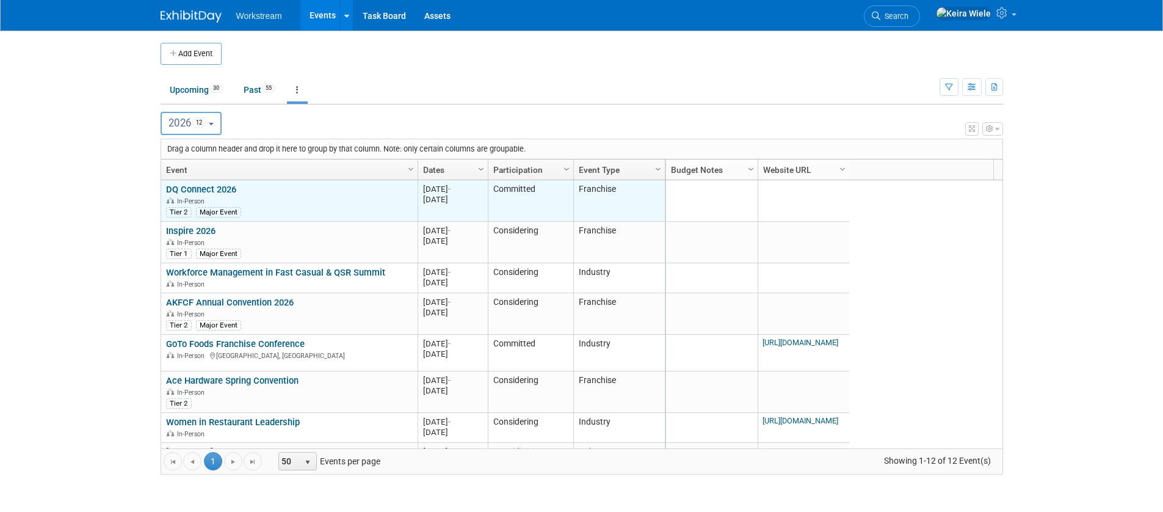
click at [223, 187] on link "DQ Connect 2026" at bounding box center [201, 189] width 70 height 11
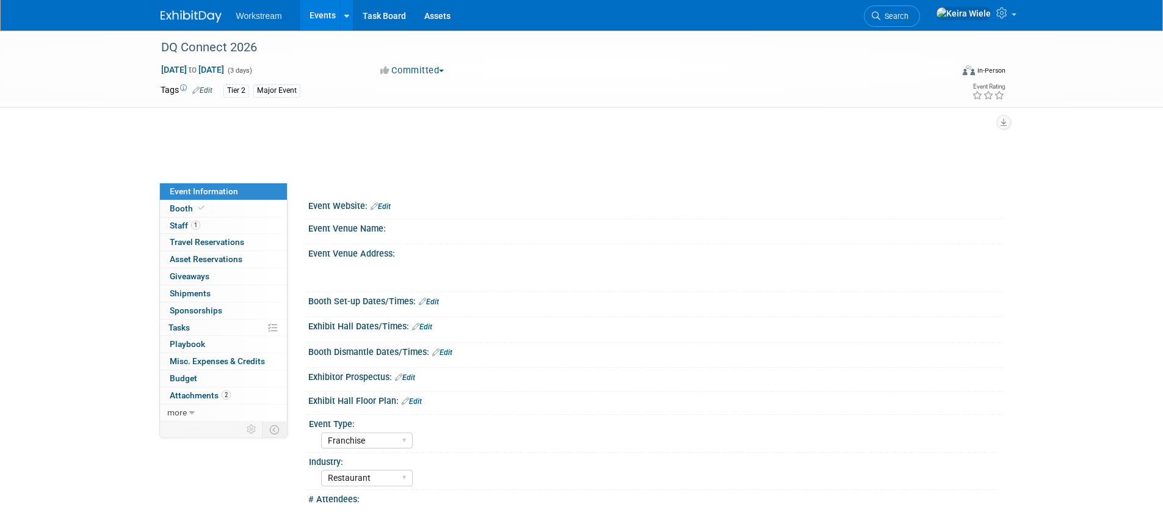
select select "Franchise"
select select "Restaurant"
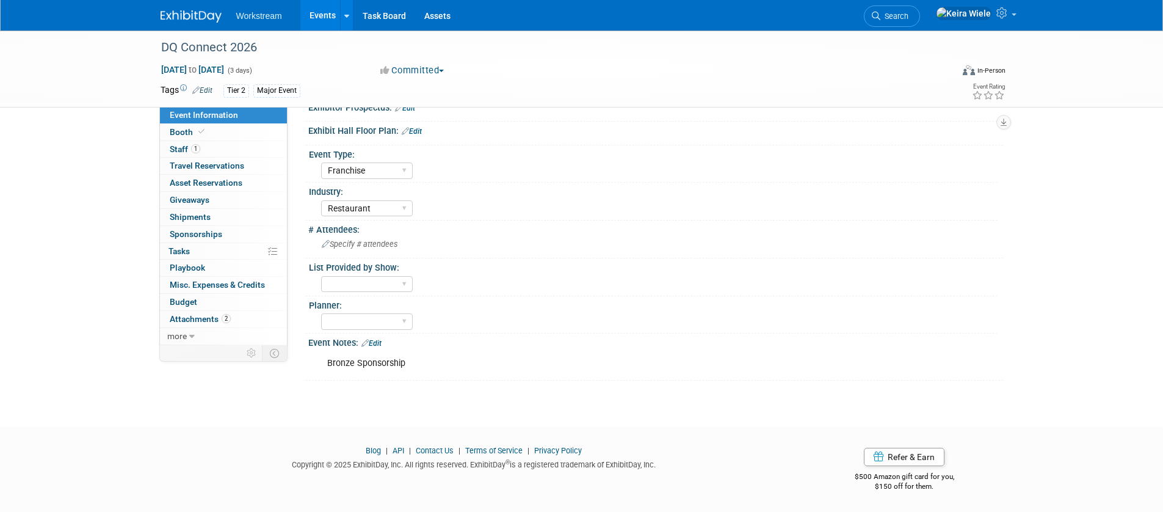
scroll to position [207, 0]
click at [201, 303] on link "Budget" at bounding box center [223, 302] width 127 height 16
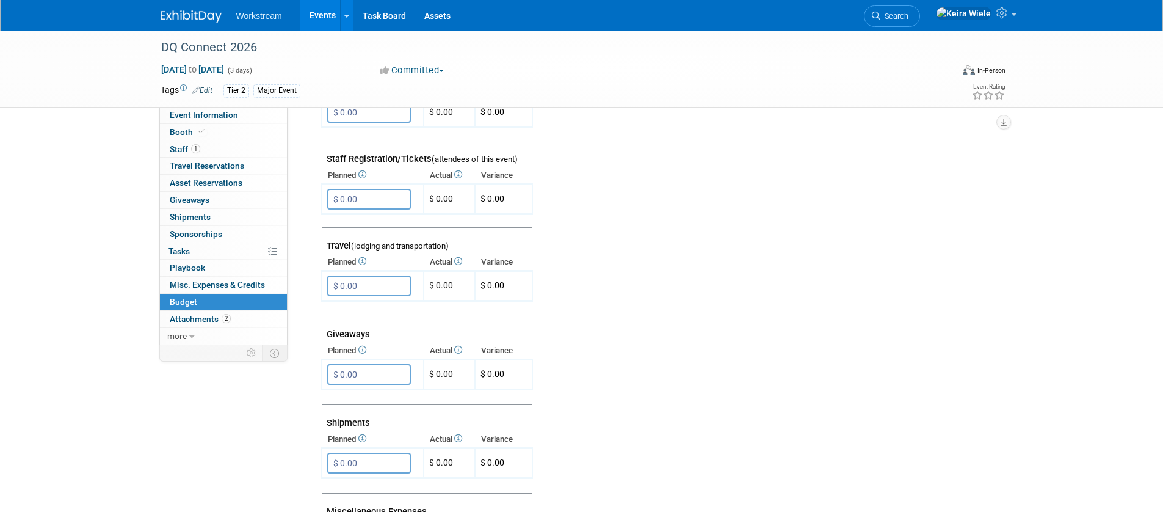
scroll to position [736, 0]
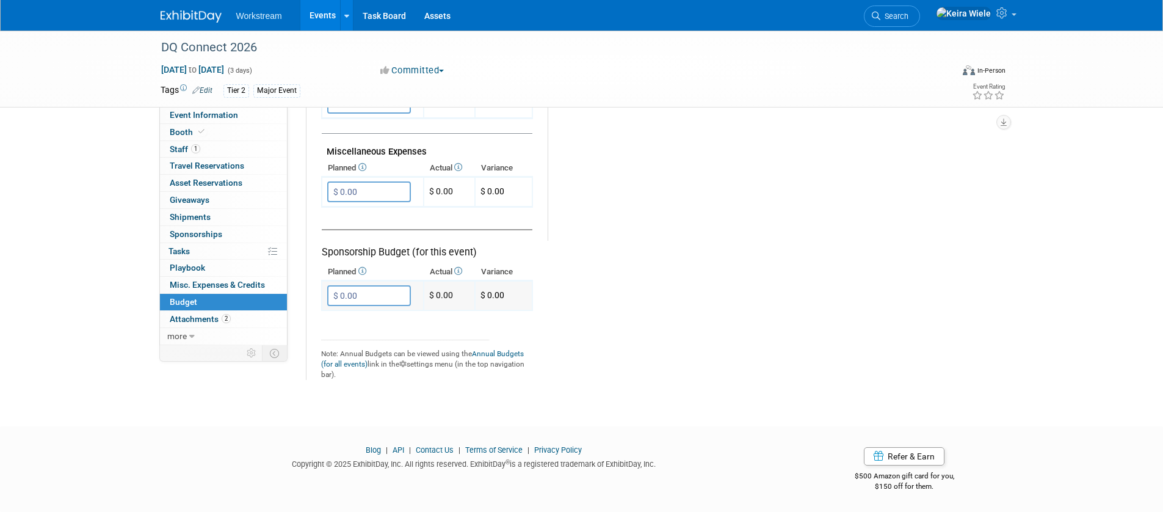
click at [370, 297] on input "$ 0.00" at bounding box center [369, 295] width 84 height 21
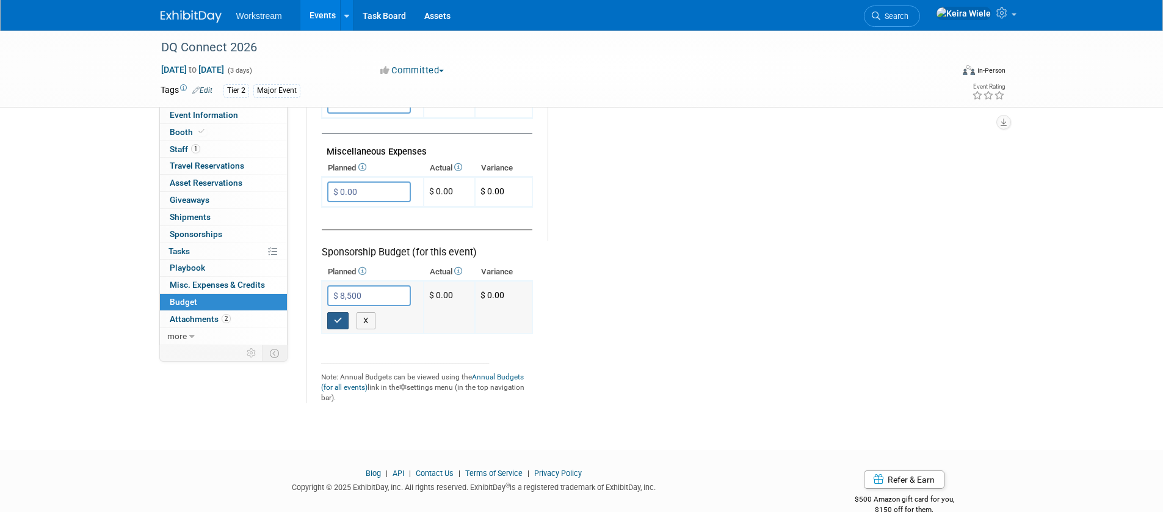
type input "$ 8,500.00"
click at [322, 319] on td "$ 8,500.00 X" at bounding box center [373, 307] width 102 height 52
click at [343, 316] on button "button" at bounding box center [338, 320] width 22 height 17
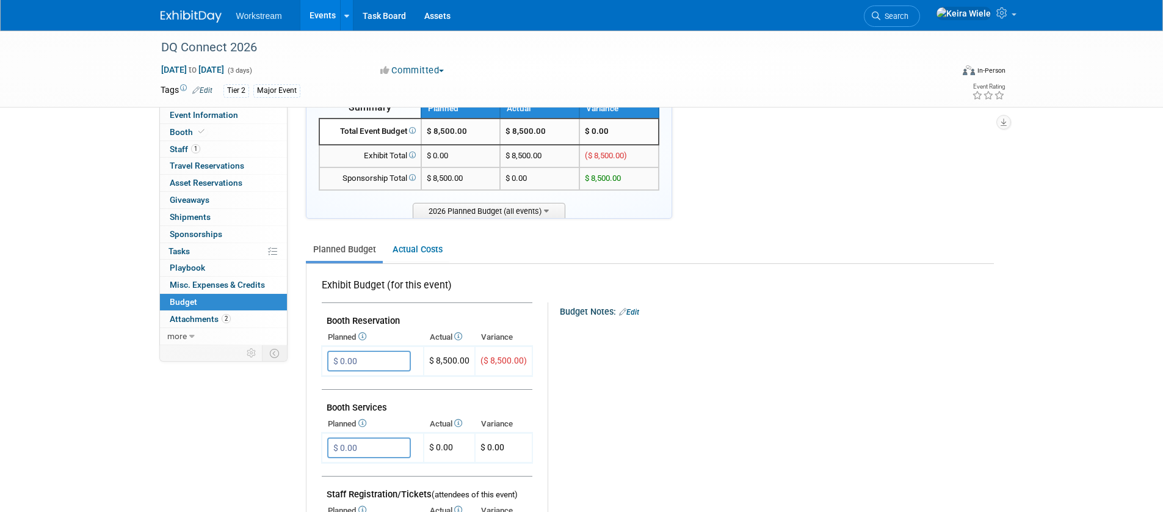
scroll to position [0, 0]
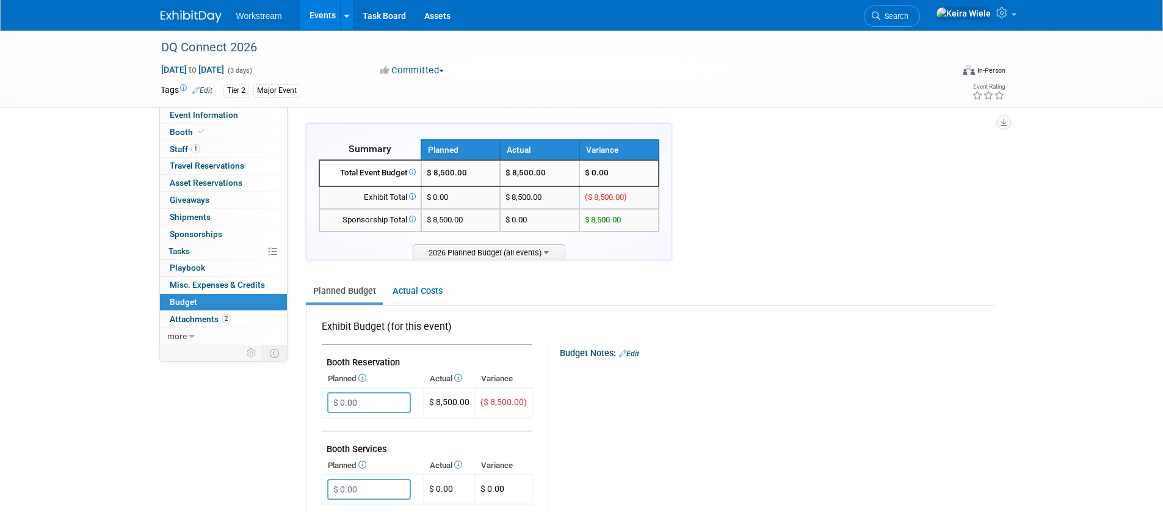
click at [311, 15] on link "Events" at bounding box center [322, 15] width 45 height 31
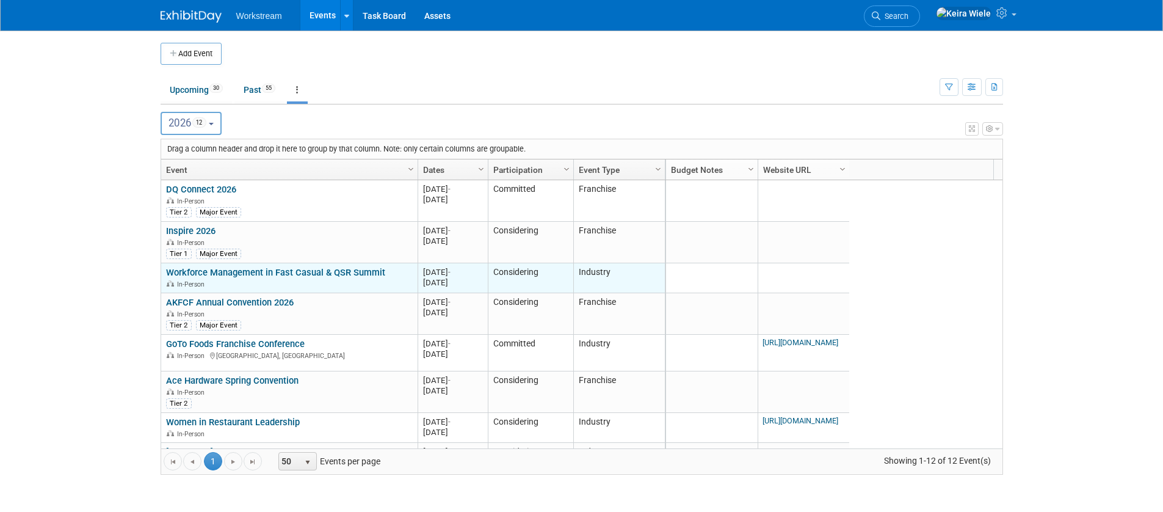
click at [201, 276] on link "Workforce Management in Fast Casual & QSR Summit" at bounding box center [275, 272] width 219 height 11
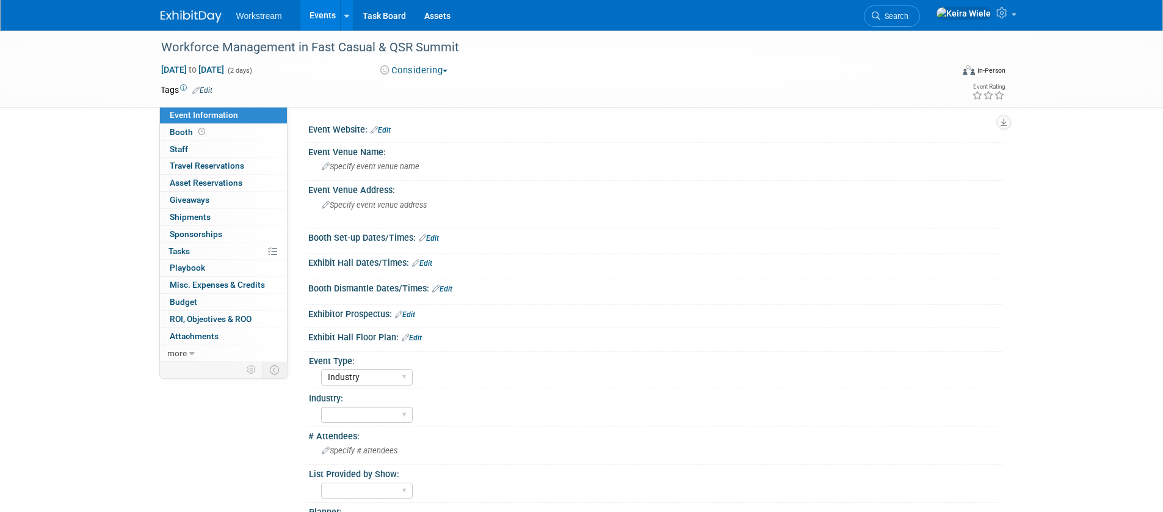
select select "Industry"
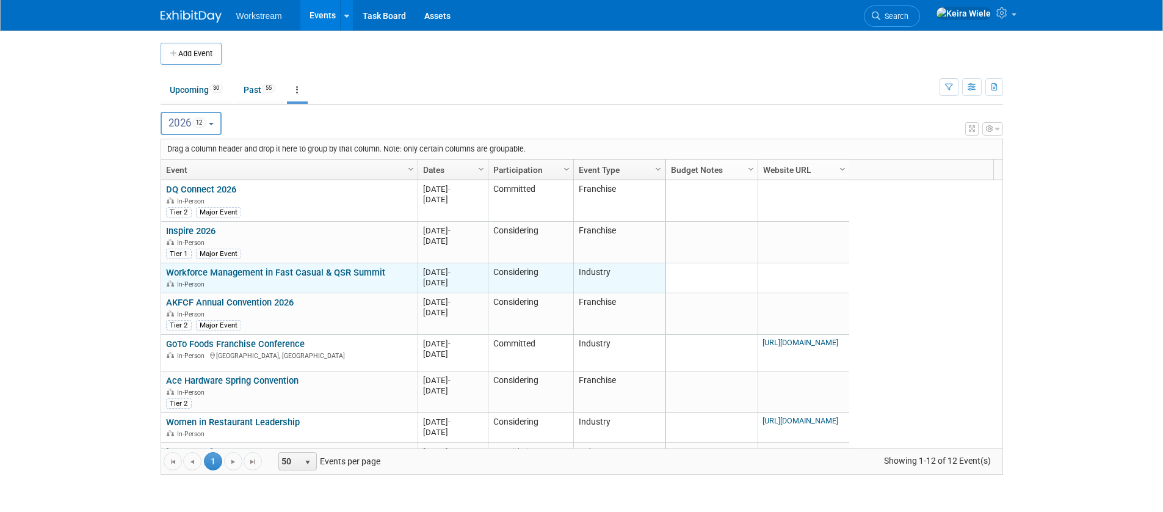
click at [274, 272] on link "Workforce Management in Fast Casual & QSR Summit" at bounding box center [275, 272] width 219 height 11
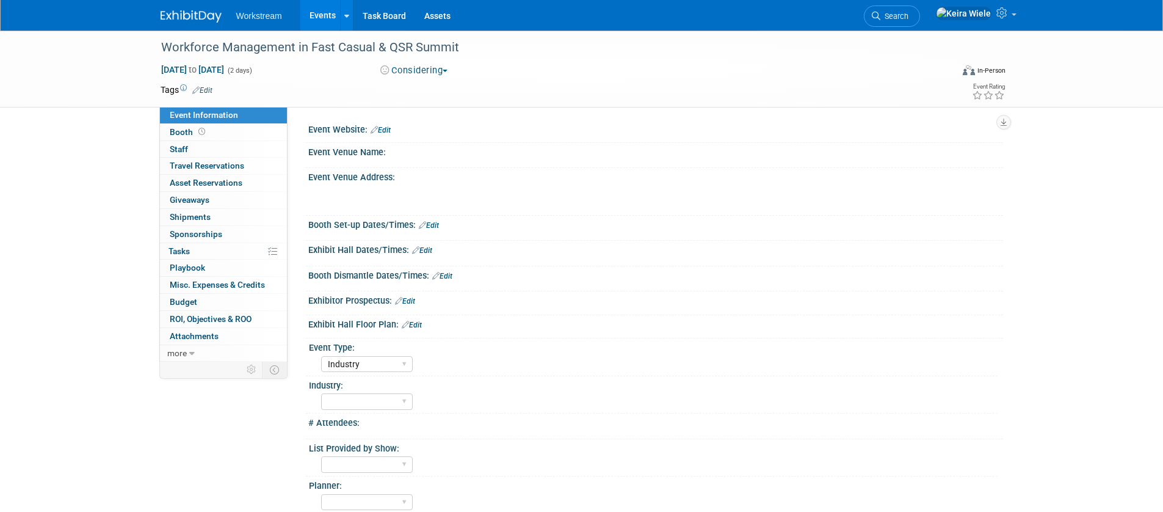
select select "Industry"
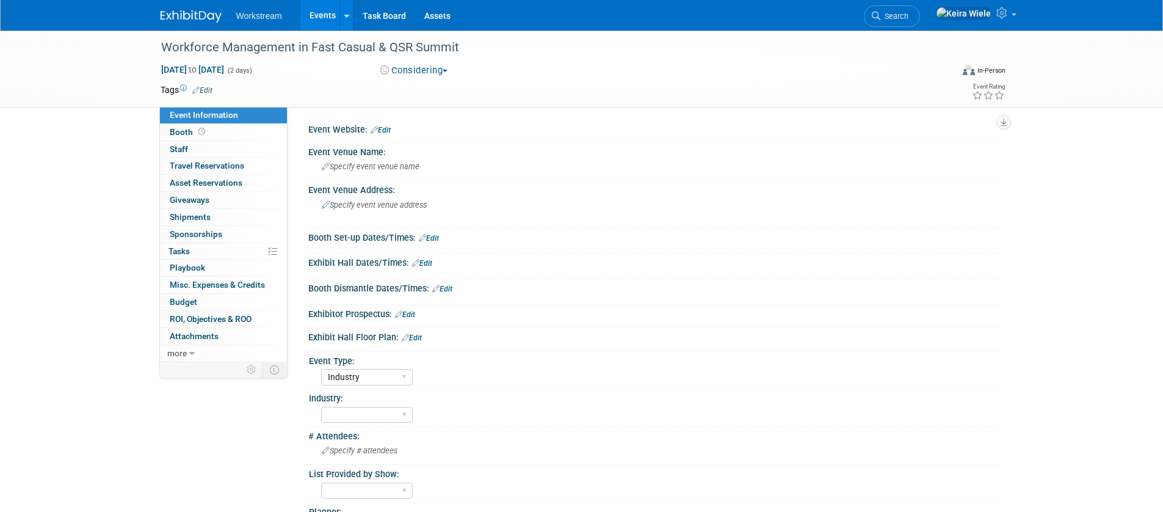
click at [439, 72] on button "Considering" at bounding box center [414, 70] width 76 height 13
click at [432, 127] on link "Not Going" at bounding box center [429, 124] width 105 height 17
click at [312, 18] on link "Events" at bounding box center [322, 15] width 45 height 31
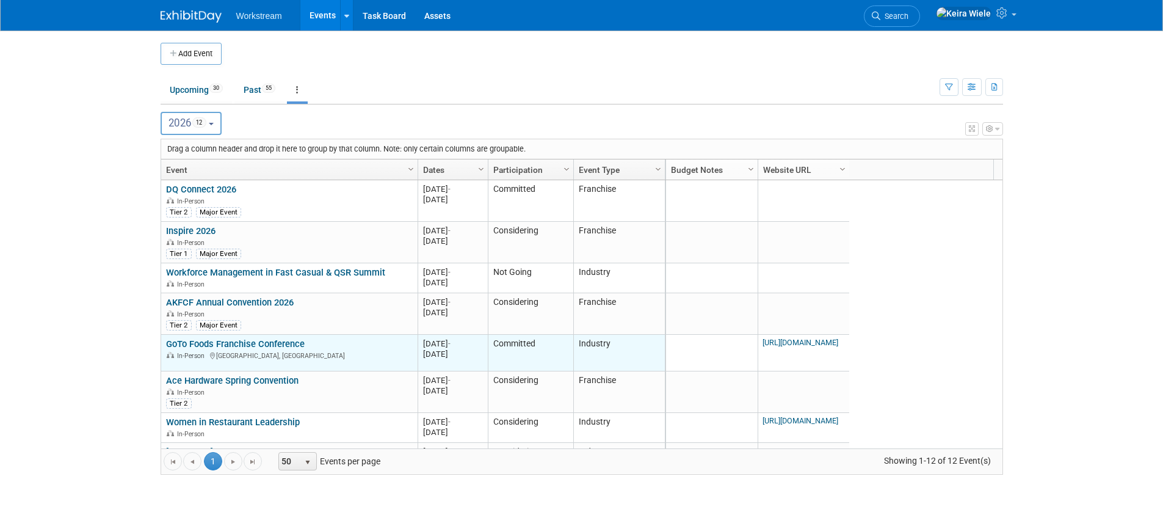
click at [284, 345] on link "GoTo Foods Franchise Conference" at bounding box center [235, 343] width 139 height 11
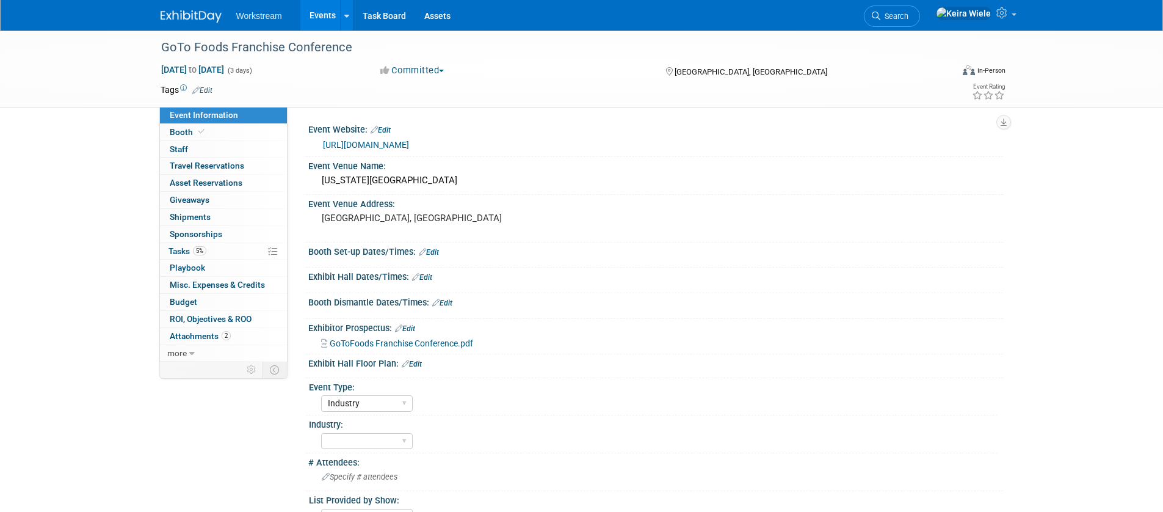
select select "Industry"
select select "[PERSON_NAME]"
click at [214, 92] on td at bounding box center [536, 90] width 649 height 12
drag, startPoint x: 212, startPoint y: 89, endPoint x: 218, endPoint y: 98, distance: 10.5
click at [211, 89] on link "Edit" at bounding box center [202, 90] width 20 height 9
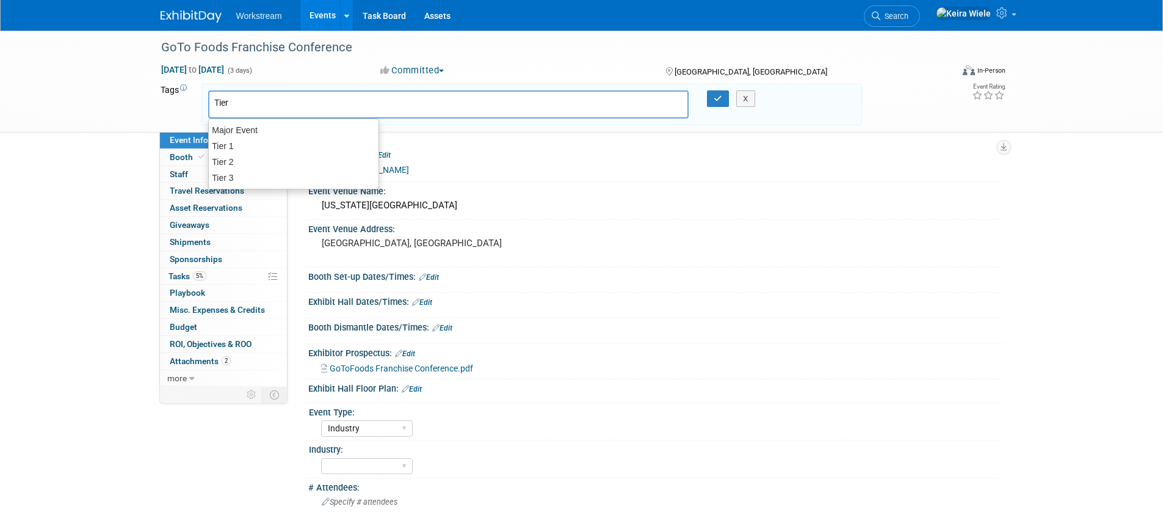
type input "Tier 2"
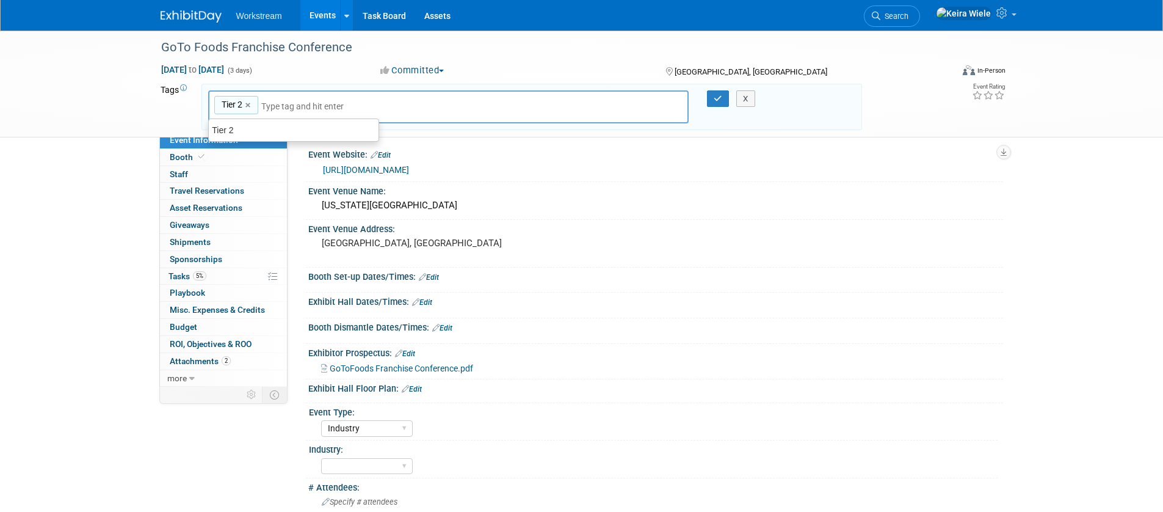
click at [78, 237] on div "GoTo Foods Franchise Conference Feb 23, 2026 to Feb 25, 2026 (3 days) Feb 23, 2…" at bounding box center [581, 341] width 1163 height 620
click at [704, 233] on div "Event Venue Address:" at bounding box center [655, 227] width 695 height 15
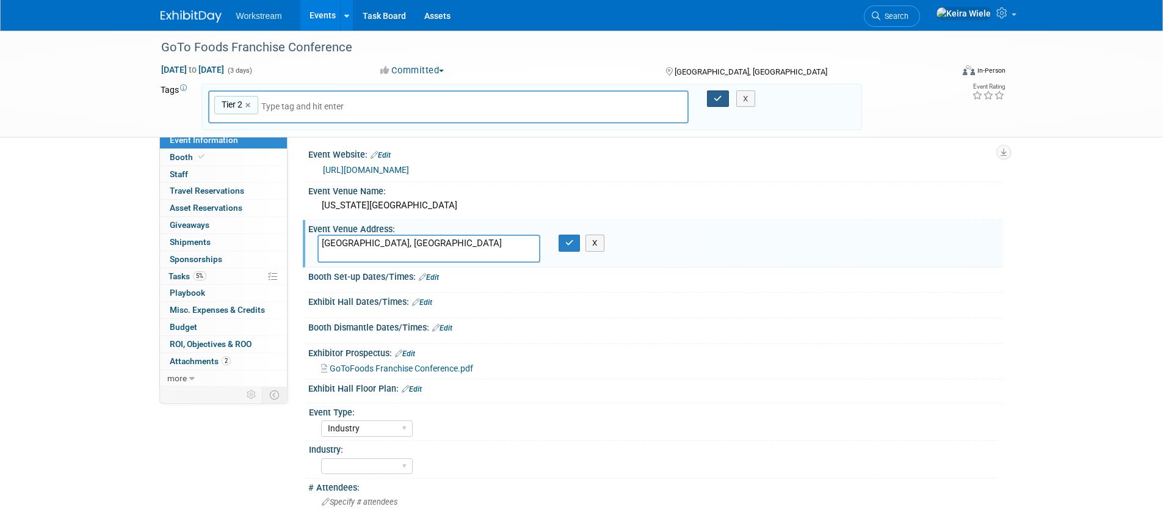
click at [718, 96] on icon "button" at bounding box center [718, 99] width 9 height 8
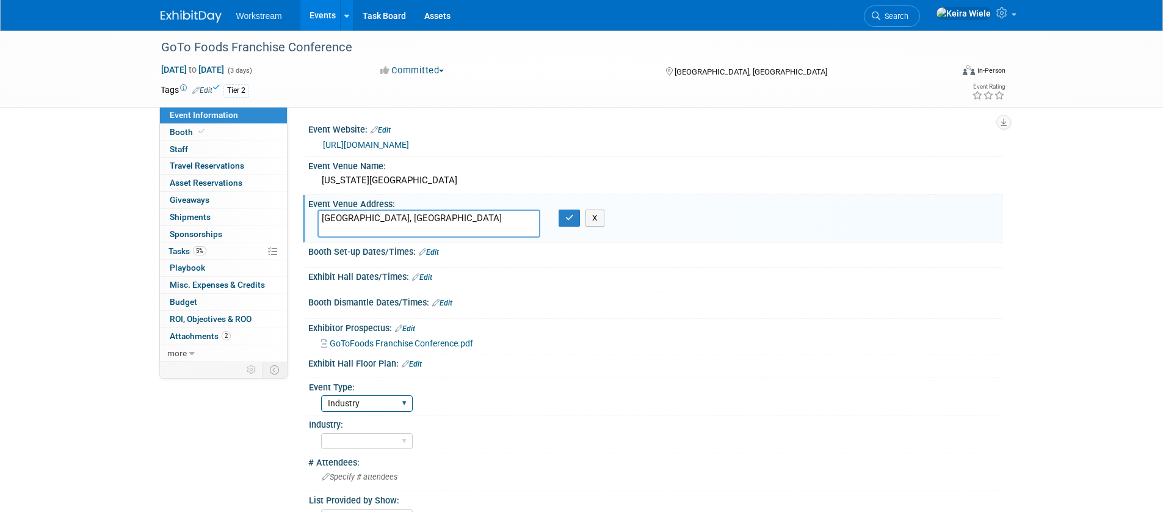
click at [399, 398] on select "Hosted Franchise Association Industry OTC" at bounding box center [367, 403] width 92 height 16
select select "Franchise"
click at [321, 395] on select "Hosted Franchise Association Industry OTC" at bounding box center [367, 403] width 92 height 16
click at [372, 438] on select "Accounting Broker/Benefits Restaurant Healthcare Hospitality Misc/Other" at bounding box center [367, 441] width 92 height 16
select select "Restaurant"
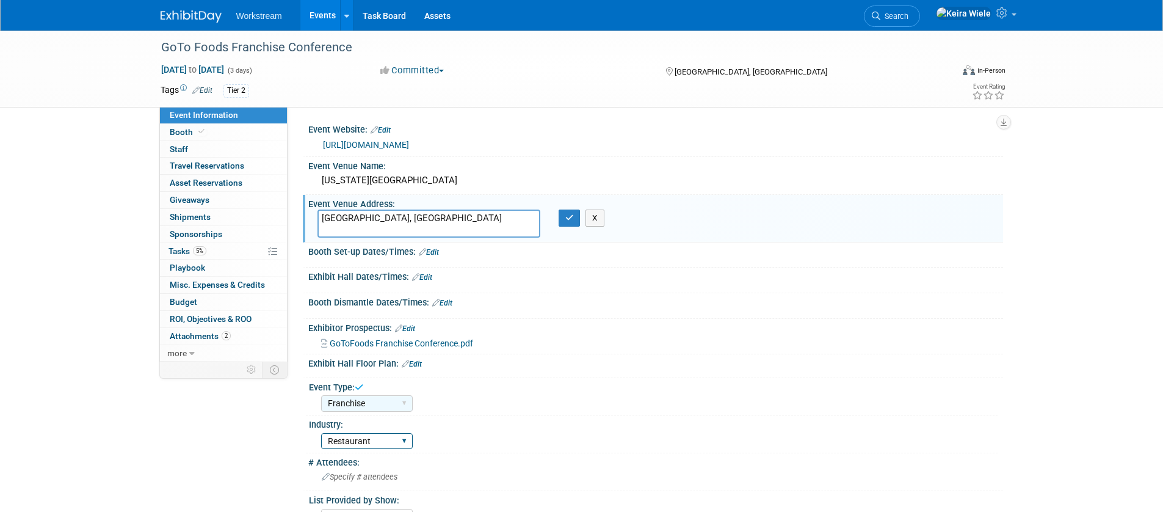
click at [321, 433] on select "Accounting Broker/Benefits Restaurant Healthcare Hospitality Misc/Other" at bounding box center [367, 441] width 92 height 16
click at [565, 217] on icon "button" at bounding box center [569, 218] width 9 height 8
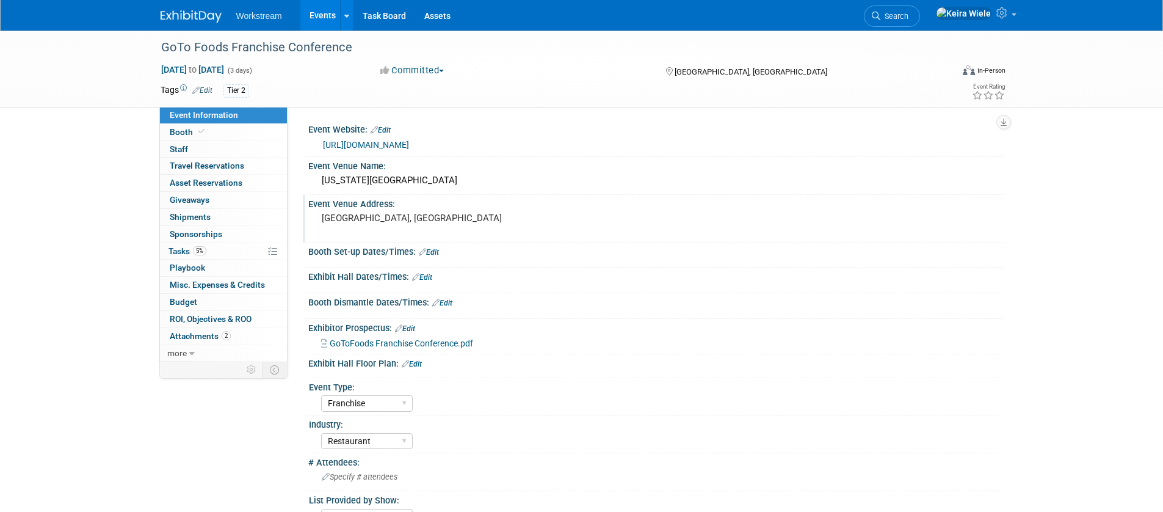
click at [201, 93] on link "Edit" at bounding box center [202, 90] width 20 height 9
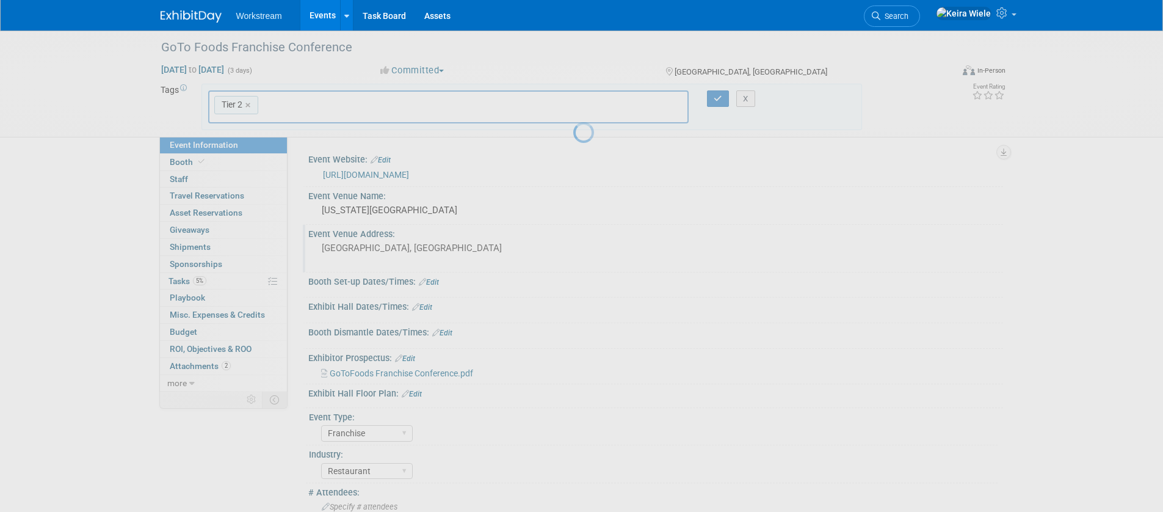
click at [109, 251] on body "Workstream Events Add Event Bulk Upload Events Shareable Event Boards Recently …" at bounding box center [581, 256] width 1163 height 512
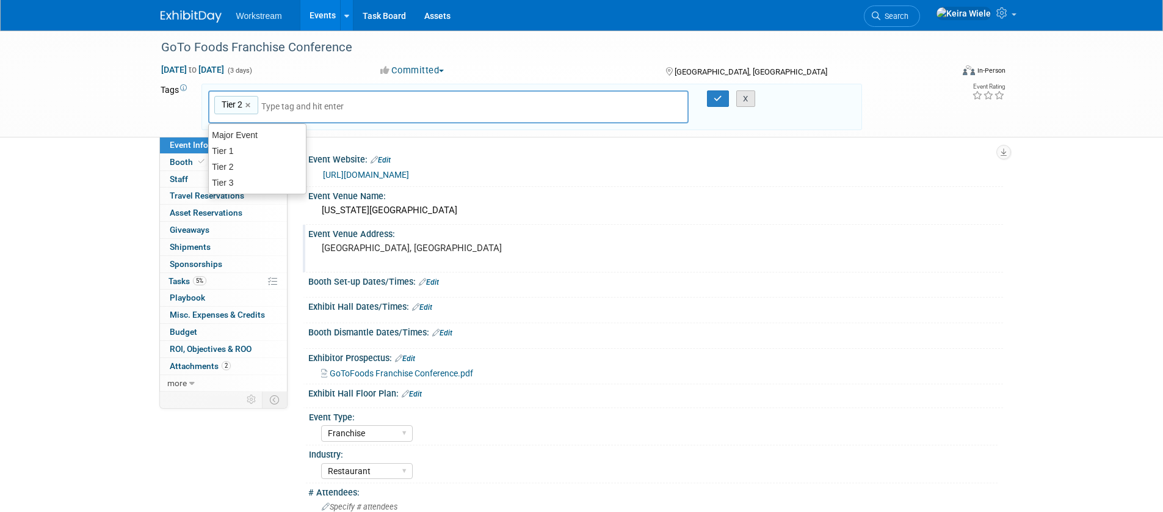
click at [747, 101] on button "X" at bounding box center [745, 98] width 19 height 17
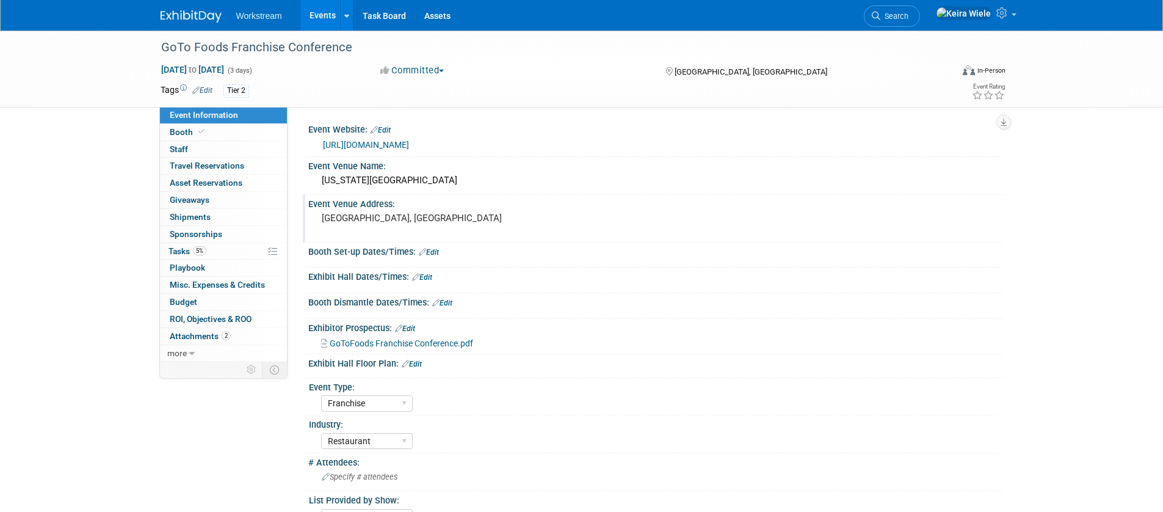
click at [409, 142] on link "[URL][DOMAIN_NAME]" at bounding box center [366, 145] width 86 height 10
click at [200, 93] on link "Edit" at bounding box center [202, 90] width 20 height 9
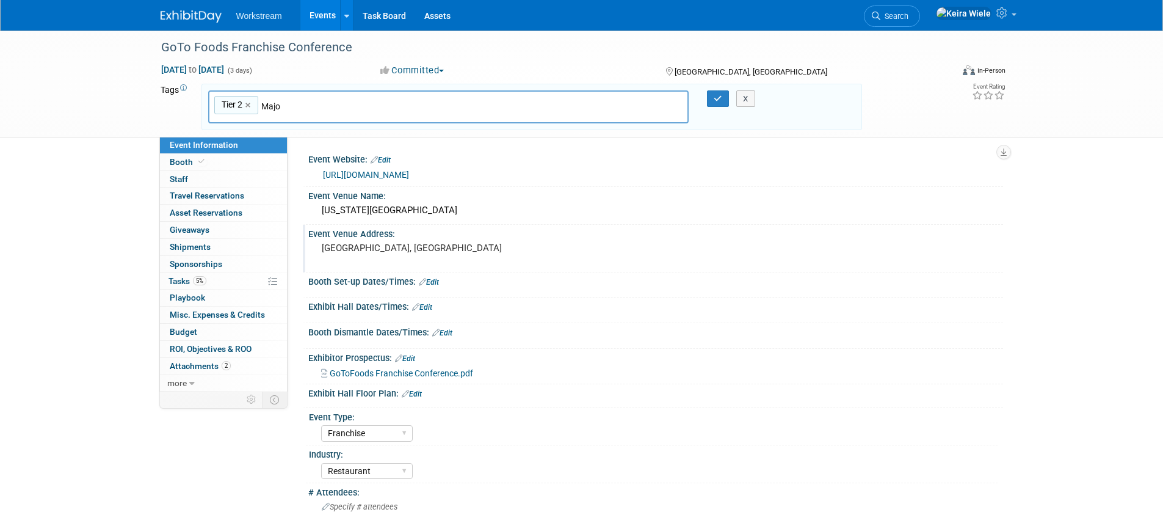
type input "Major"
type input "Tier 2, Major"
click at [721, 100] on icon "button" at bounding box center [718, 99] width 9 height 8
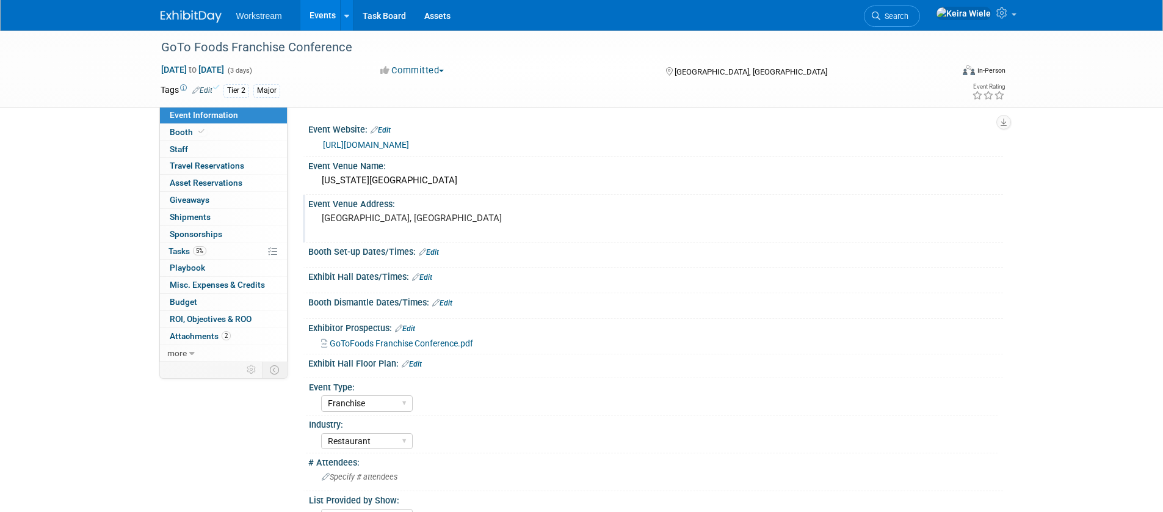
click at [320, 16] on link "Events" at bounding box center [322, 15] width 45 height 31
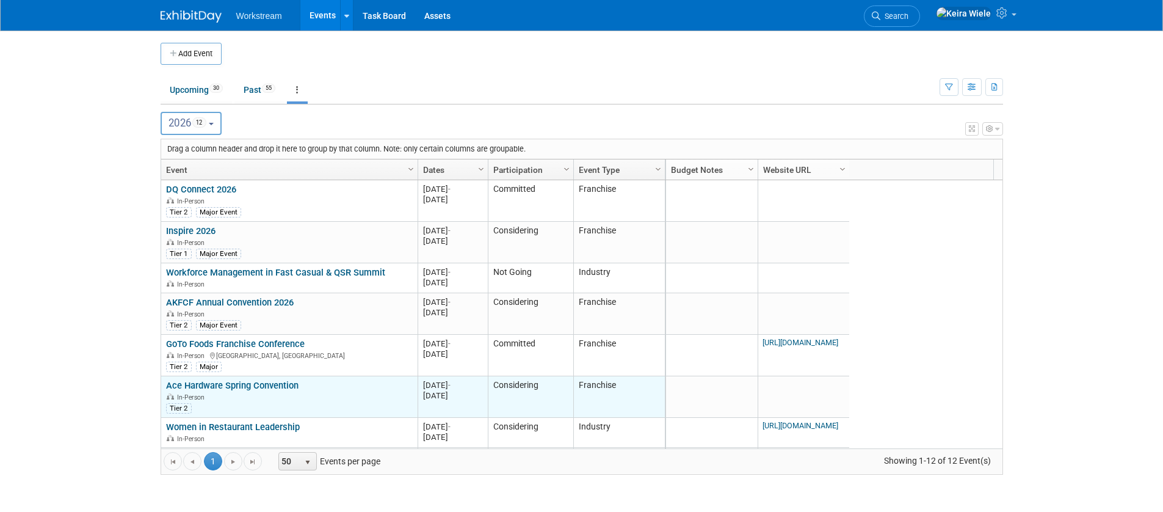
click at [274, 383] on link "Ace Hardware Spring Convention" at bounding box center [232, 385] width 132 height 11
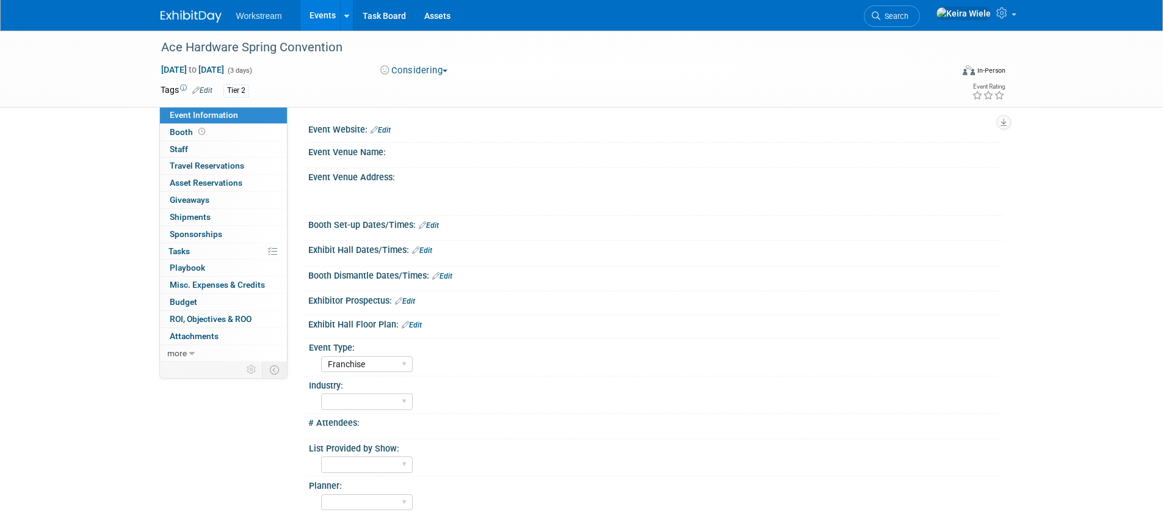
select select "Franchise"
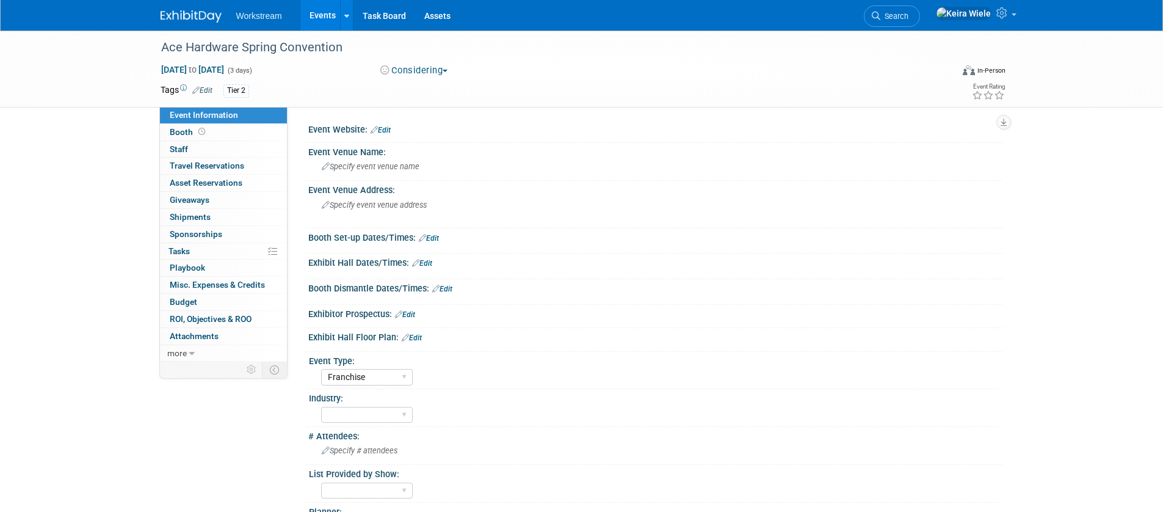
click at [202, 90] on link "Edit" at bounding box center [202, 90] width 20 height 9
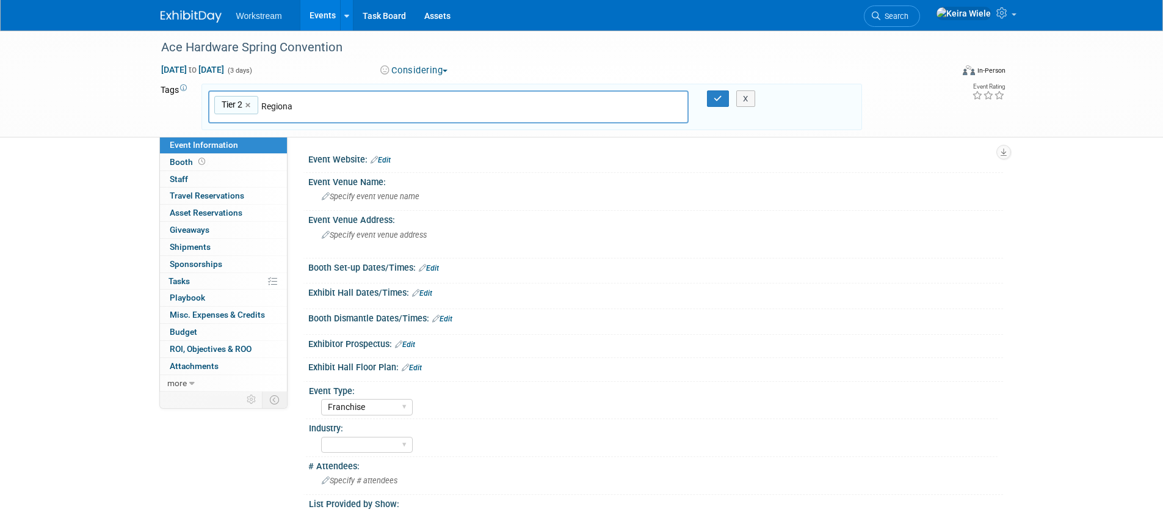
type input "Regional"
type input "Tier 2, Regional"
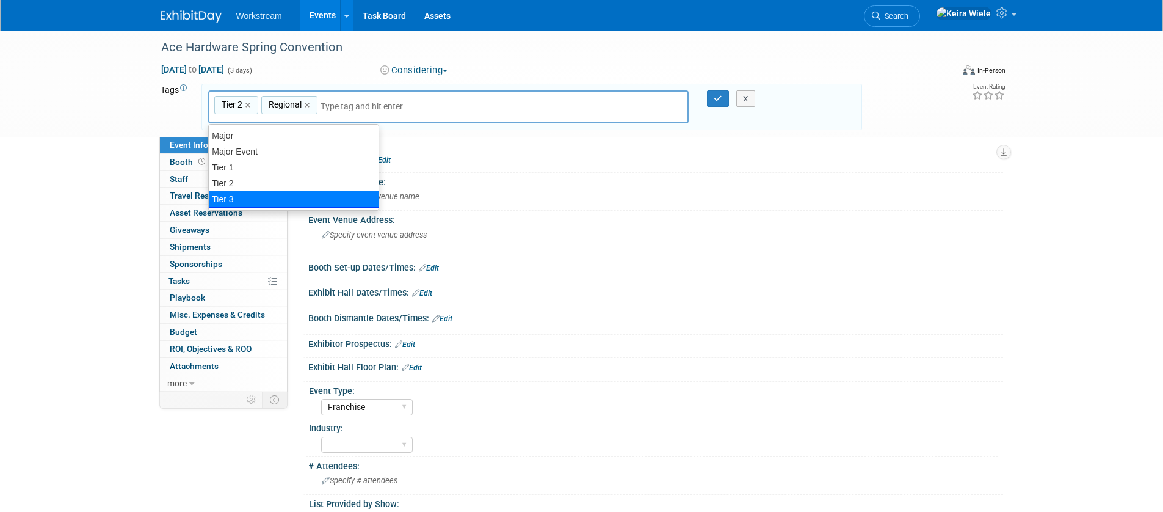
click at [62, 270] on div "Ace Hardware Spring Convention Feb 24, 2026 to Feb 26, 2026 (3 days) Feb 24, 20…" at bounding box center [581, 330] width 1163 height 598
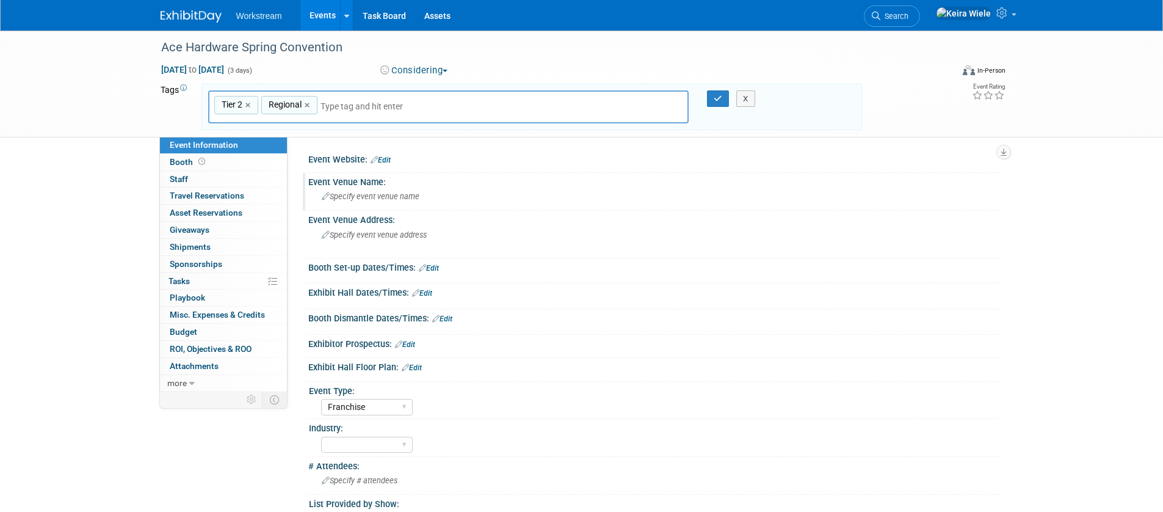
click at [543, 186] on div "Event Venue Name:" at bounding box center [655, 180] width 695 height 15
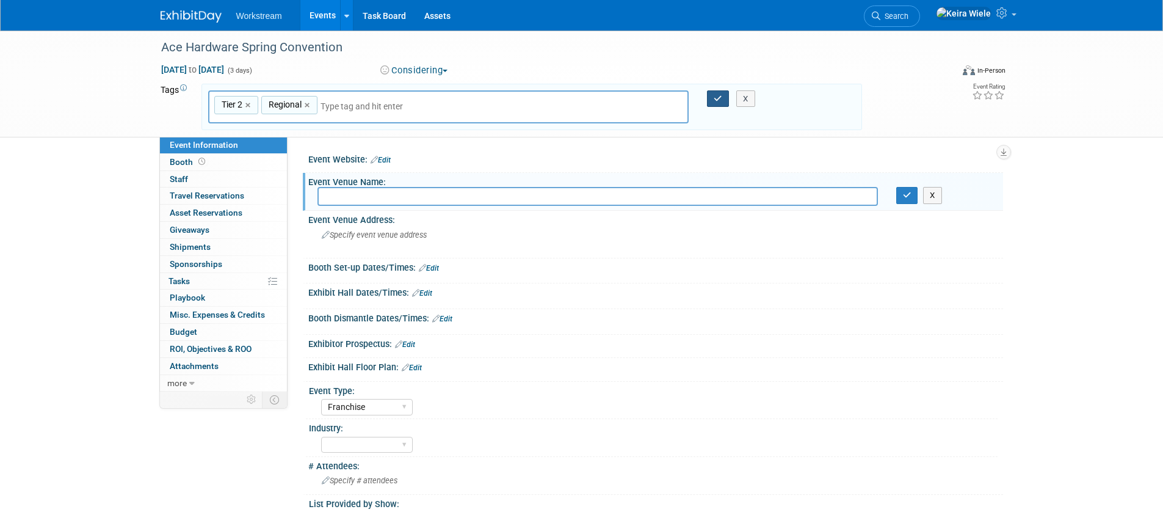
click at [715, 99] on icon "button" at bounding box center [718, 99] width 9 height 8
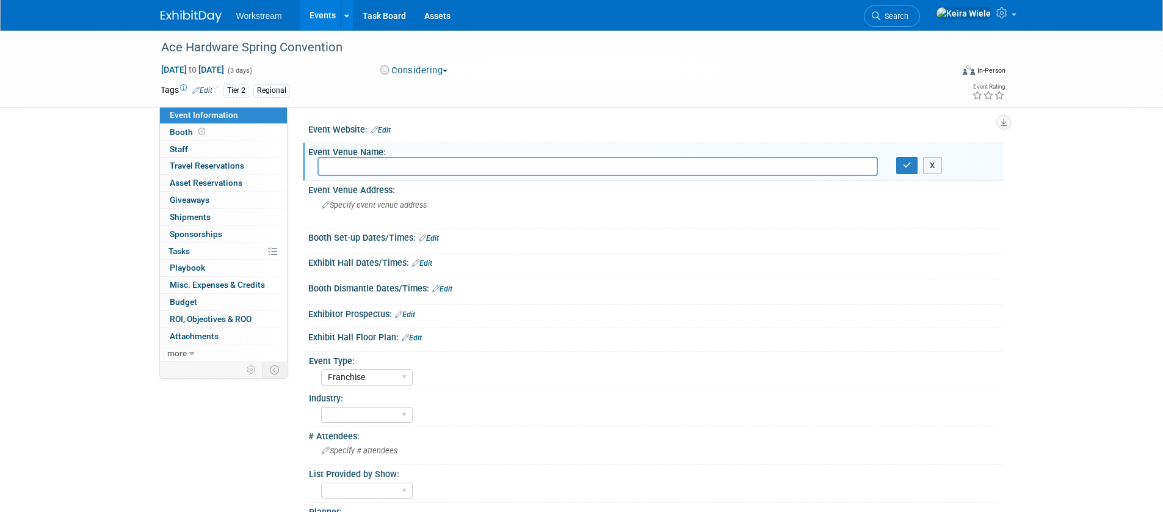
click at [588, 133] on div "Event Website: Edit" at bounding box center [655, 128] width 695 height 16
click at [67, 311] on div "Ace Hardware Spring Convention Feb 24, 2026 to Feb 26, 2026 (3 days) Feb 24, 20…" at bounding box center [581, 315] width 1163 height 568
click at [192, 447] on div "Event Information Event Info Booth Booth 0 Staff 0 Staff 0 Travel Reservations …" at bounding box center [581, 303] width 861 height 544
click at [315, 10] on link "Events" at bounding box center [322, 15] width 45 height 31
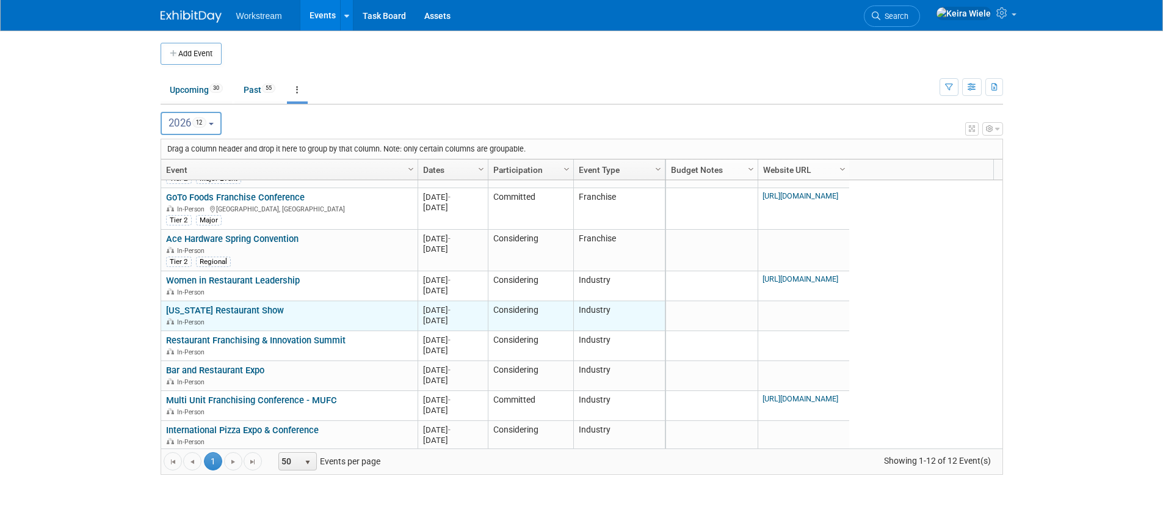
scroll to position [149, 0]
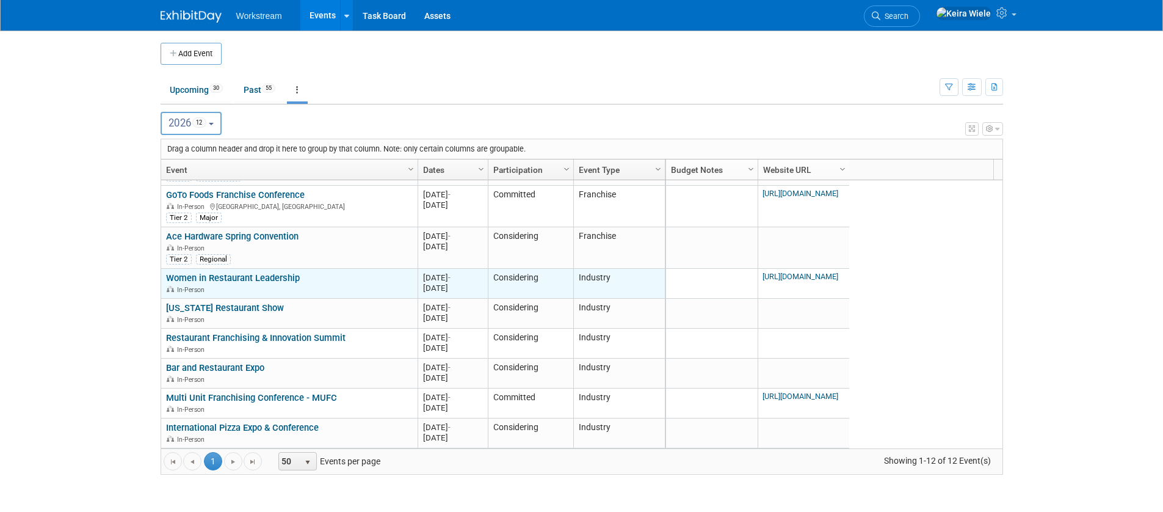
click at [226, 272] on link "Women in Restaurant Leadership" at bounding box center [233, 277] width 134 height 11
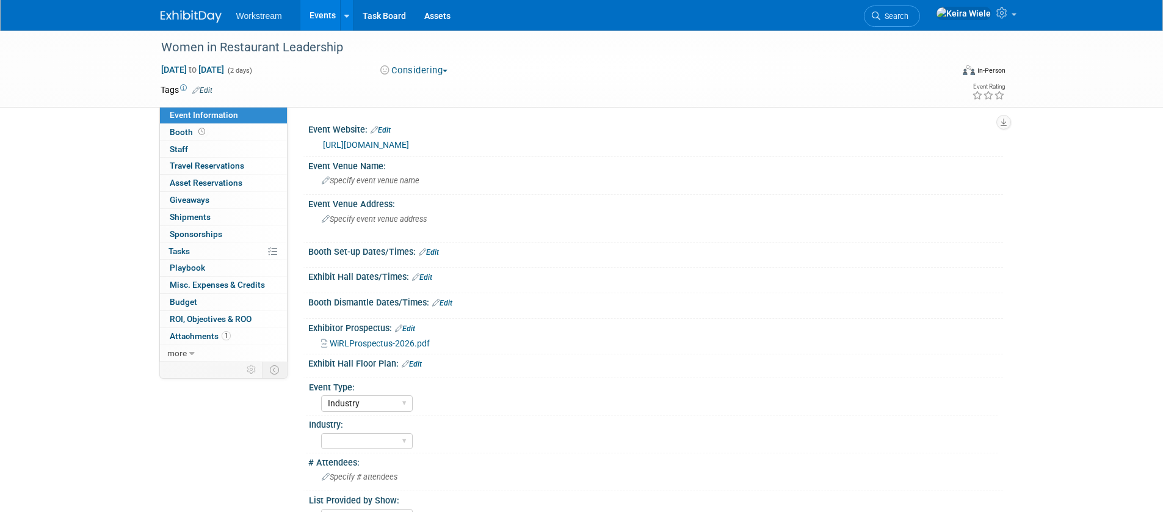
select select "Industry"
select select "Tatia Meghdadi"
click at [423, 84] on td at bounding box center [536, 90] width 649 height 12
click at [432, 77] on div "Feb 25, 2026 to Feb 26, 2026 (2 days) Feb 25, 2026 to Feb 26, 2026 Considering …" at bounding box center [583, 72] width 864 height 18
click at [436, 74] on button "Considering" at bounding box center [414, 70] width 76 height 13
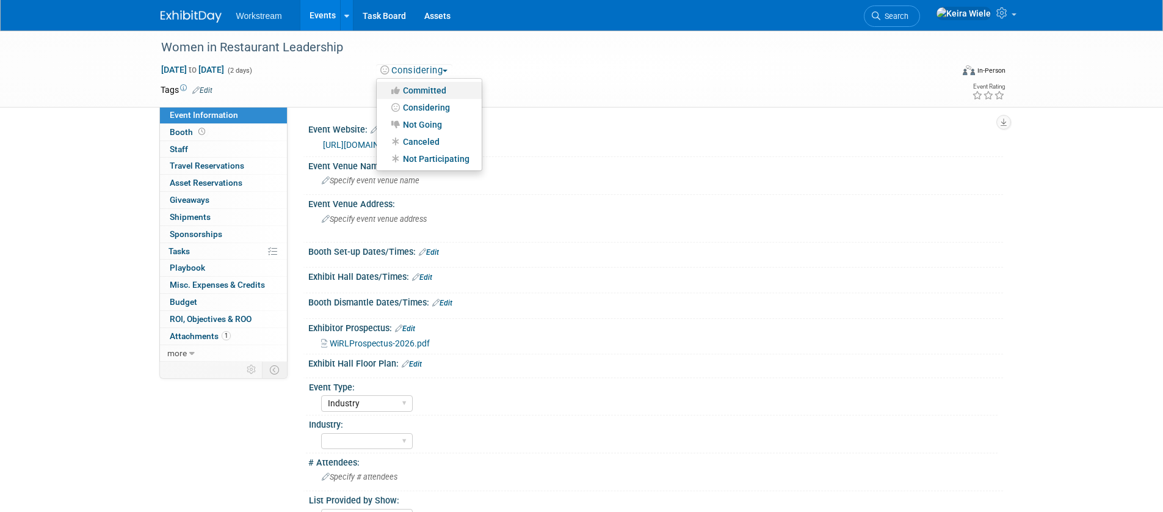
click at [436, 95] on link "Committed" at bounding box center [429, 90] width 105 height 17
click at [319, 23] on link "Events" at bounding box center [322, 15] width 45 height 31
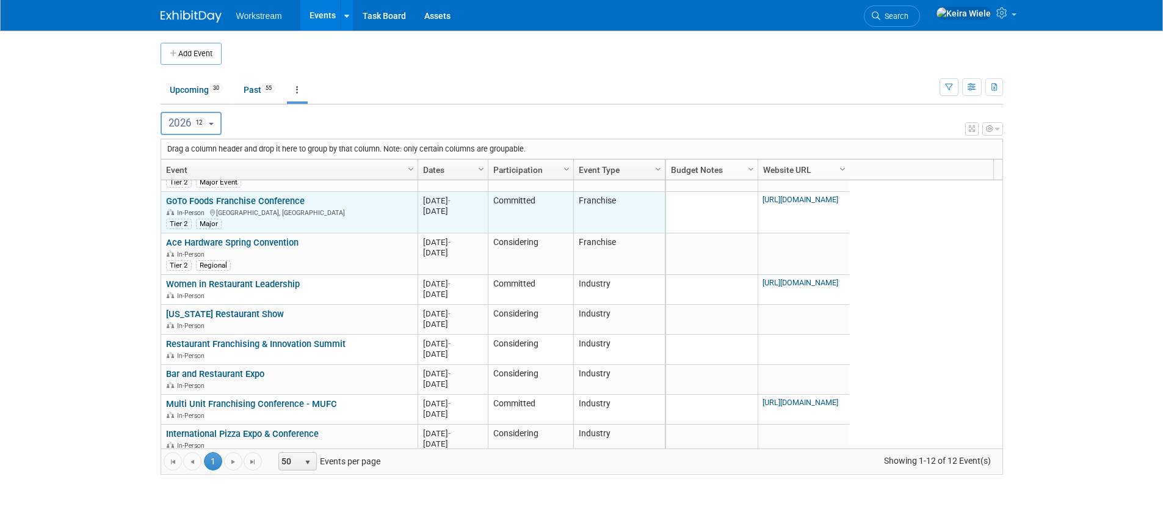
scroll to position [149, 0]
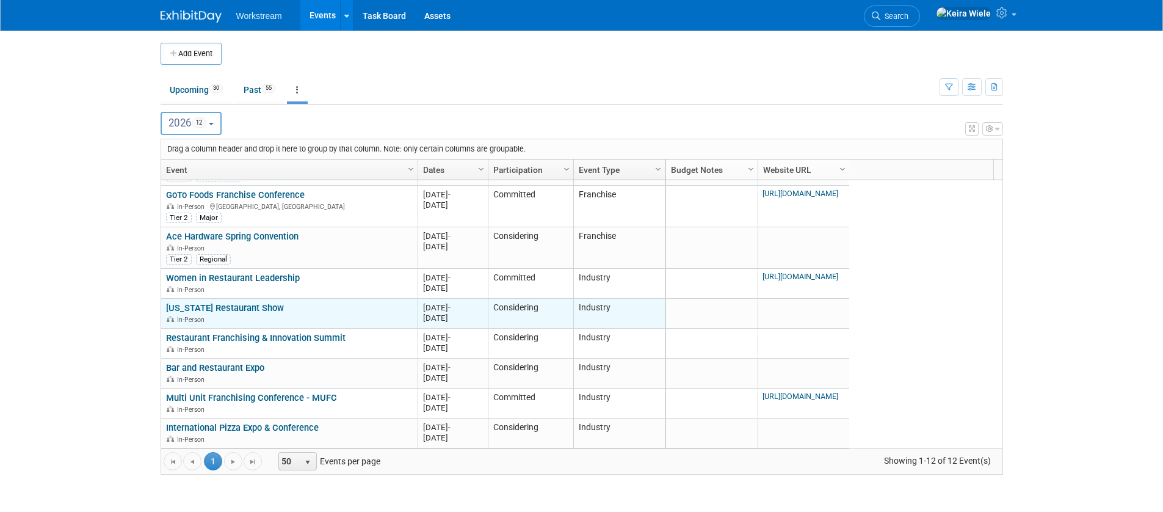
click at [262, 311] on link "[US_STATE] Restaurant Show" at bounding box center [225, 307] width 118 height 11
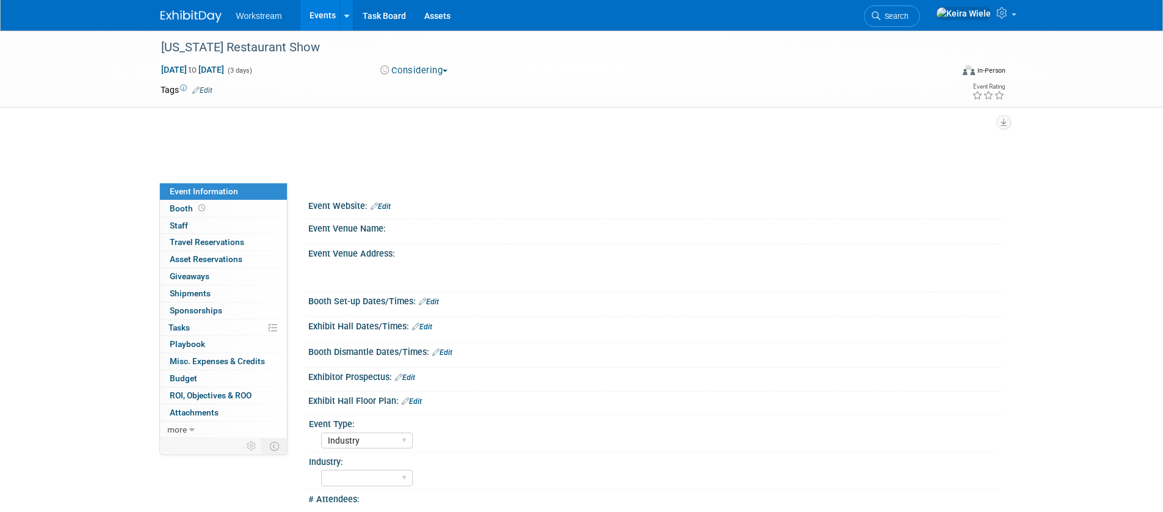
select select "Industry"
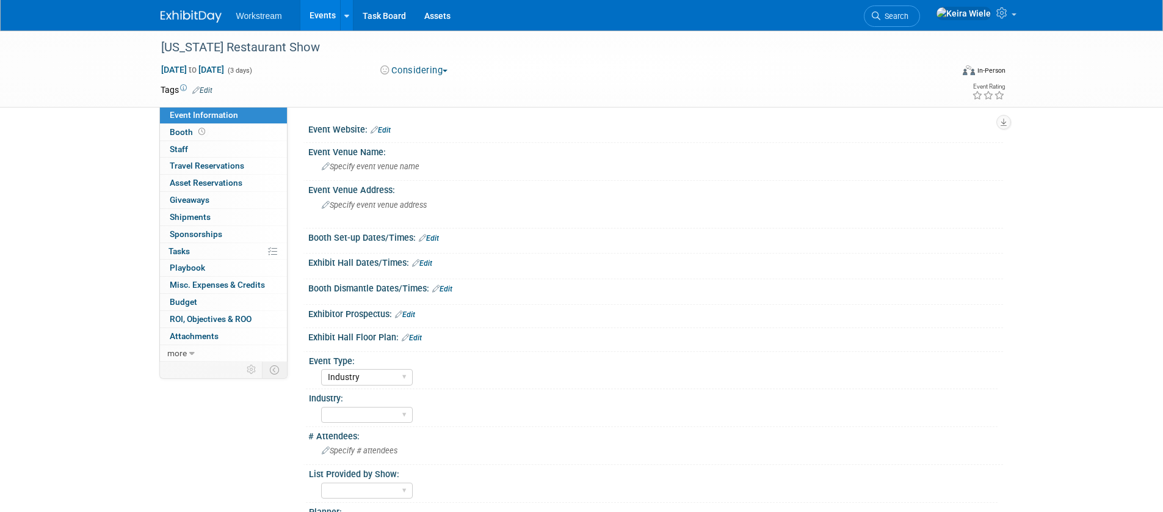
click at [424, 70] on button "Considering" at bounding box center [414, 70] width 76 height 13
click at [436, 93] on link "Committed" at bounding box center [429, 90] width 105 height 17
click at [328, 19] on link "Events" at bounding box center [322, 15] width 45 height 31
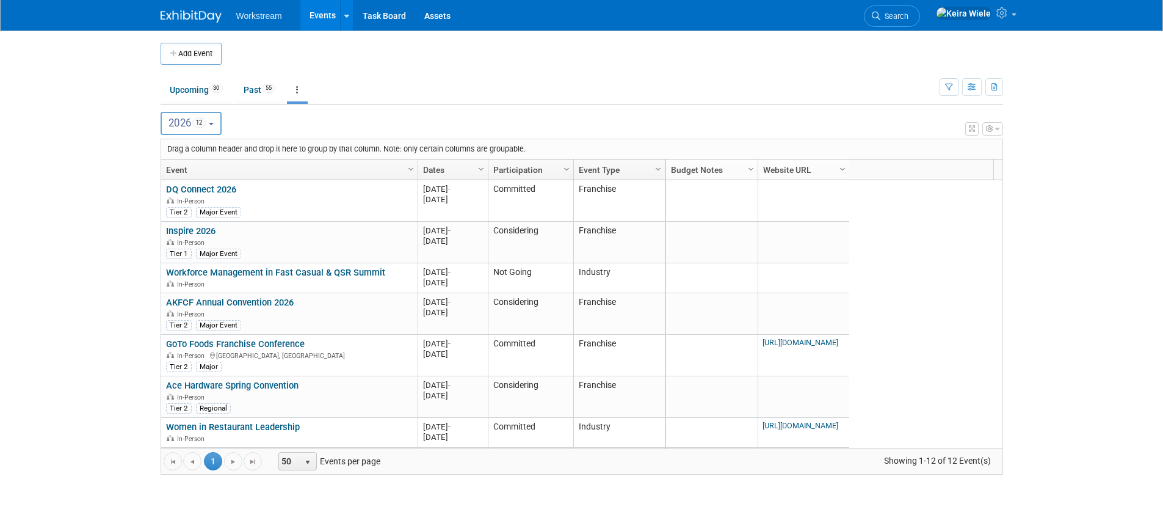
scroll to position [149, 0]
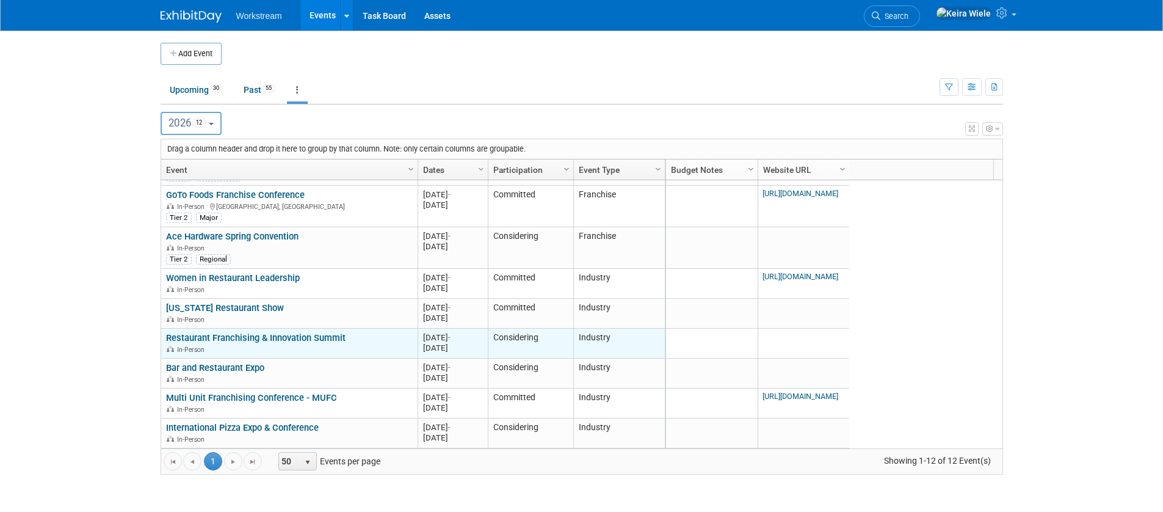
click at [259, 341] on link "Restaurant Franchising & Innovation Summit" at bounding box center [255, 337] width 179 height 11
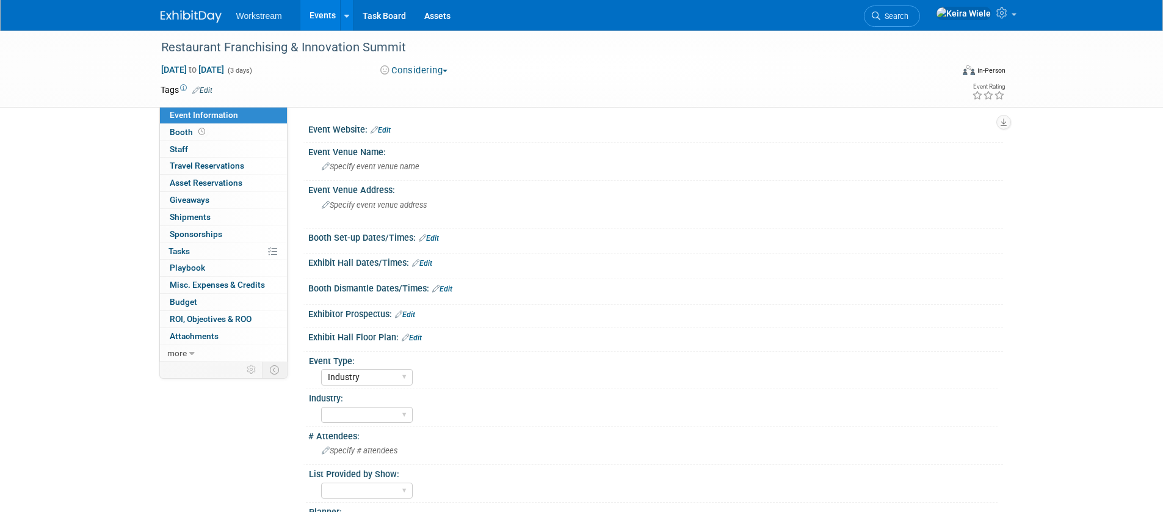
select select "Industry"
click at [411, 68] on button "Considering" at bounding box center [414, 70] width 76 height 13
click at [422, 129] on link "Not Going" at bounding box center [429, 124] width 105 height 17
click at [314, 13] on link "Events" at bounding box center [322, 15] width 45 height 31
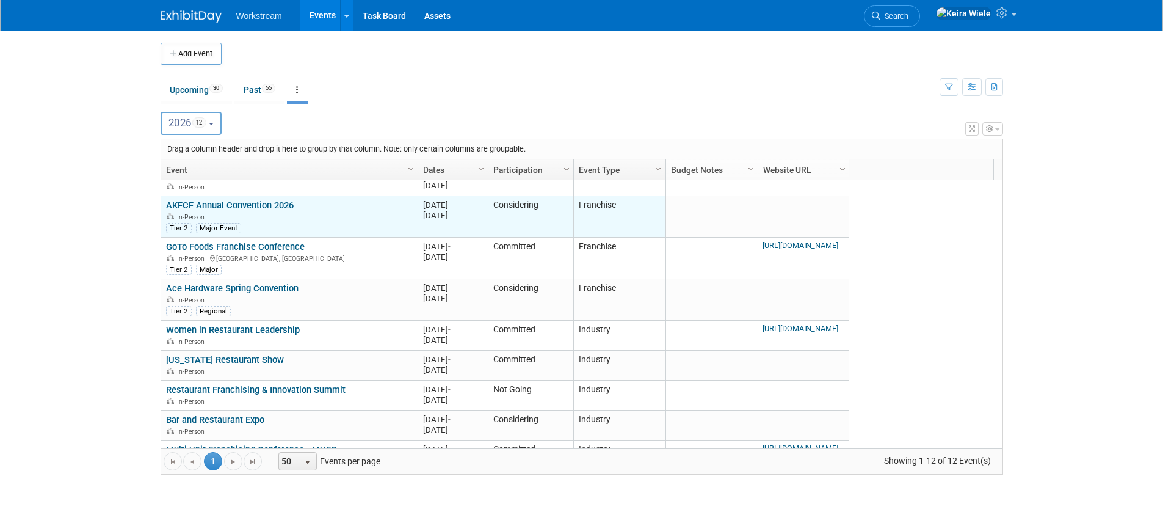
scroll to position [149, 0]
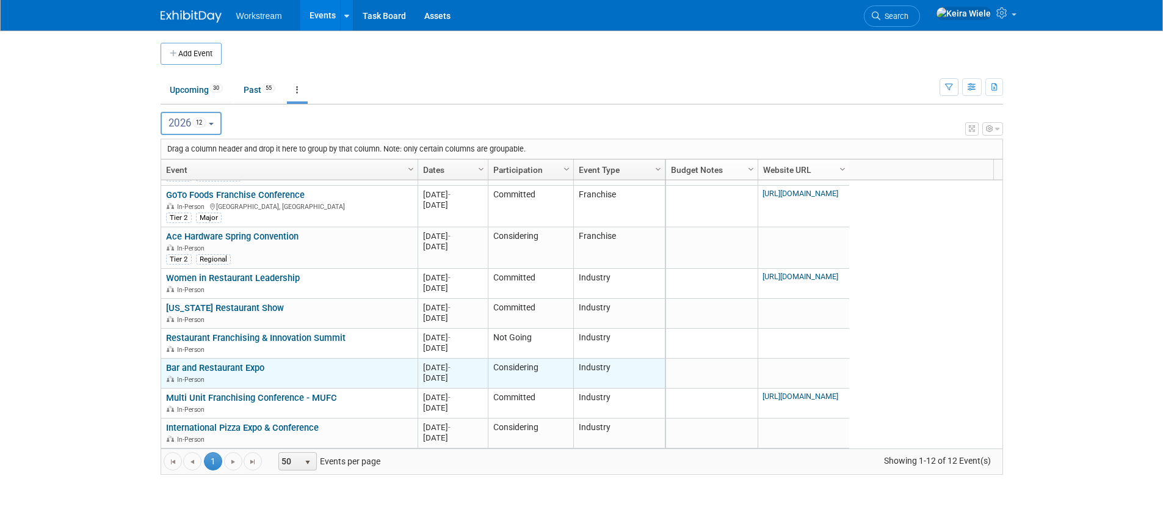
click at [245, 371] on link "Bar and Restaurant Expo" at bounding box center [215, 367] width 98 height 11
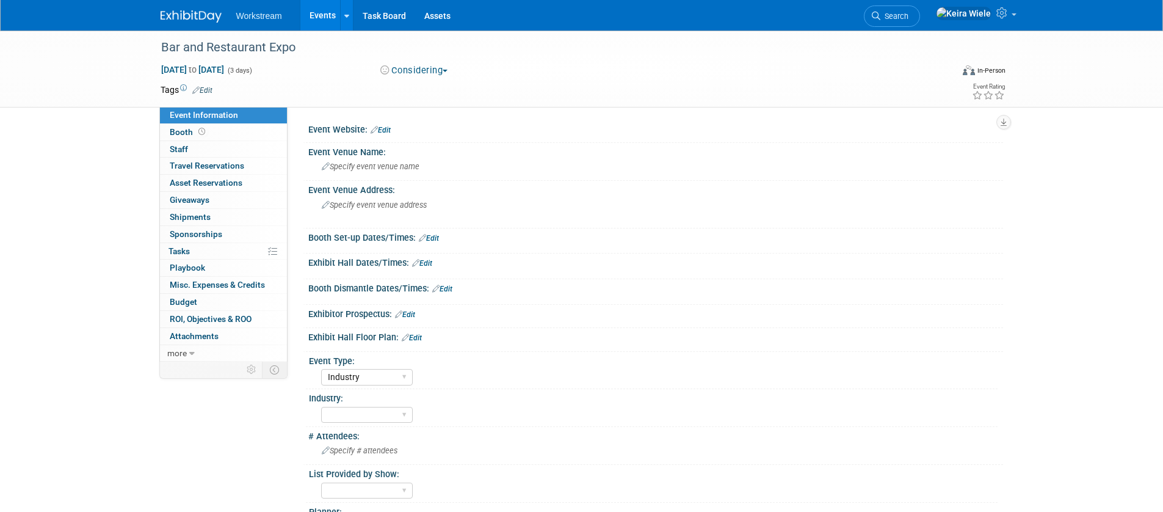
select select "Industry"
click at [407, 74] on button "Considering" at bounding box center [414, 70] width 76 height 13
click at [413, 121] on link "Not Going" at bounding box center [429, 124] width 105 height 17
click at [326, 7] on link "Events" at bounding box center [322, 15] width 45 height 31
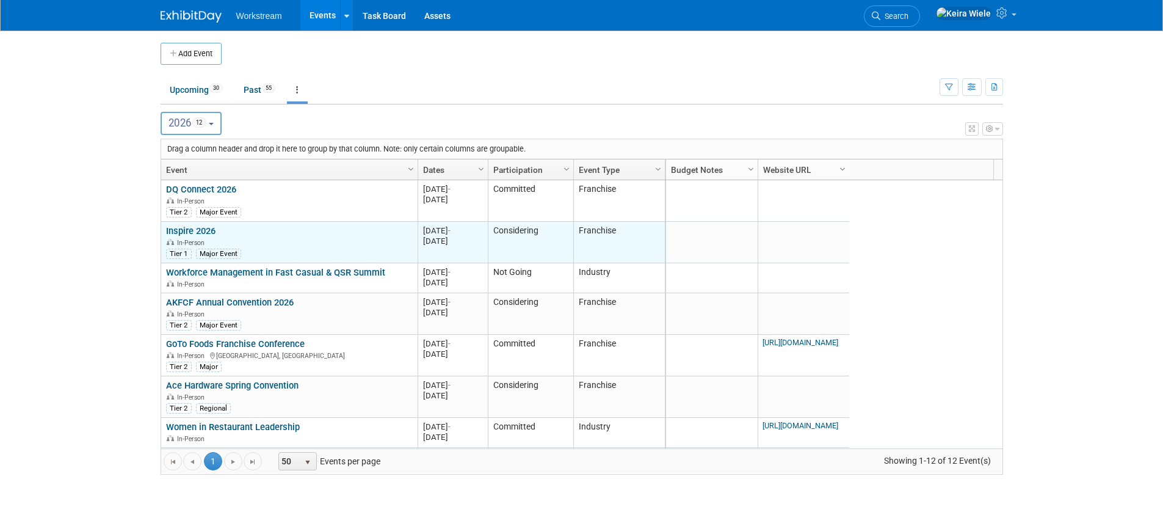
scroll to position [149, 0]
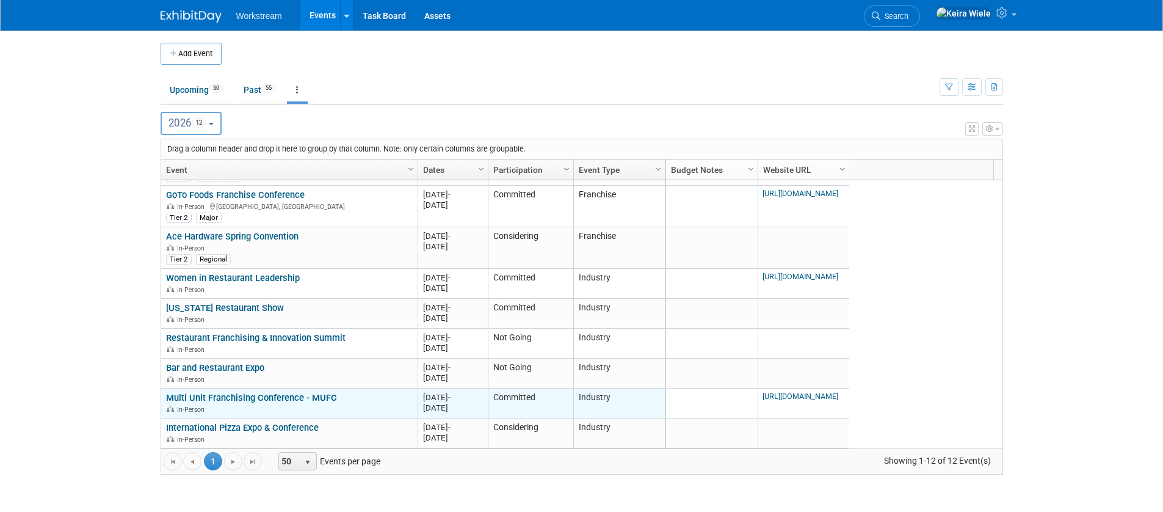
click at [231, 396] on link "Multi Unit Franchising Conference - MUFC" at bounding box center [251, 397] width 171 height 11
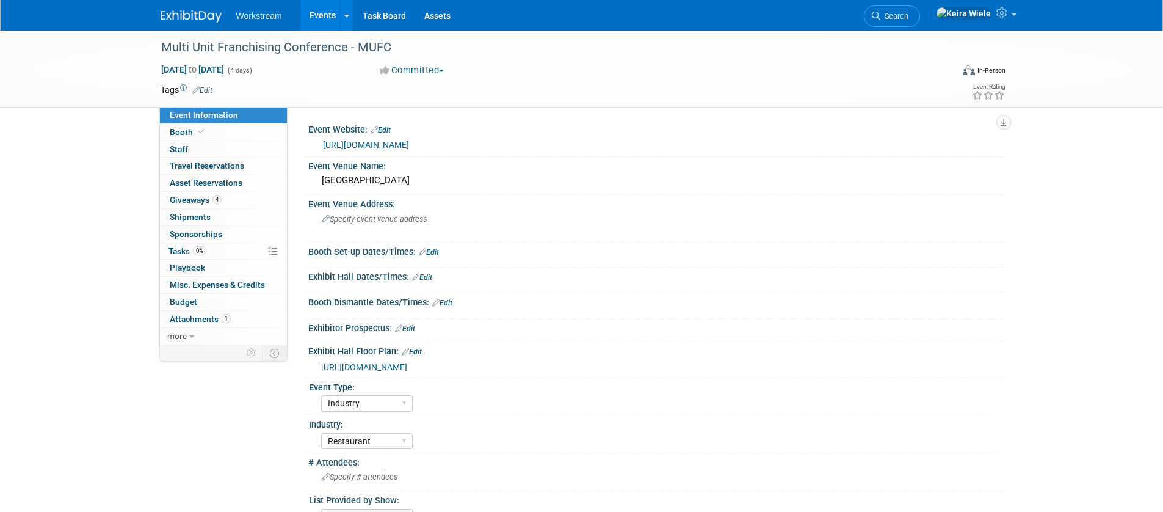
select select "Industry"
select select "Restaurant"
select select "TBD"
select select "[PERSON_NAME]"
click at [412, 70] on button "Committed" at bounding box center [412, 70] width 73 height 13
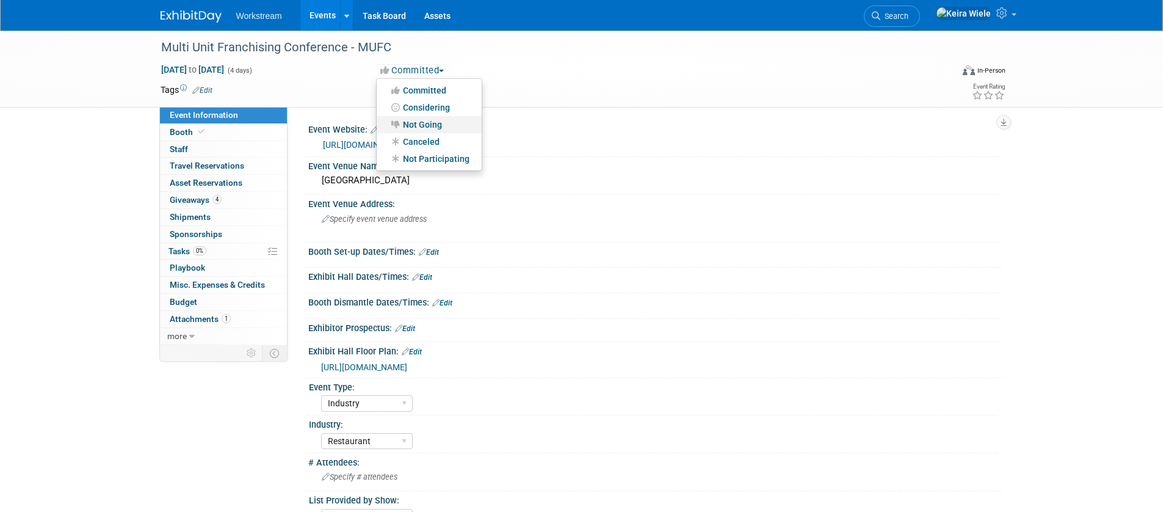
click at [412, 121] on link "Not Going" at bounding box center [429, 124] width 105 height 17
click at [327, 15] on link "Events" at bounding box center [322, 15] width 45 height 31
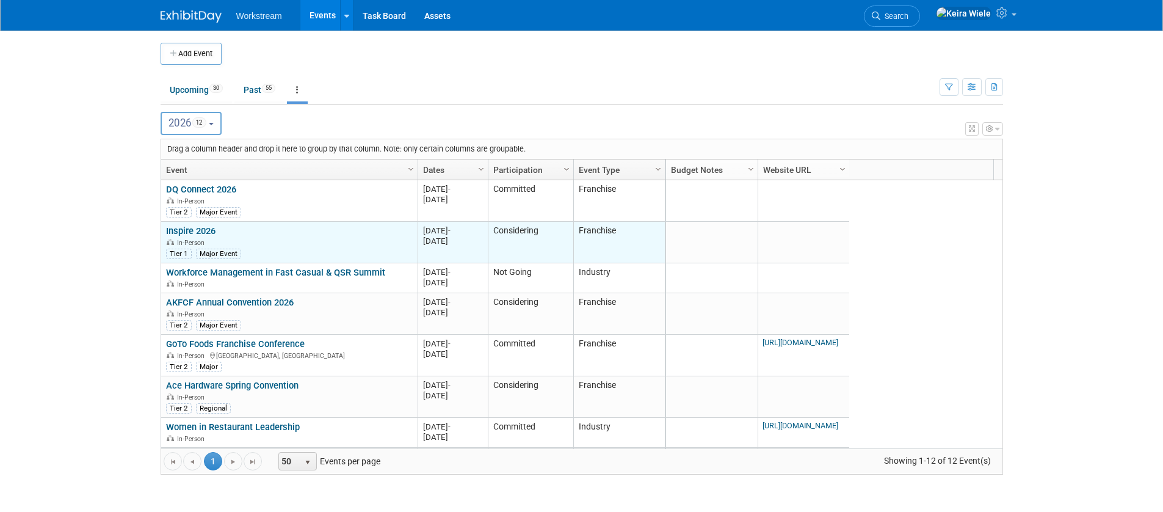
scroll to position [149, 0]
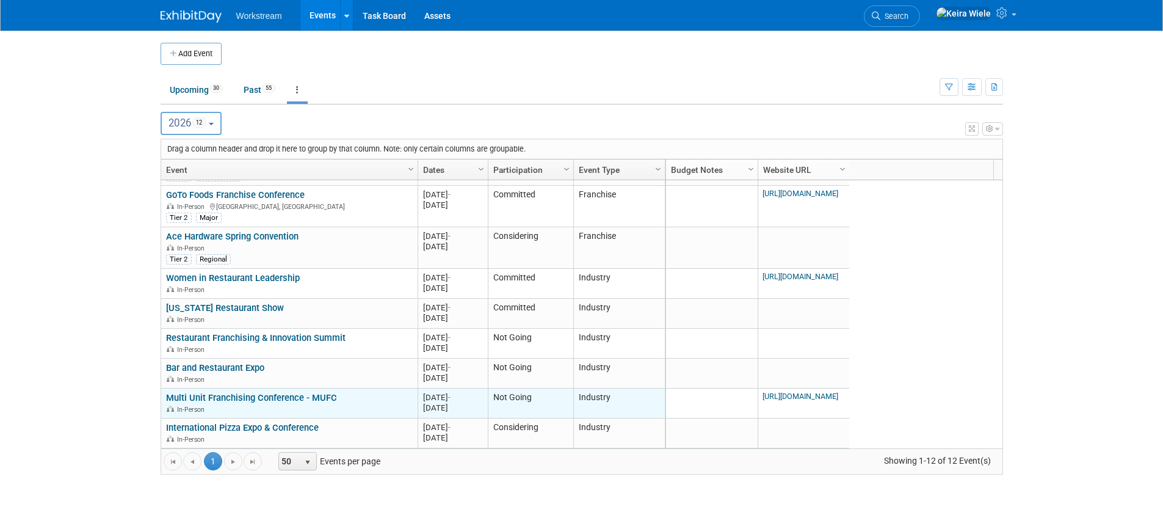
click at [291, 392] on link "Multi Unit Franchising Conference - MUFC" at bounding box center [251, 397] width 171 height 11
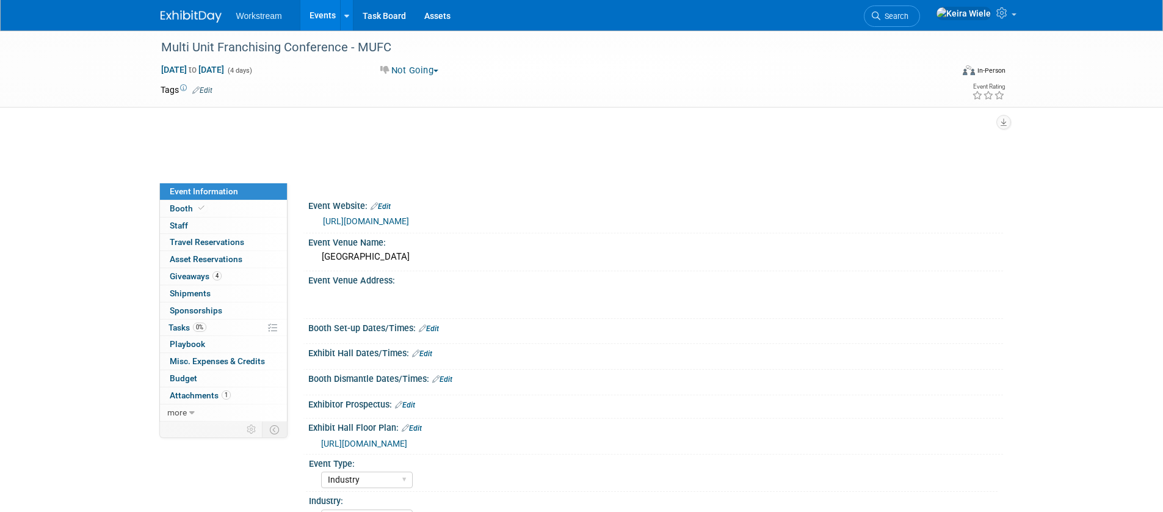
select select "Industry"
select select "Restaurant"
select select "TBD"
select select "Tatia Meghdadi"
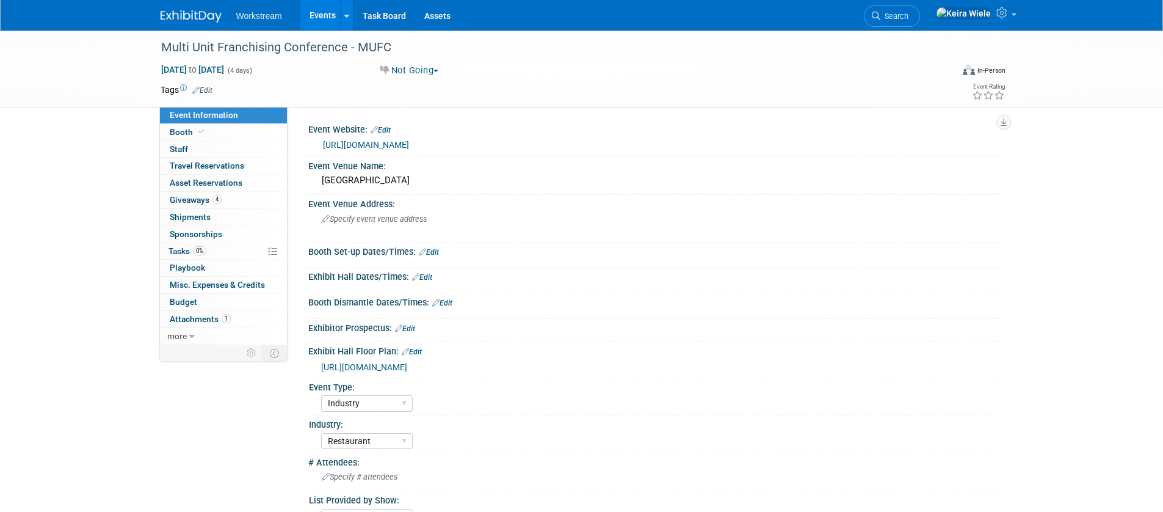
click at [422, 82] on div "Tags Edit" at bounding box center [511, 90] width 701 height 16
click at [422, 68] on button "Not Going" at bounding box center [409, 70] width 67 height 13
click at [422, 104] on link "Considering" at bounding box center [429, 107] width 105 height 17
click at [386, 399] on select "Hosted Franchise Association Industry OTC" at bounding box center [367, 403] width 92 height 16
select select "Franchise"
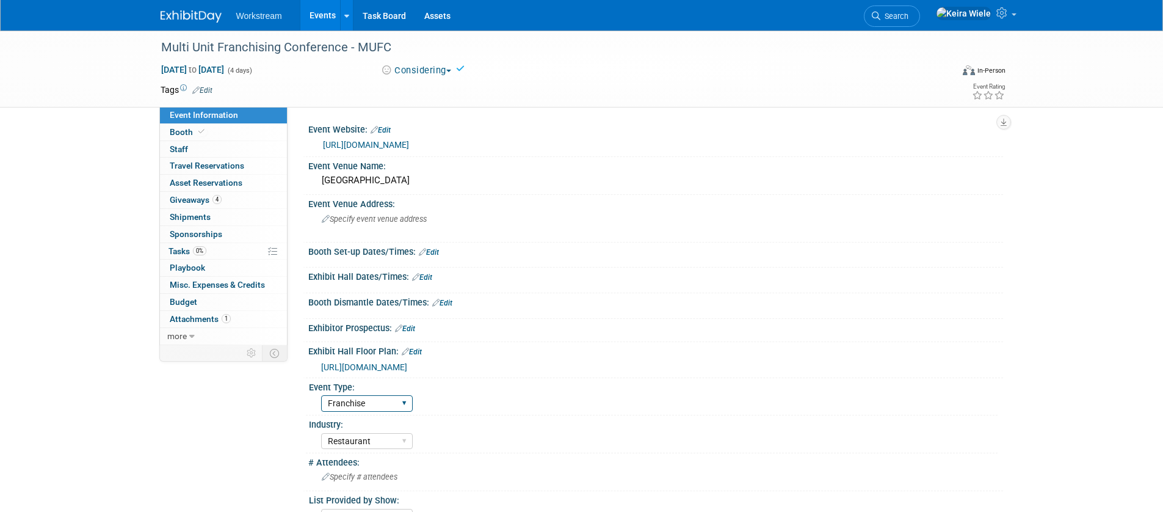
click at [321, 395] on select "Hosted Franchise Association Industry OTC" at bounding box center [367, 403] width 92 height 16
click at [219, 414] on div "Event Information Event Info Booth Booth 0 Staff 0 Staff 0 Travel Reservations …" at bounding box center [581, 316] width 861 height 570
click at [394, 147] on link "https://www.multiunitfranchisingconference.com/" at bounding box center [366, 145] width 86 height 10
click at [311, 16] on link "Events" at bounding box center [322, 15] width 45 height 31
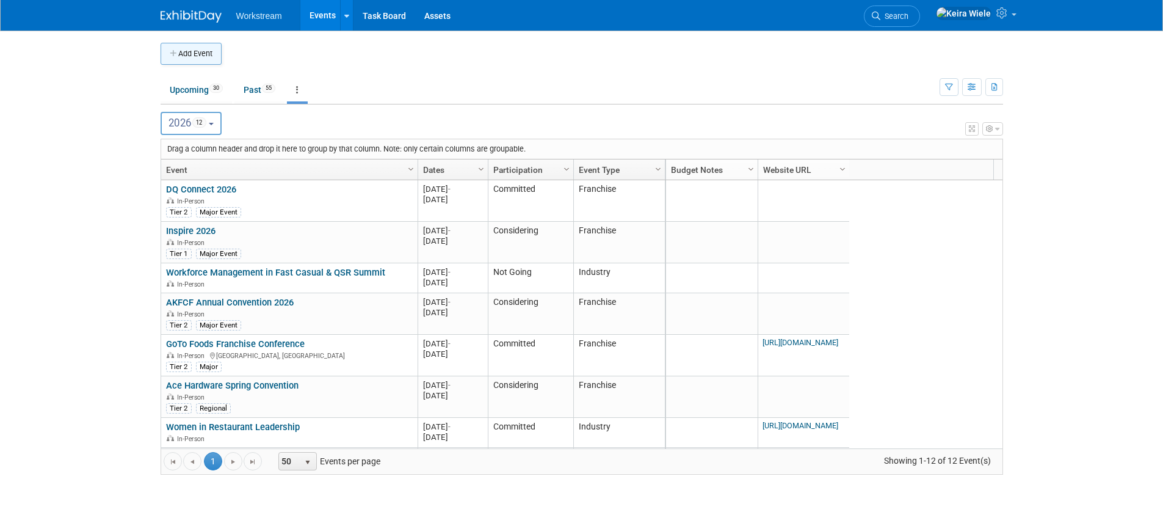
click at [219, 52] on button "Add Event" at bounding box center [191, 54] width 61 height 22
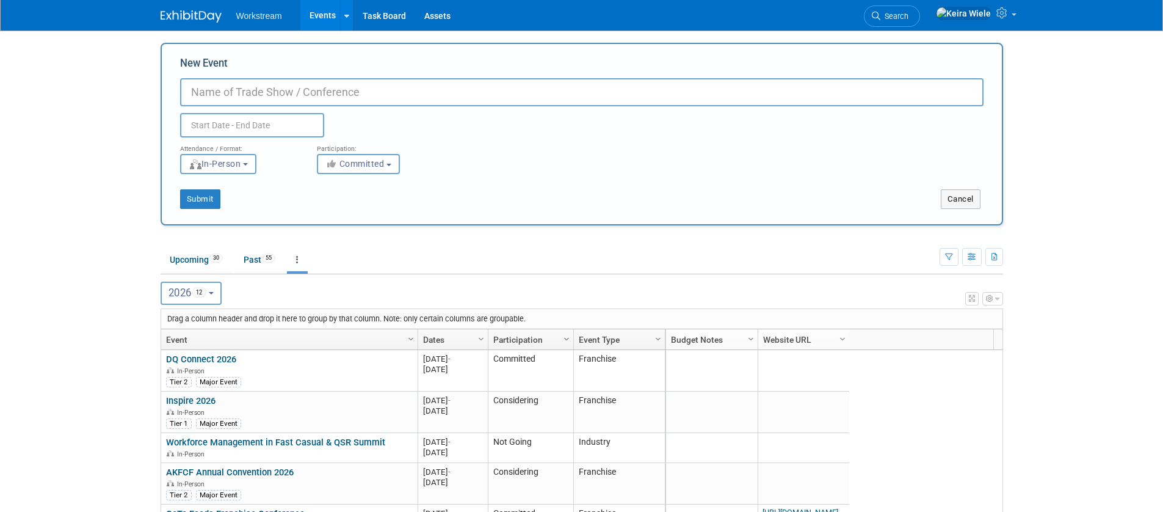
click at [1129, 204] on body "Workstream Events Add Event Bulk Upload Events Shareable Event Boards Recently …" at bounding box center [581, 256] width 1163 height 512
click at [972, 190] on button "Cancel" at bounding box center [961, 199] width 40 height 20
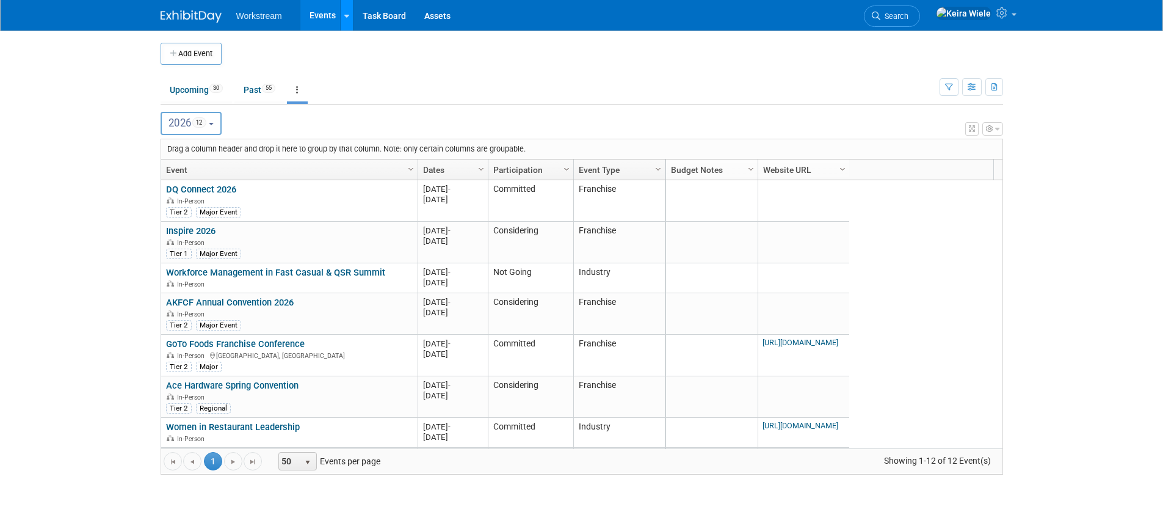
click at [345, 17] on icon at bounding box center [346, 16] width 5 height 8
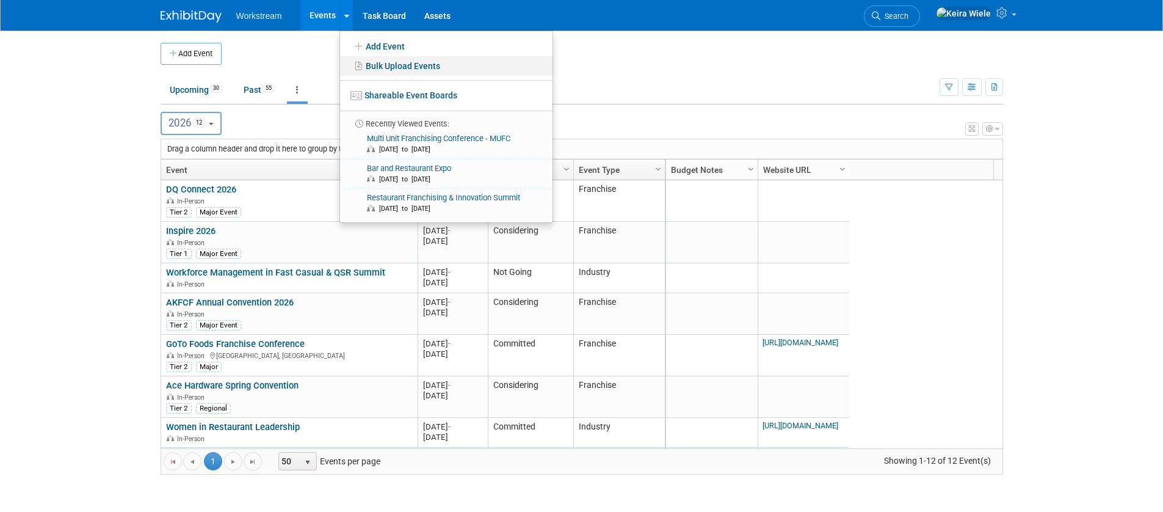
click at [363, 62] on icon at bounding box center [358, 66] width 13 height 9
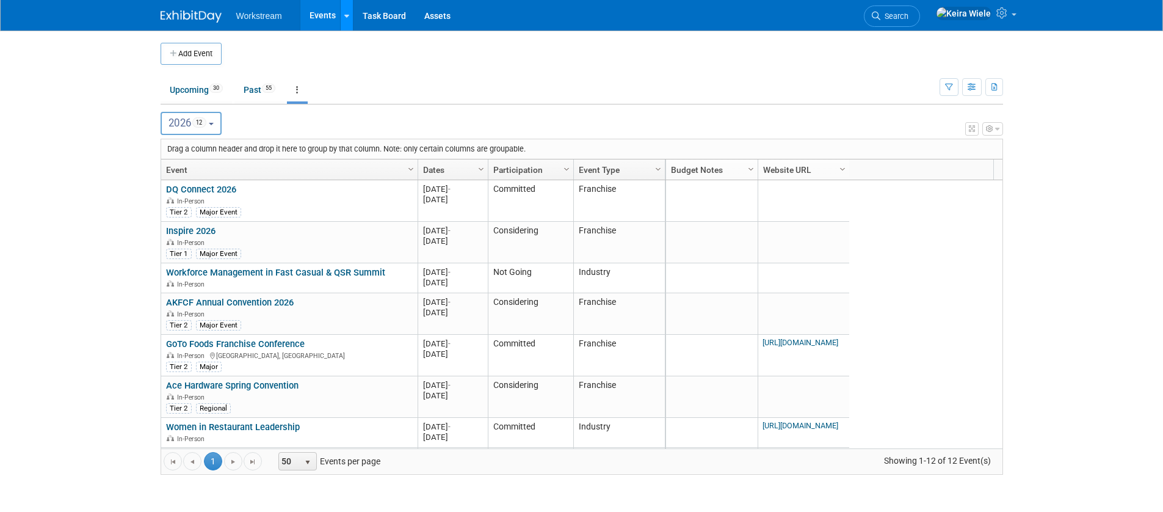
click at [344, 12] on icon at bounding box center [346, 16] width 5 height 8
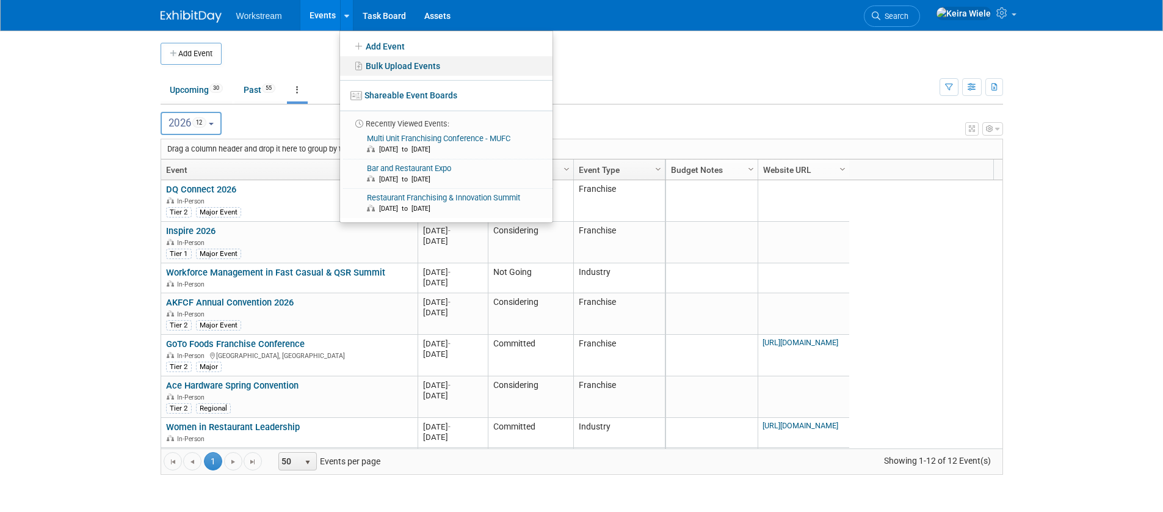
click at [365, 73] on link "Bulk Upload Events" at bounding box center [446, 66] width 212 height 20
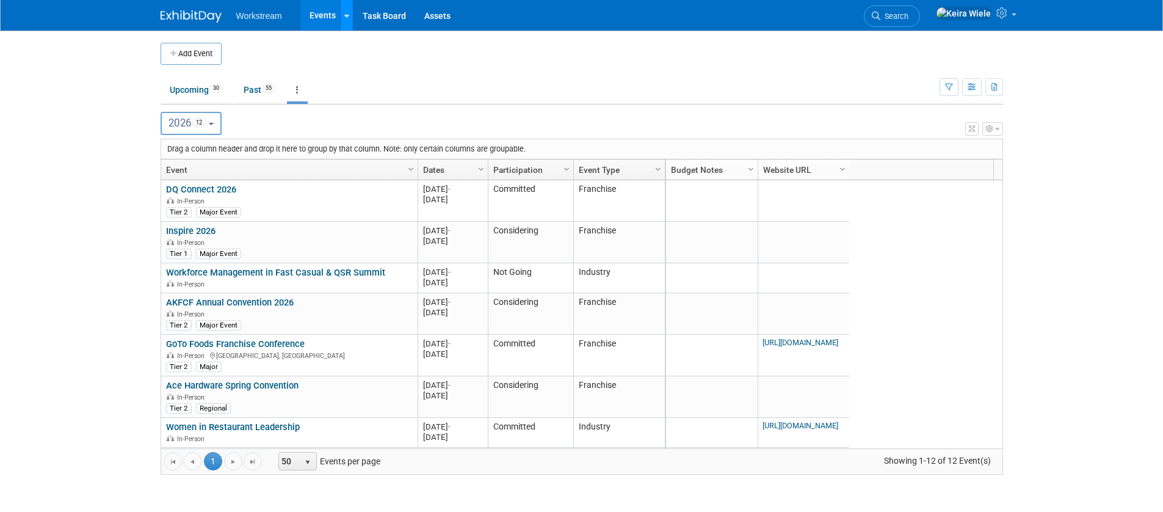
click at [347, 16] on link at bounding box center [346, 15] width 13 height 31
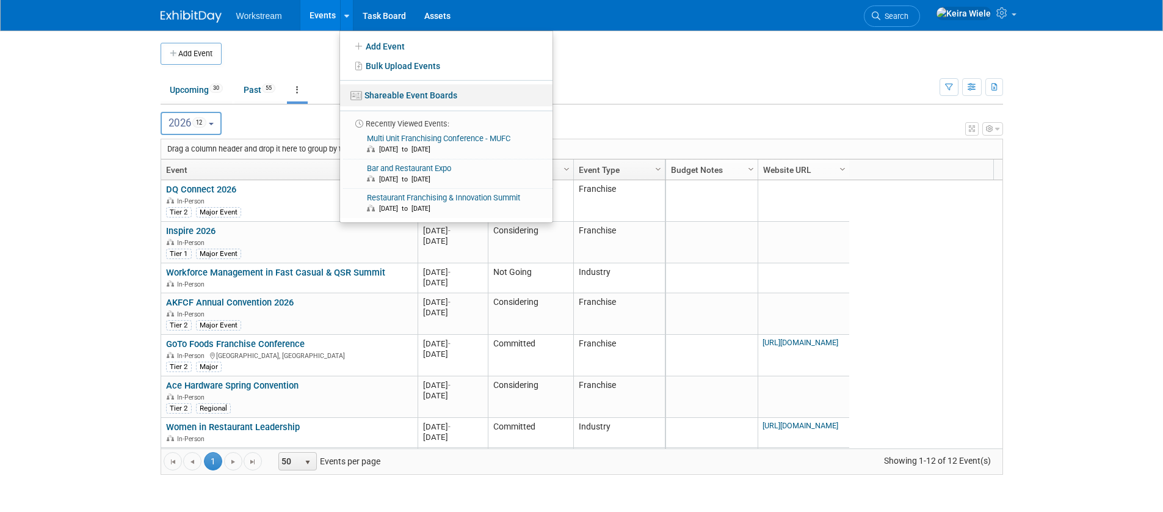
click at [385, 101] on link "Shareable Event Boards" at bounding box center [446, 95] width 212 height 22
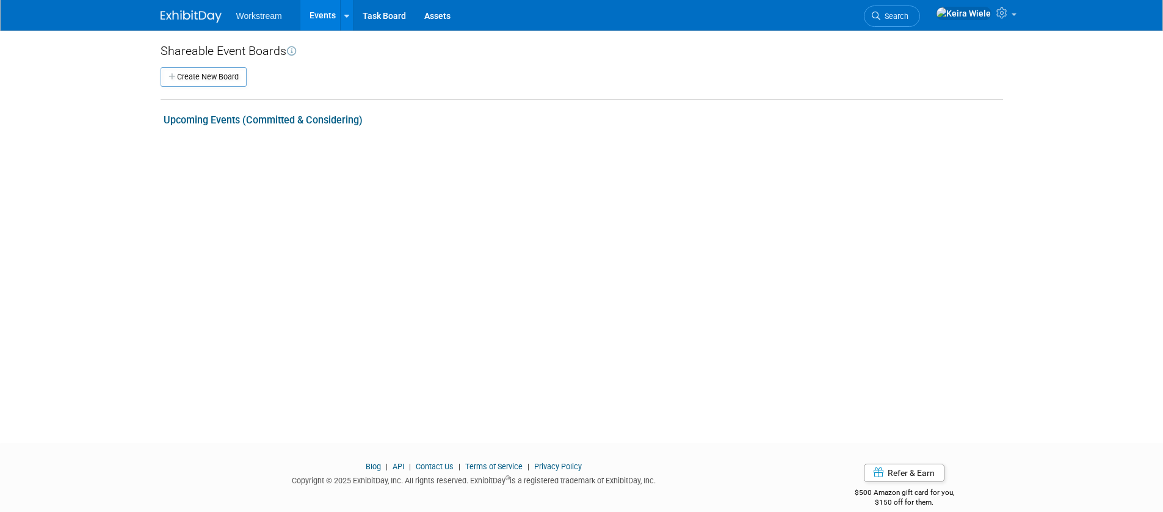
click at [340, 120] on link "Upcoming Events (Committed & Considering)" at bounding box center [263, 120] width 199 height 12
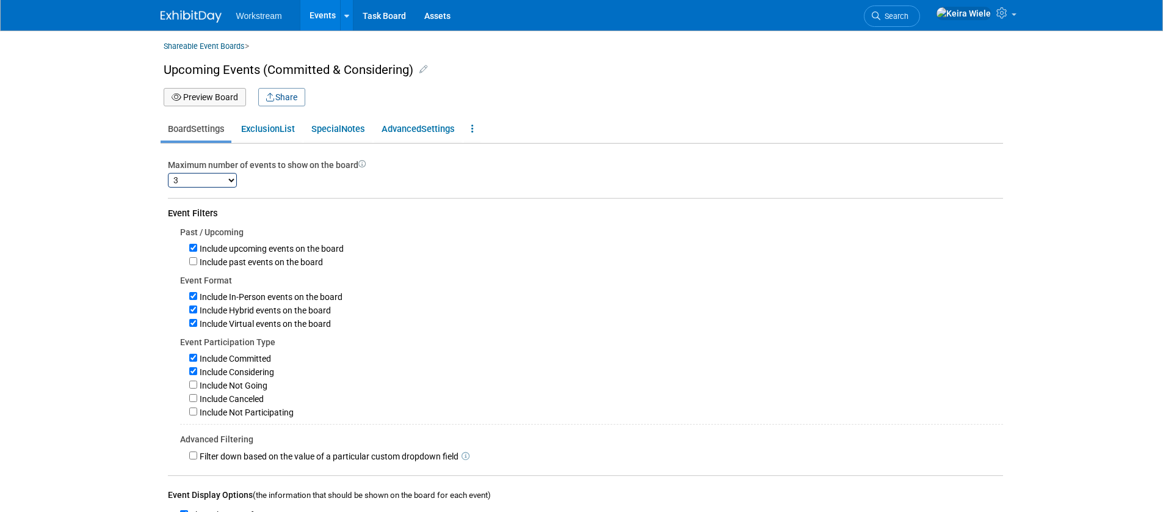
click at [226, 93] on button "Preview Board" at bounding box center [205, 97] width 82 height 18
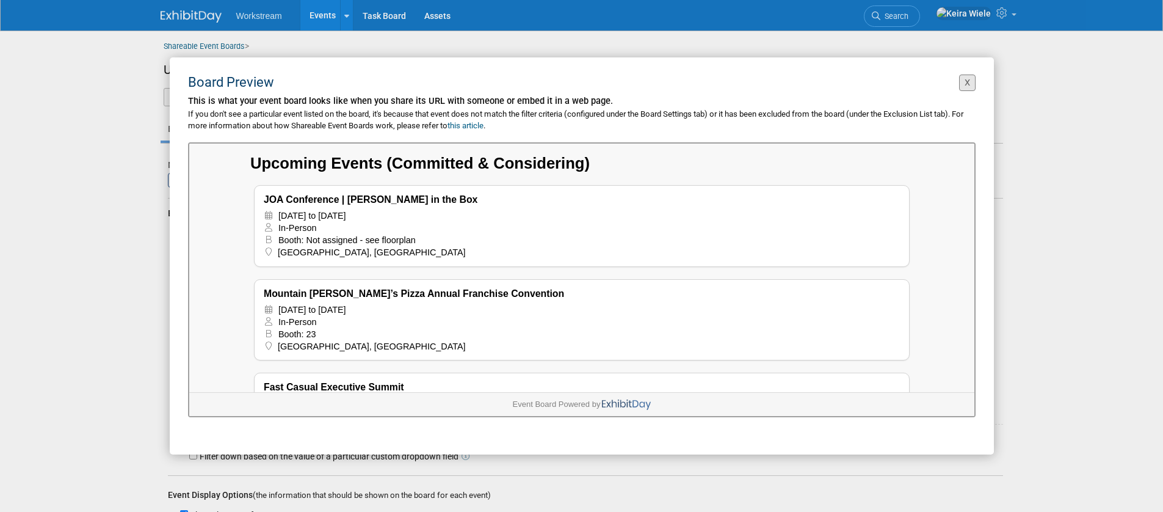
click at [969, 82] on button "X" at bounding box center [967, 82] width 16 height 16
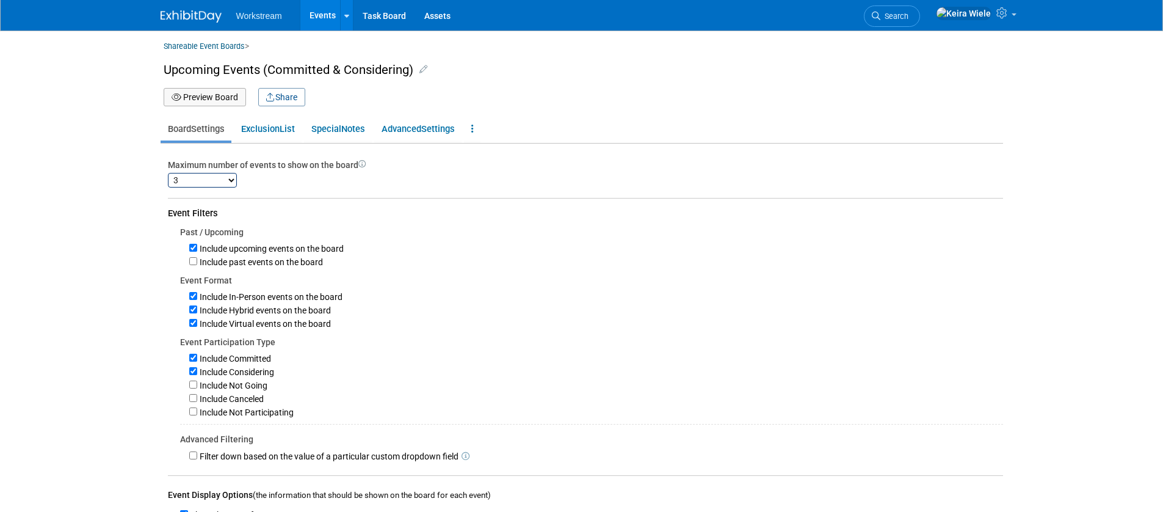
click at [828, 294] on div "Include In-Person events on the board" at bounding box center [596, 295] width 814 height 13
click at [447, 121] on link "Advanced Settings" at bounding box center [417, 128] width 87 height 23
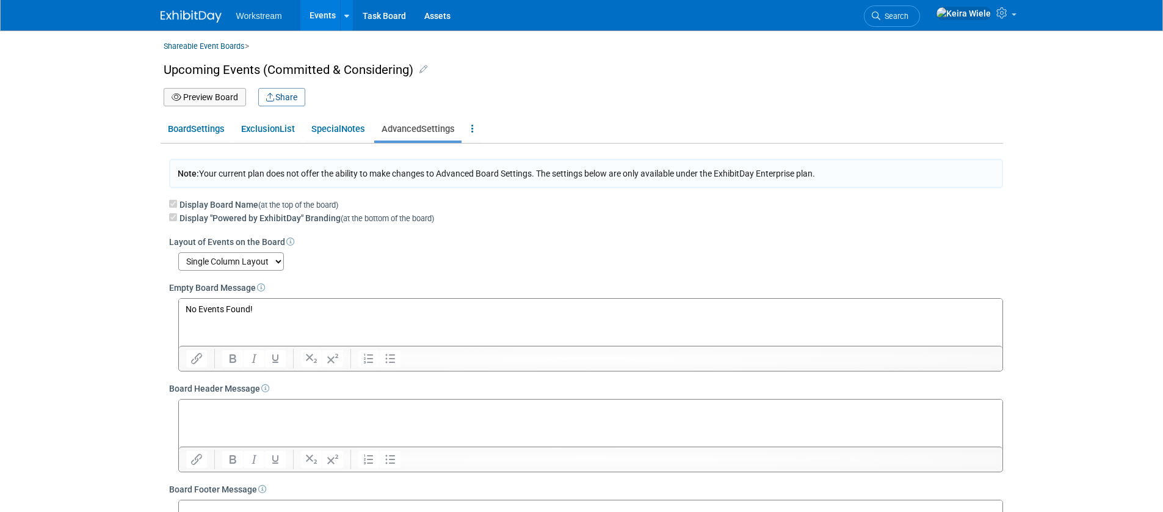
click at [310, 104] on td "Preview Board Share" at bounding box center [583, 97] width 839 height 18
click at [299, 99] on button "Share" at bounding box center [281, 97] width 47 height 18
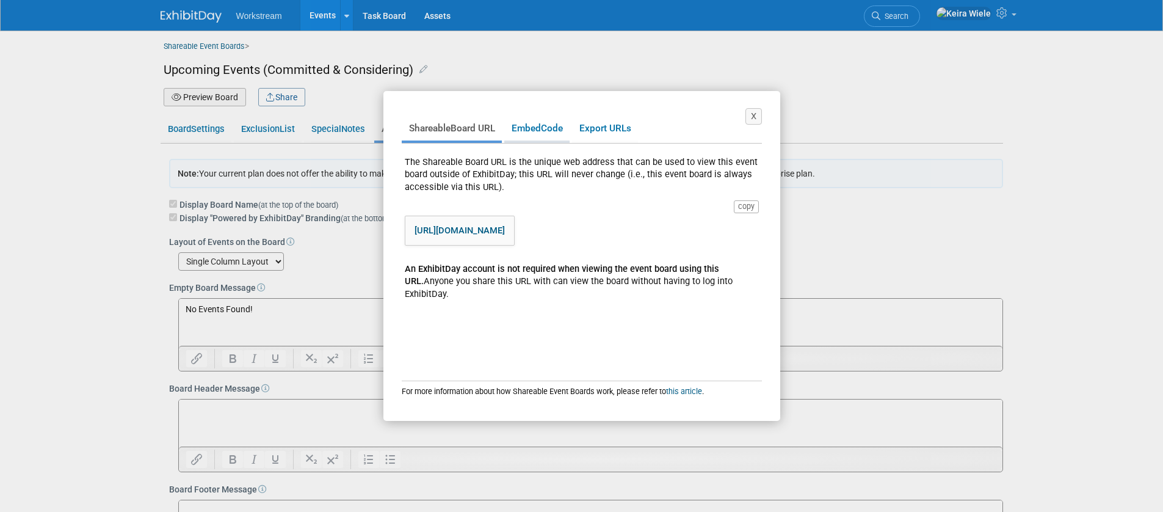
click at [567, 125] on link "Embed Code" at bounding box center [536, 129] width 65 height 24
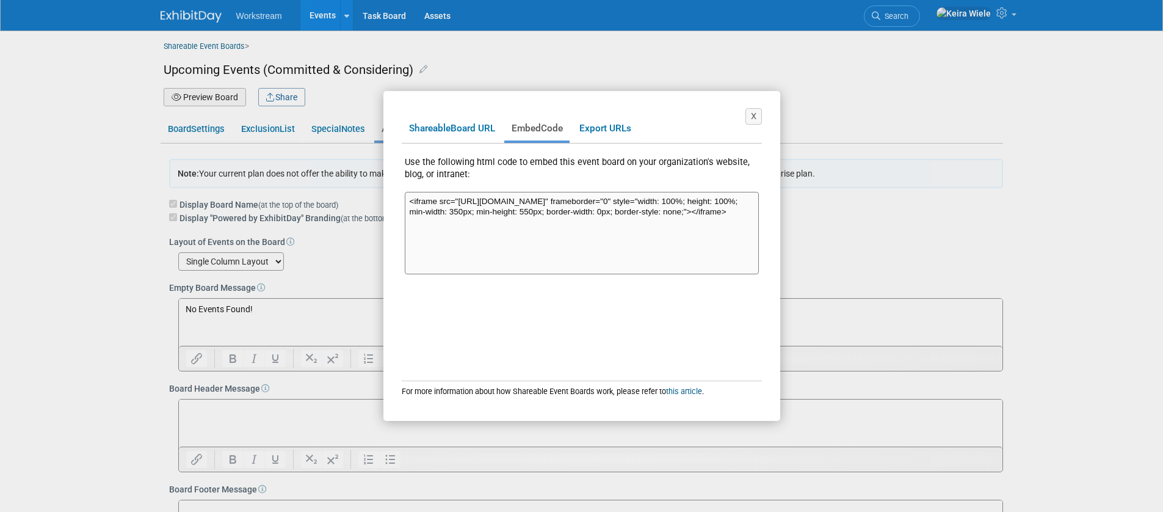
click at [574, 212] on textarea "<iframe src="https://www.exhibitday.com/eventboard/?vk=65561840265-0ff9b983fe51…" at bounding box center [582, 233] width 354 height 82
click at [118, 153] on div "X Shareable Board URL Embed Code Export URLs The Shareable Board URL is the uni…" at bounding box center [581, 256] width 1163 height 512
click at [204, 52] on div "X Shareable Board URL Embed Code Export URLs The Shareable Board URL is the uni…" at bounding box center [581, 256] width 1163 height 512
click at [753, 114] on button "X" at bounding box center [753, 116] width 16 height 16
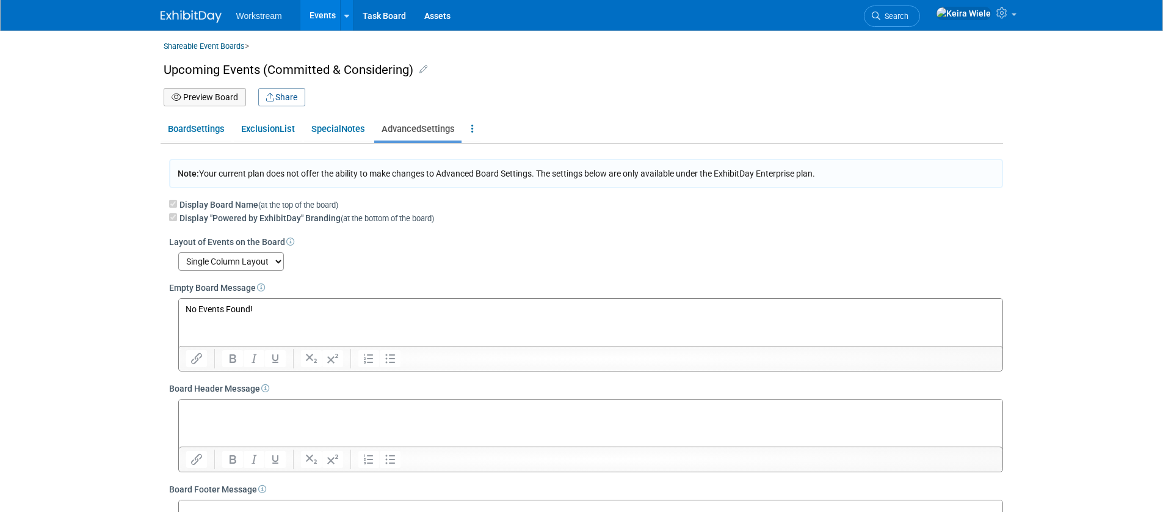
click at [217, 45] on link "Shareable Event Boards" at bounding box center [204, 46] width 81 height 16
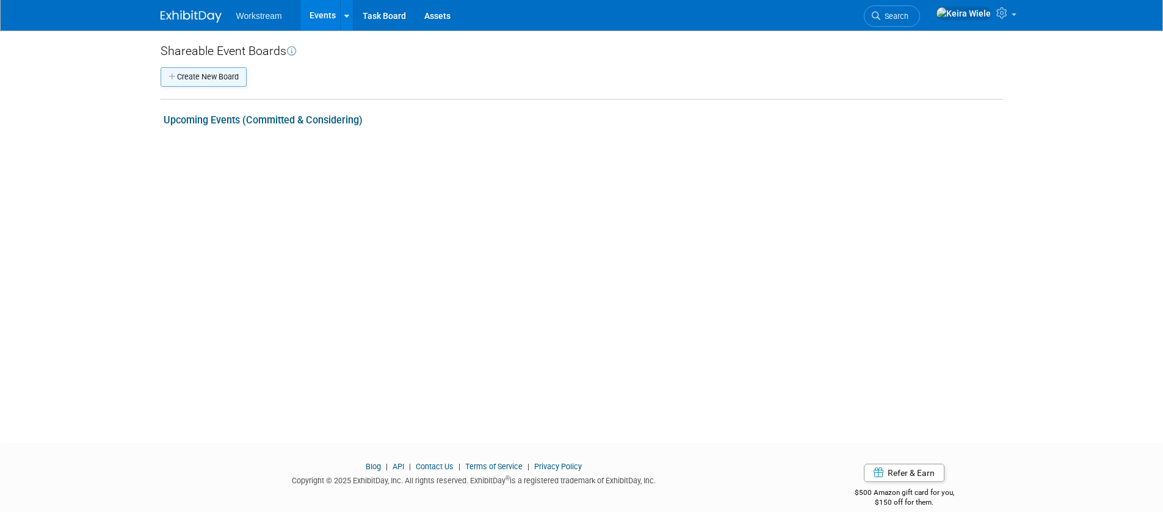
click at [226, 76] on button "Create New Board" at bounding box center [204, 77] width 86 height 20
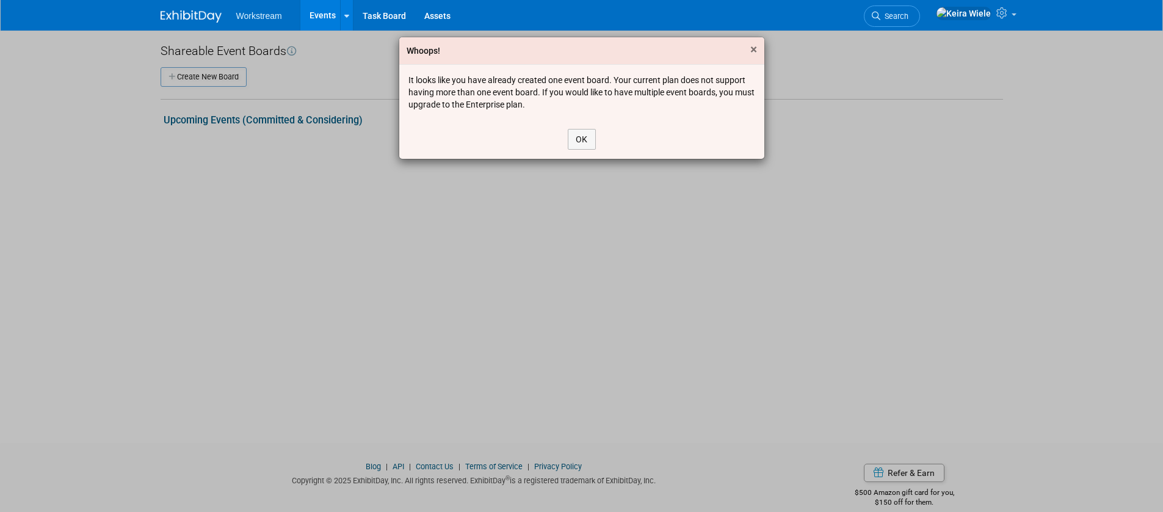
click at [750, 48] on span "×" at bounding box center [753, 49] width 7 height 15
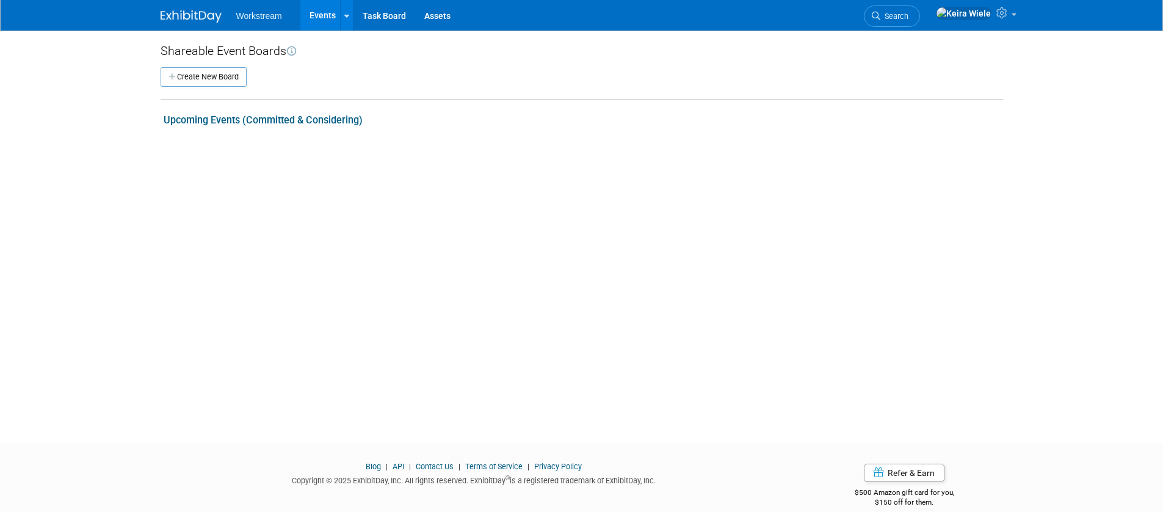
click at [721, 143] on div "Shareable Event Boards Create New Board New Board Board Name (e.g., "Our Upcomi…" at bounding box center [581, 226] width 861 height 390
click at [320, 12] on link "Events" at bounding box center [322, 15] width 45 height 31
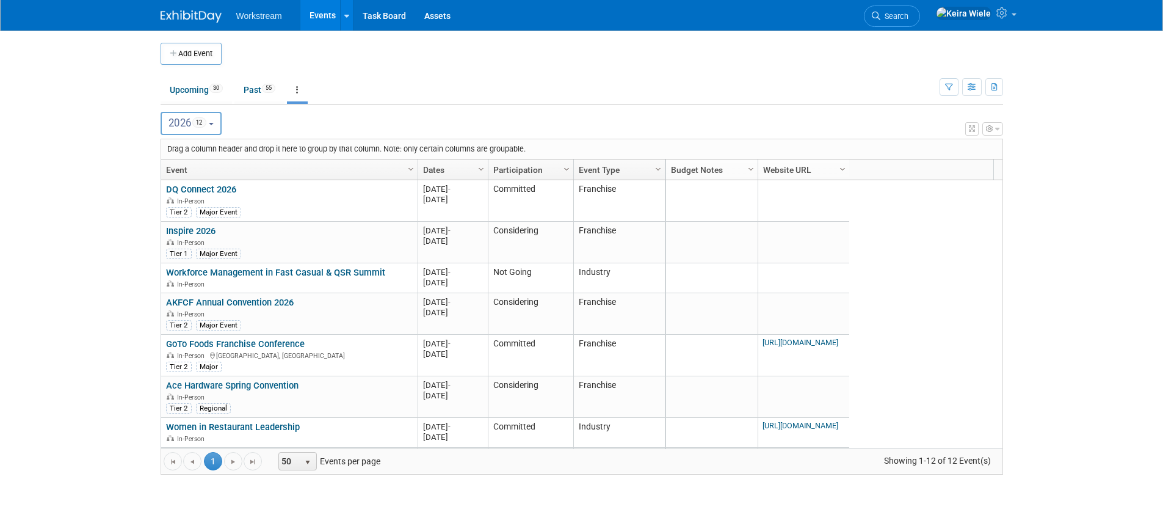
scroll to position [149, 0]
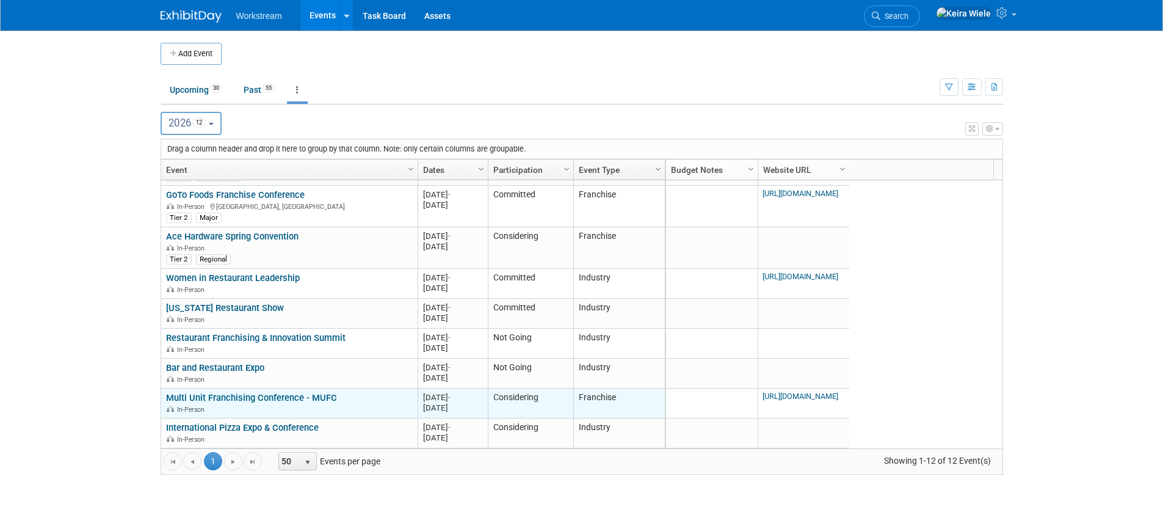
click at [293, 416] on td "Multi Unit Franchising Conference - MUFC Multi Unit Franchising Conference - MU…" at bounding box center [289, 403] width 256 height 30
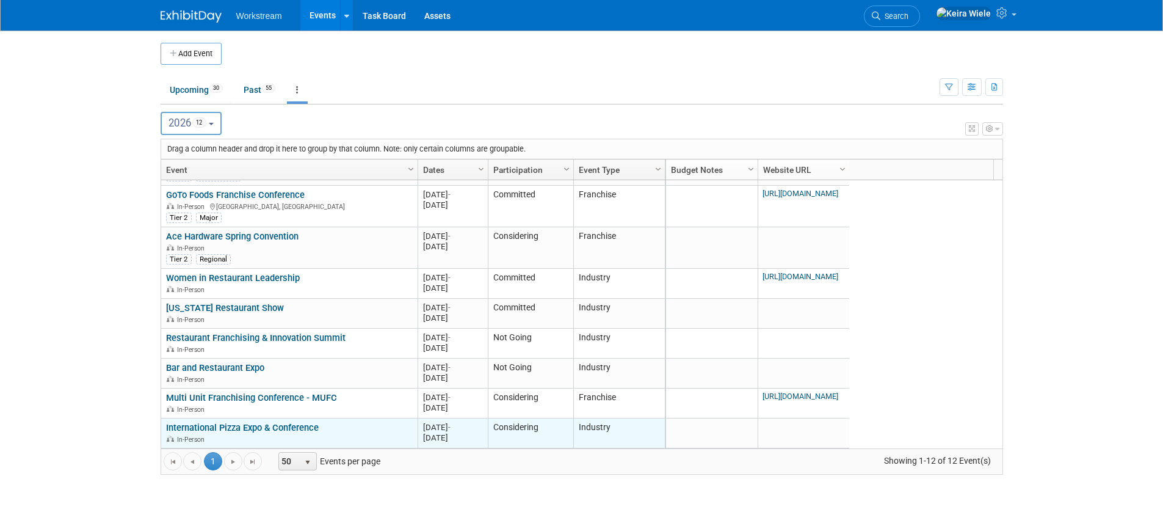
click at [290, 422] on link "International Pizza Expo & Conference" at bounding box center [242, 427] width 153 height 11
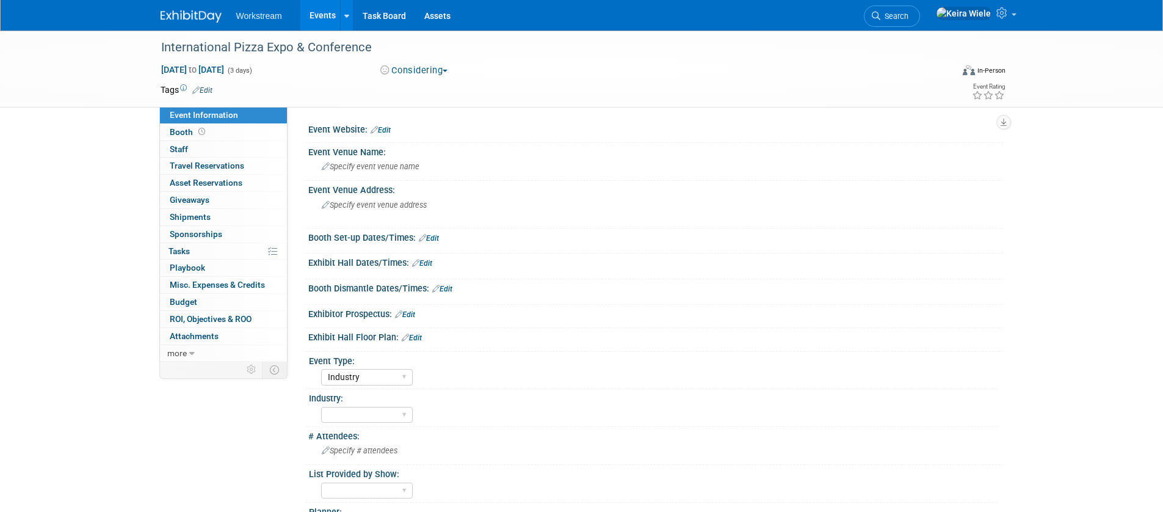
select select "Industry"
click at [401, 71] on button "Considering" at bounding box center [414, 70] width 76 height 13
click at [411, 119] on link "Not Going" at bounding box center [429, 124] width 105 height 17
click at [317, 16] on link "Events" at bounding box center [322, 15] width 45 height 31
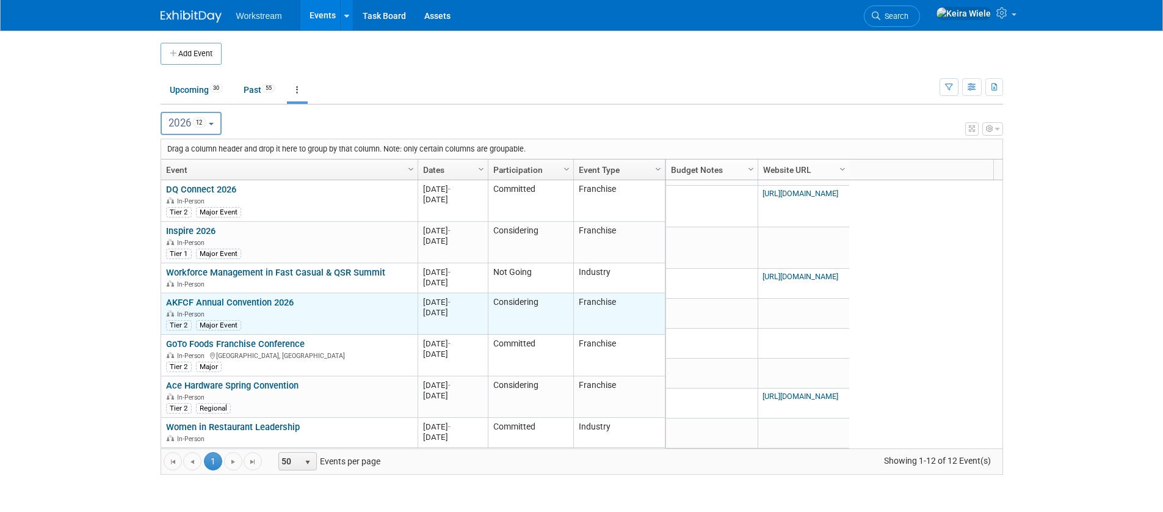
scroll to position [149, 0]
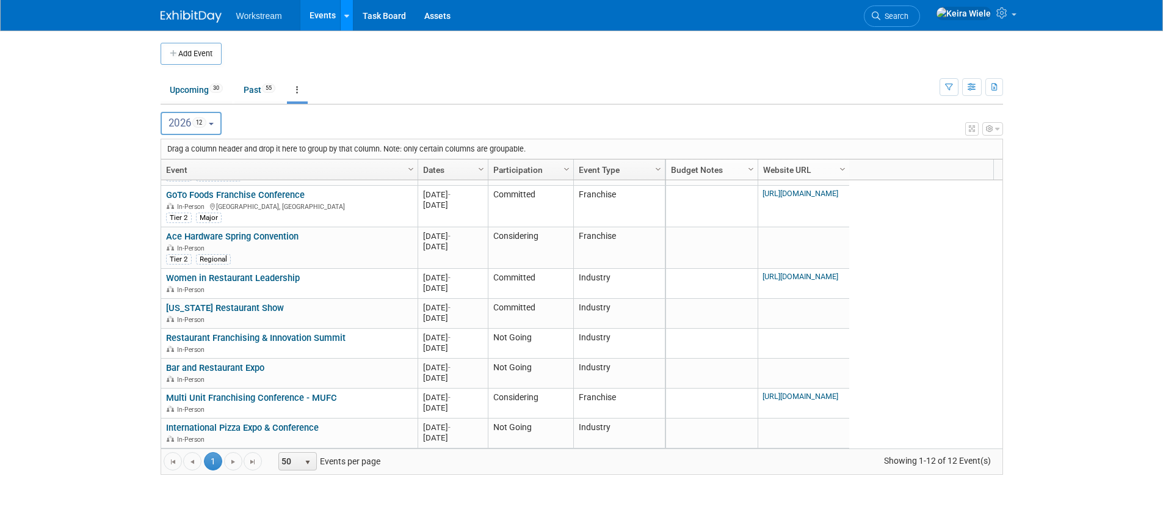
click at [345, 15] on icon at bounding box center [346, 16] width 5 height 8
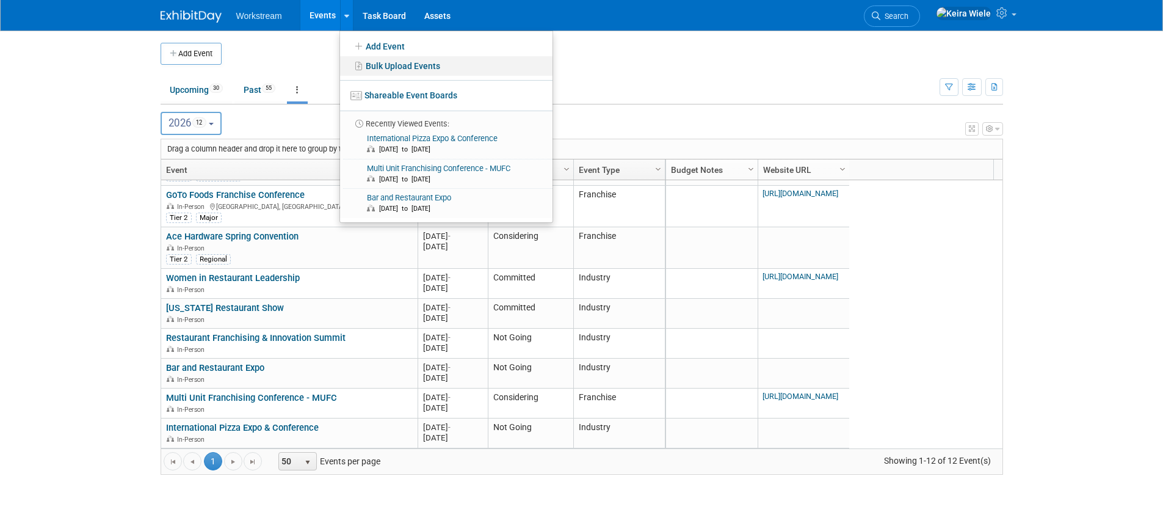
click at [385, 71] on link "Bulk Upload Events" at bounding box center [446, 66] width 212 height 20
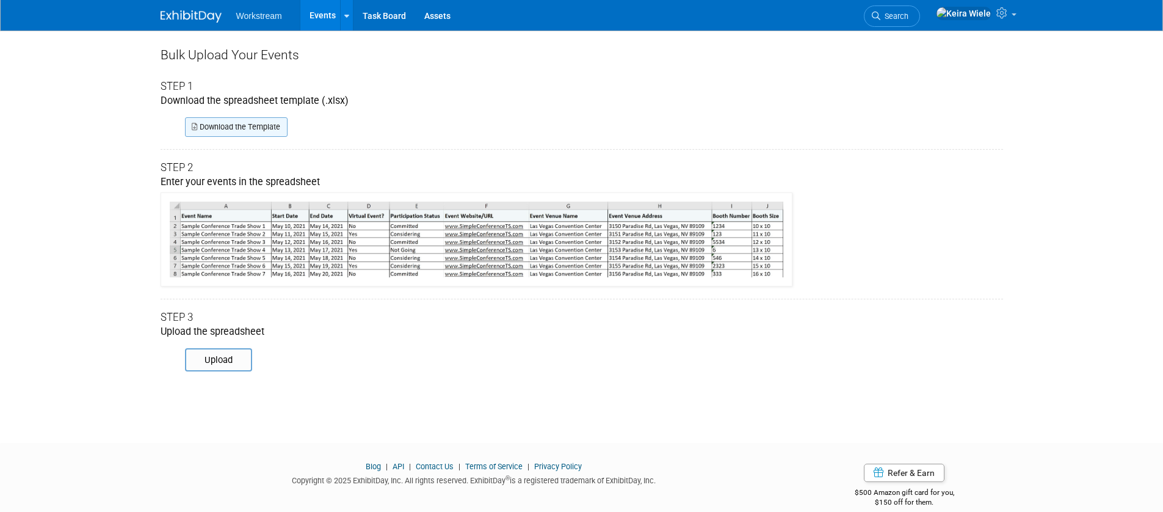
click at [272, 131] on link "Download the Template" at bounding box center [236, 127] width 103 height 20
click at [317, 26] on link "Events" at bounding box center [322, 15] width 45 height 31
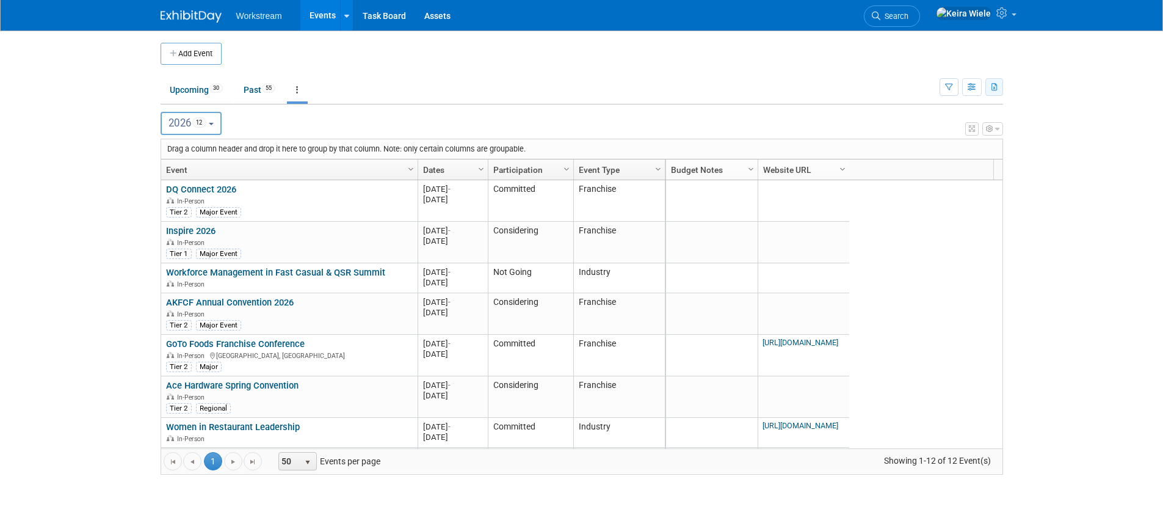
click at [994, 90] on icon "button" at bounding box center [994, 88] width 7 height 8
click at [933, 128] on link "Export Current View (12 Events)" at bounding box center [927, 125] width 132 height 17
click at [220, 126] on button "2026 12" at bounding box center [196, 123] width 62 height 23
click at [187, 172] on label "2025 69" at bounding box center [198, 177] width 52 height 20
click at [175, 173] on input "2025 69" at bounding box center [171, 177] width 8 height 8
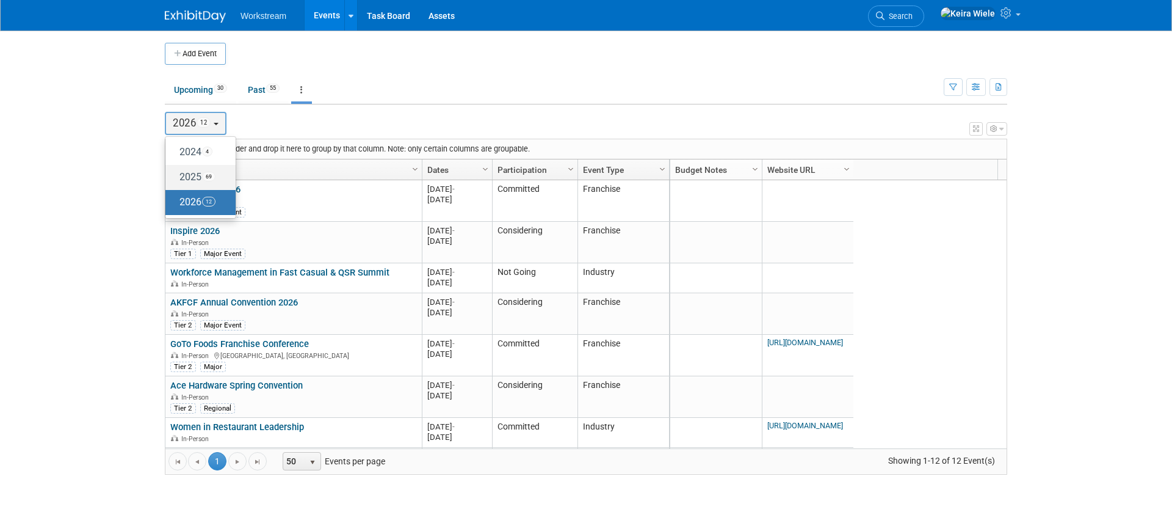
select select "2025"
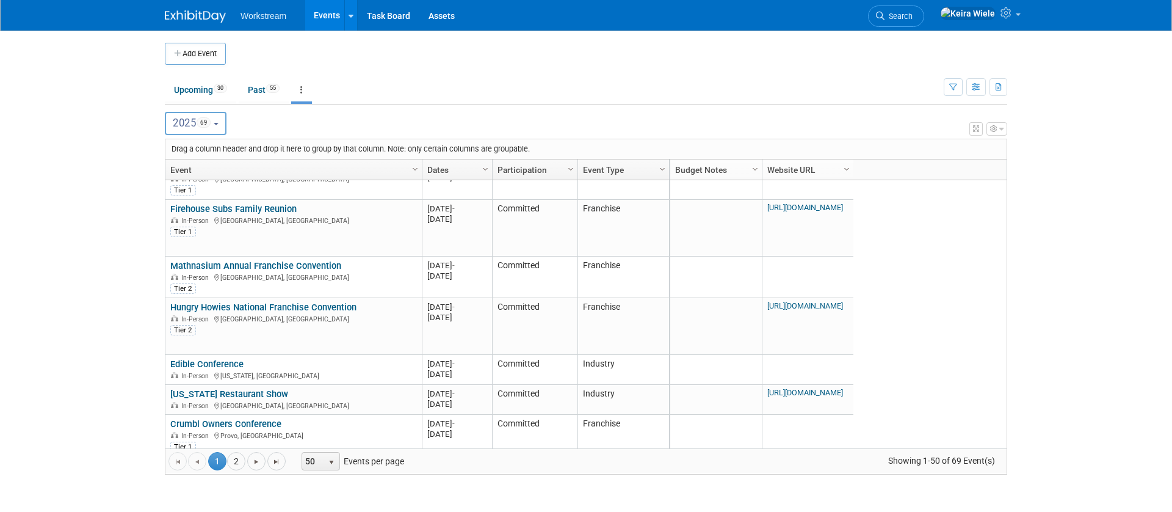
scroll to position [1555, 0]
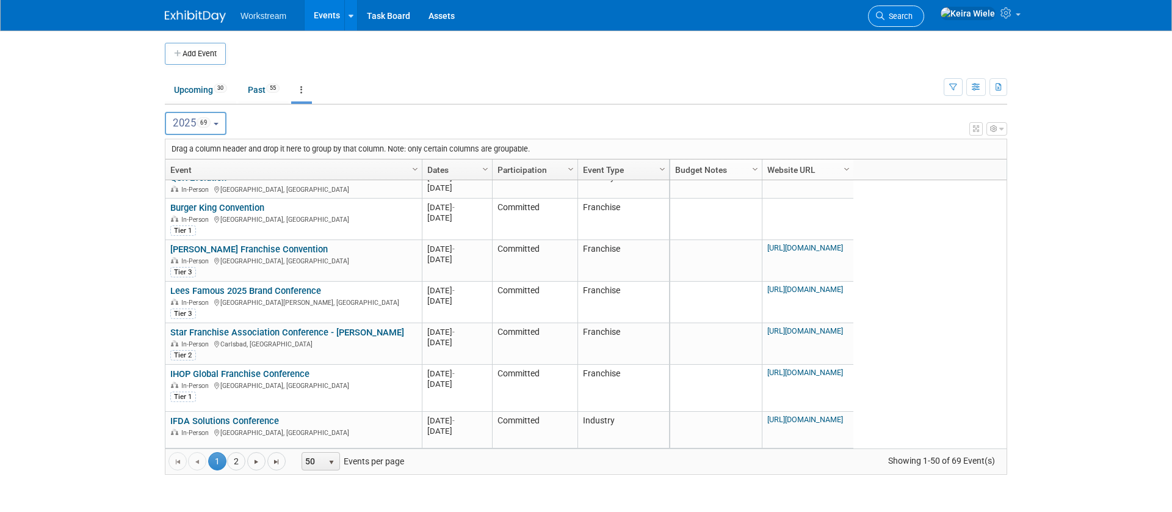
click at [924, 6] on link "Search" at bounding box center [896, 15] width 56 height 21
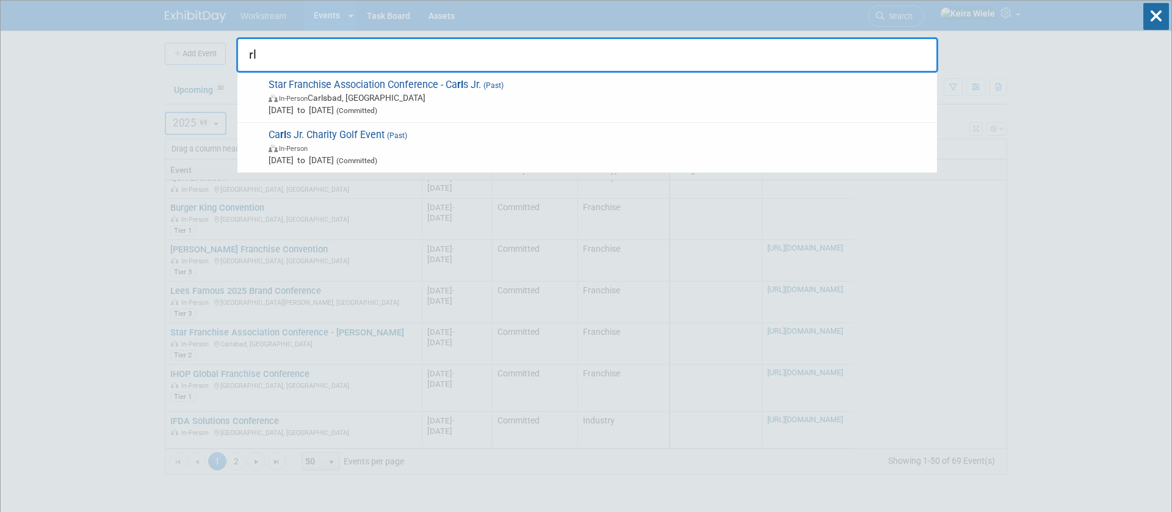
type input "r"
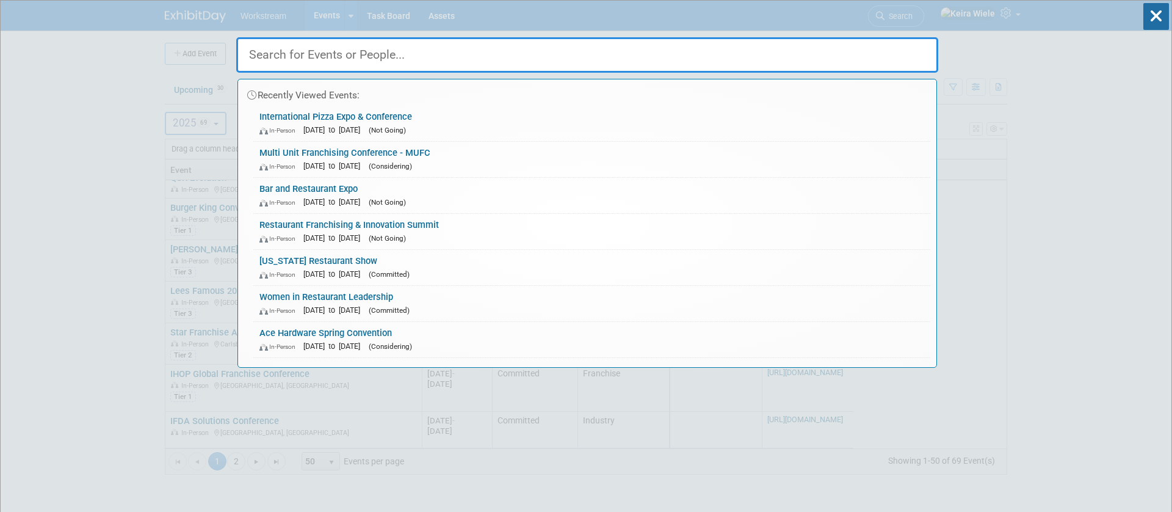
type input "f"
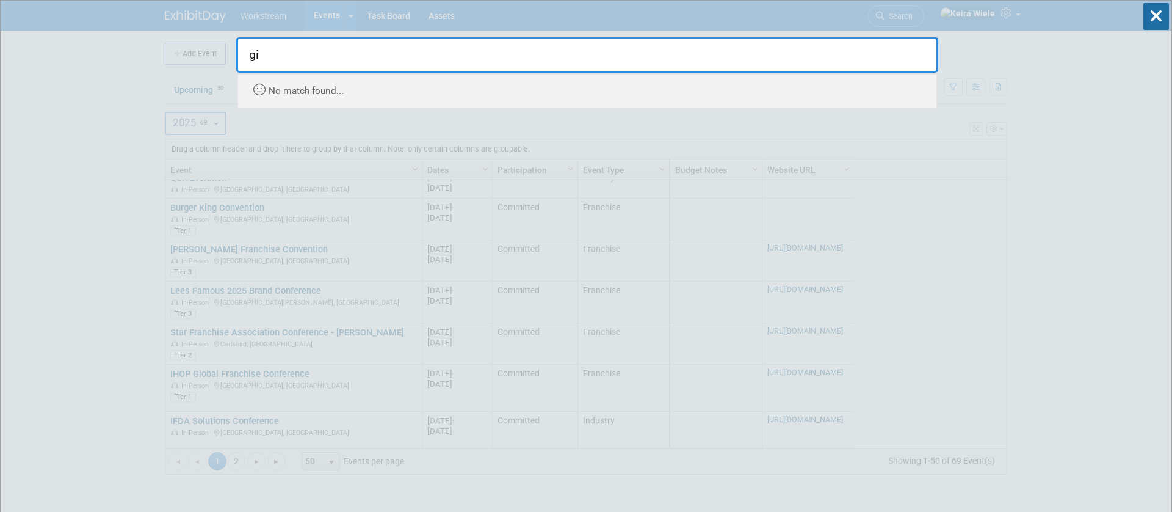
type input "g"
type input "financ"
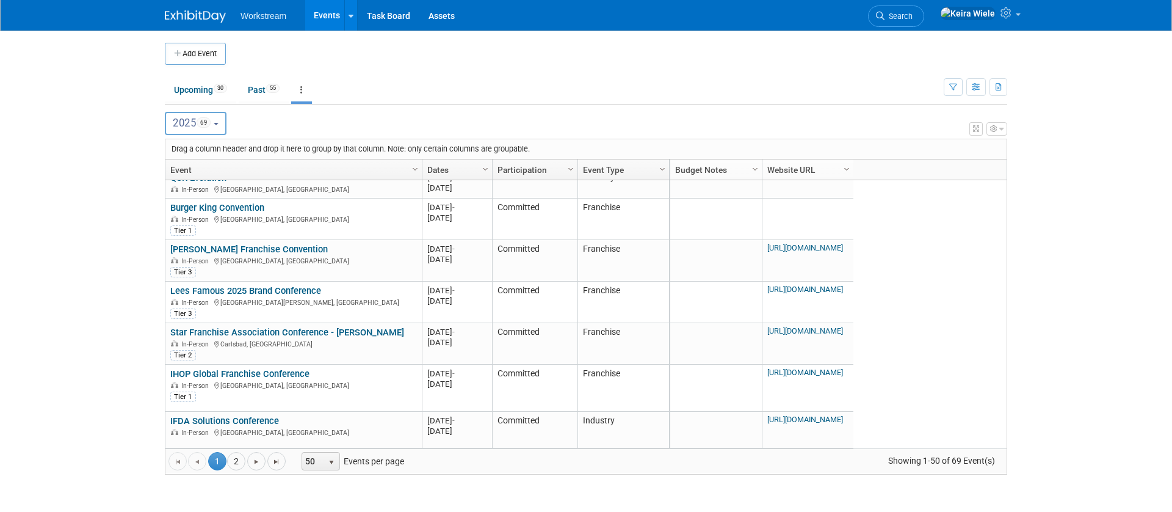
click at [1010, 237] on div "Add Event New Event Duplicate Event Warning There is another event in your work…" at bounding box center [586, 265] width 861 height 468
